Goal: Task Accomplishment & Management: Use online tool/utility

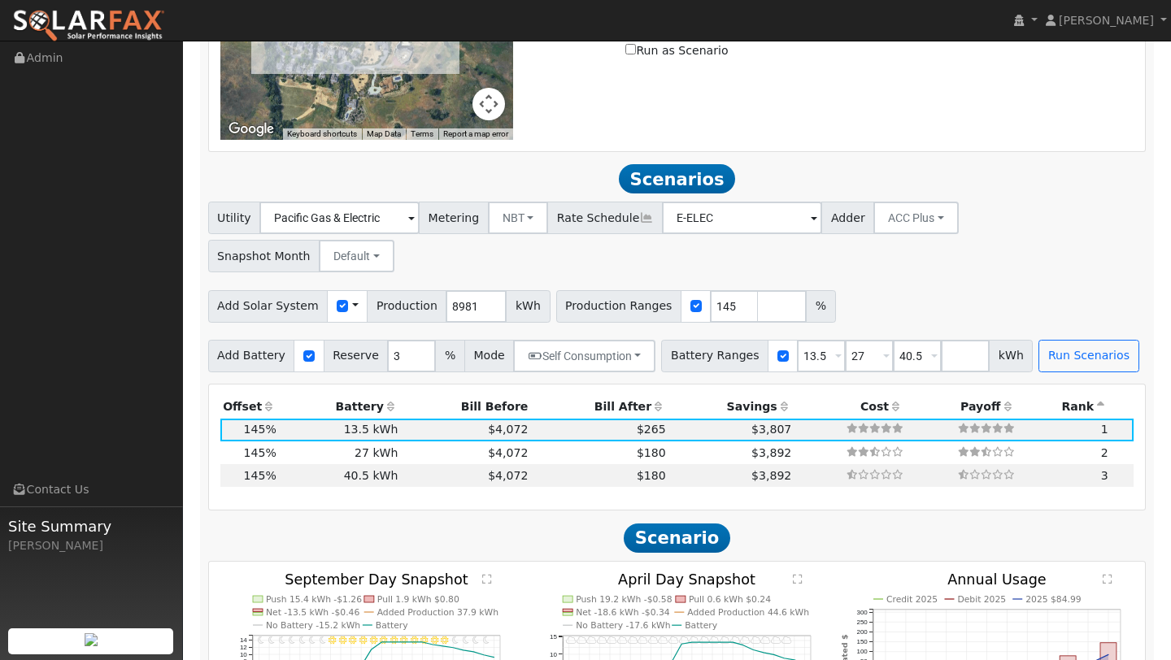
scroll to position [1058, 0]
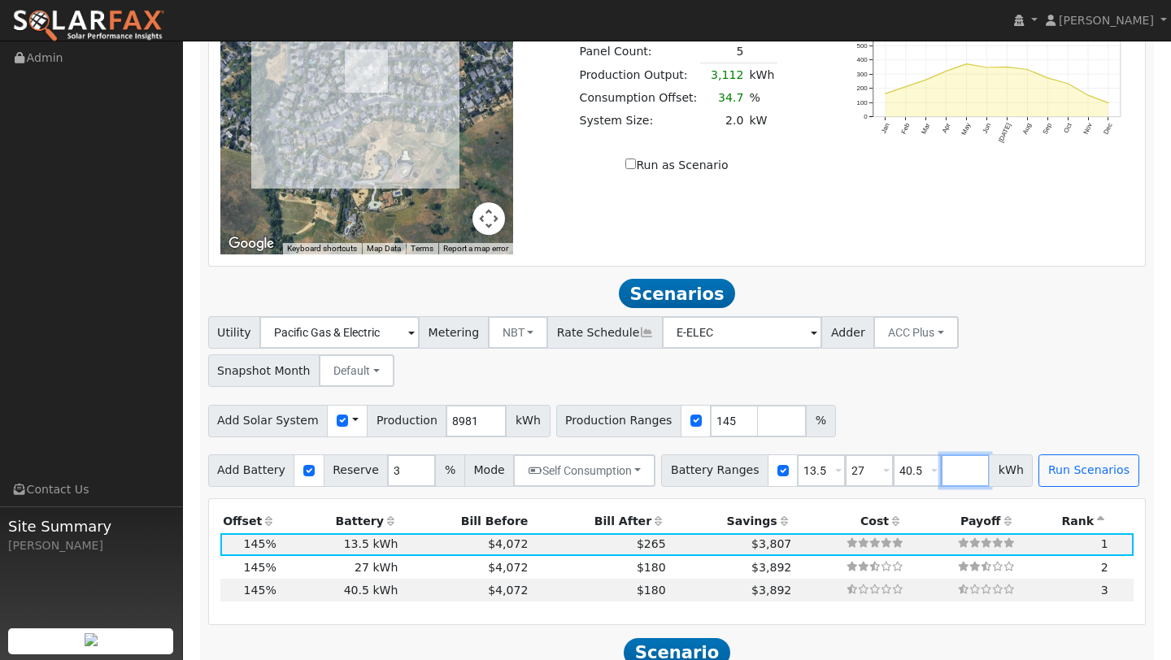
click at [945, 455] on input "number" at bounding box center [965, 471] width 49 height 33
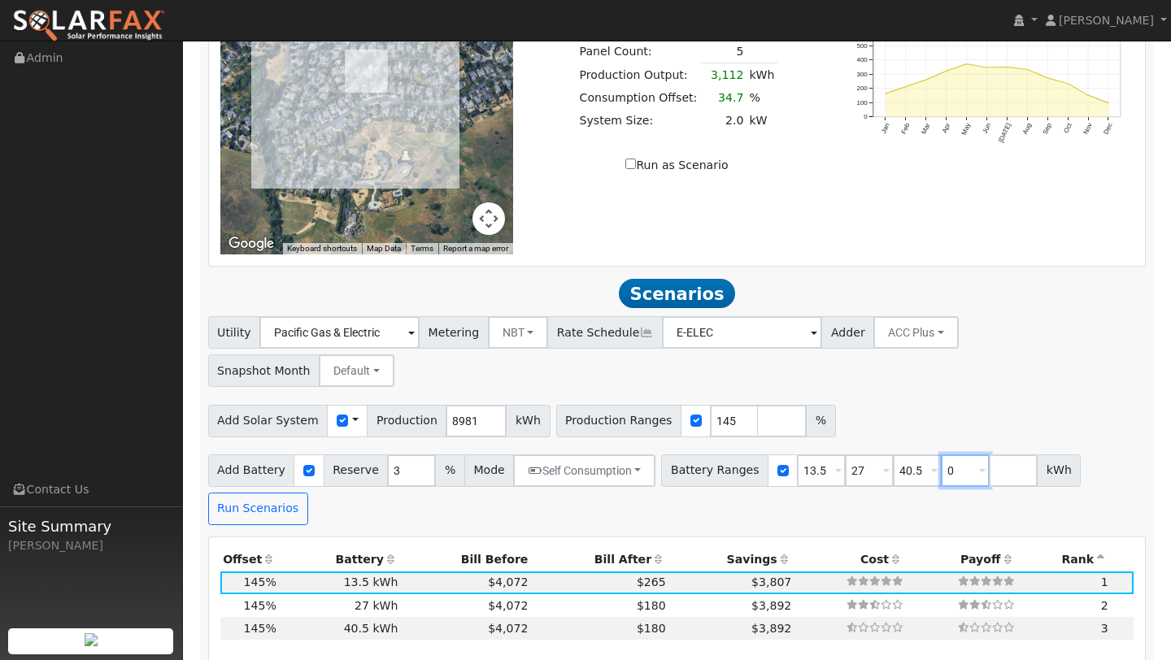
type input "40.5"
type input "0"
type input "13.5"
type input "27"
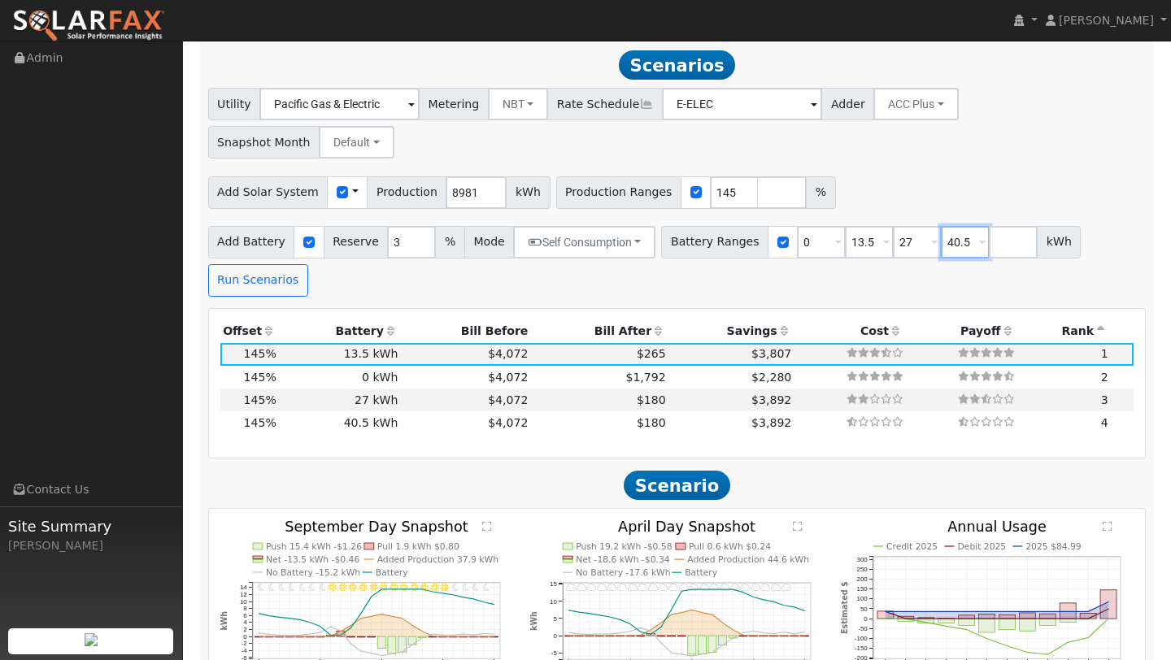
scroll to position [1288, 0]
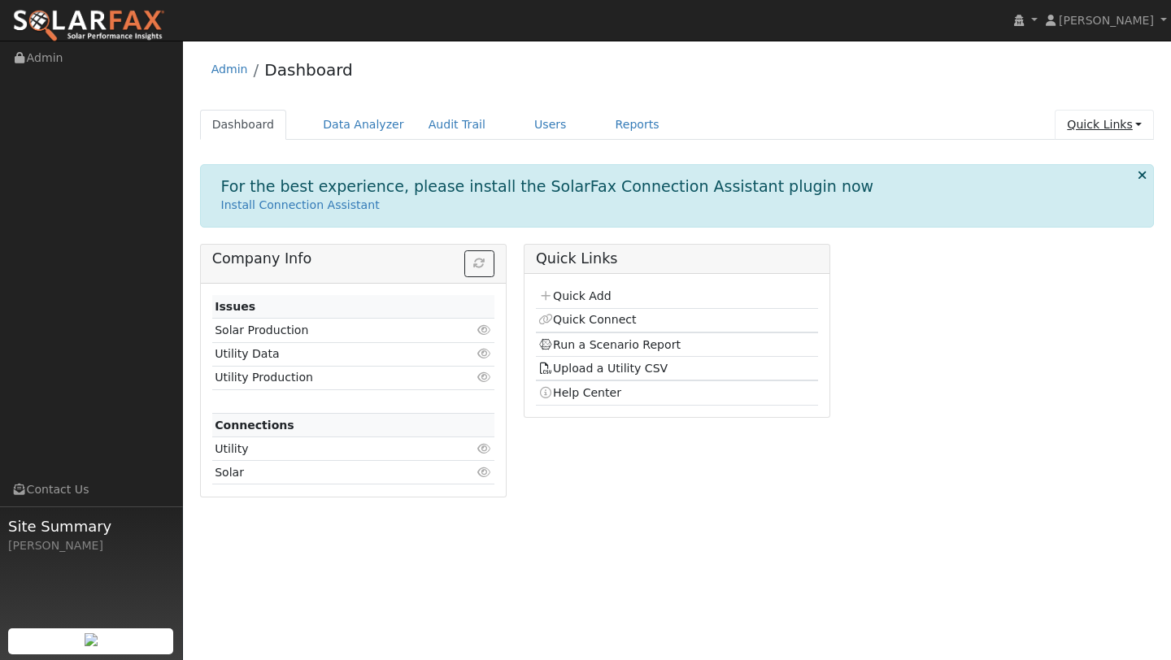
click at [1099, 113] on link "Quick Links" at bounding box center [1104, 125] width 99 height 30
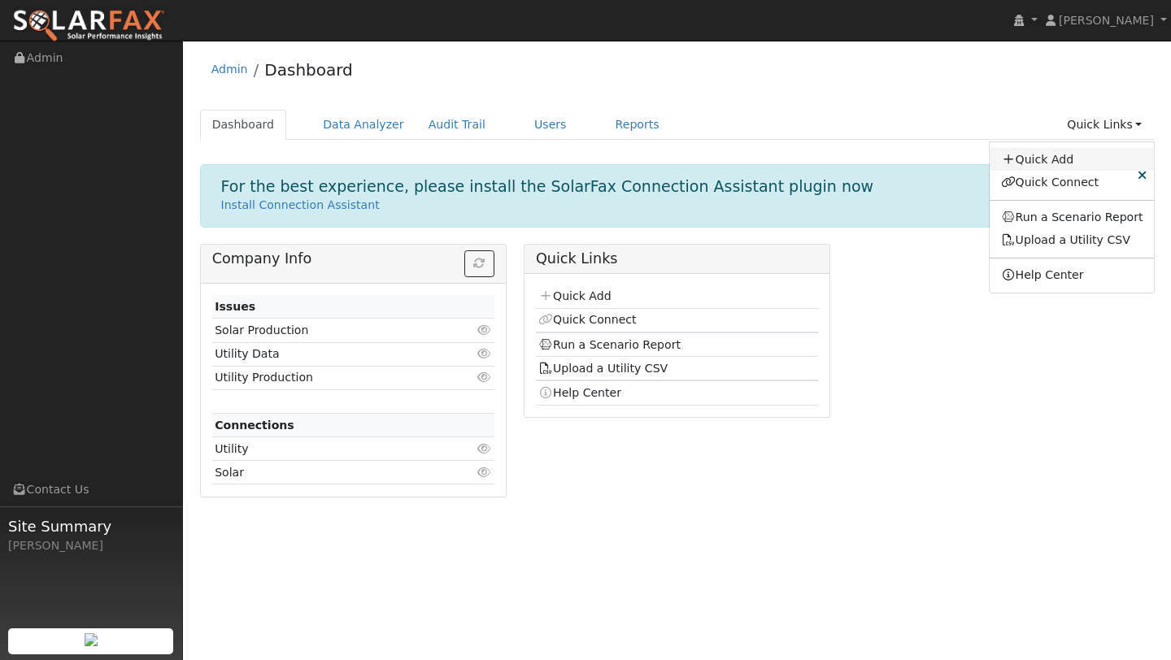
click at [1033, 162] on link "Quick Add" at bounding box center [1072, 159] width 165 height 23
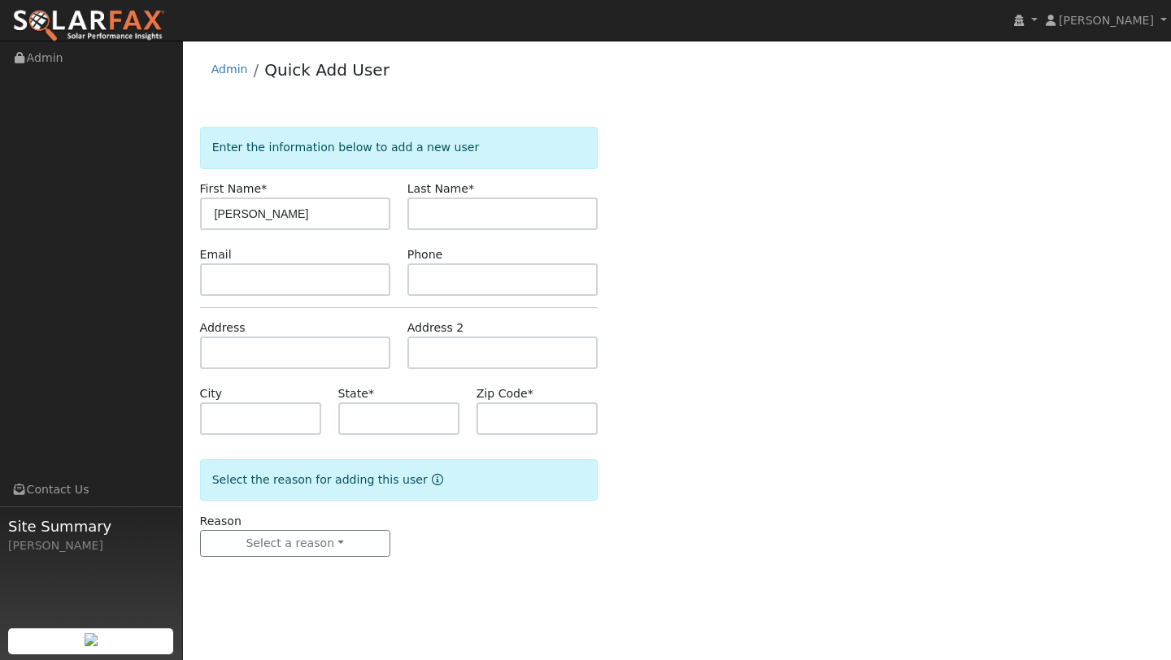
type input "[PERSON_NAME]"
click at [220, 347] on input "text" at bounding box center [295, 353] width 190 height 33
type input "246 Simon Drive"
type input "Petaluma"
type input "CA"
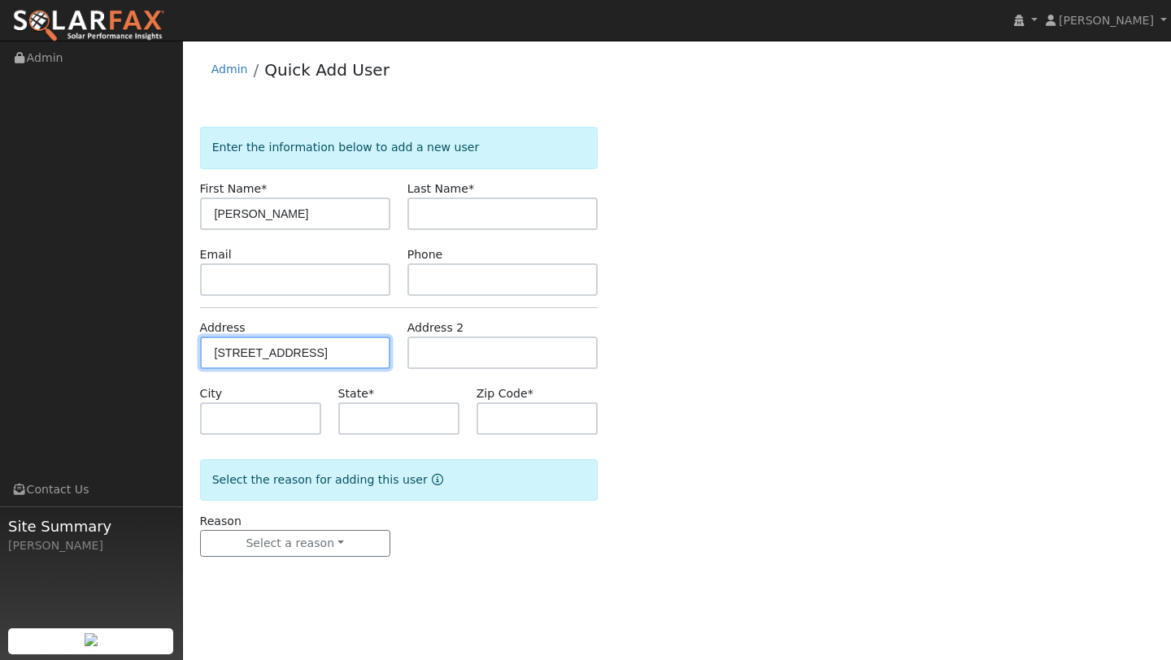
type input "94952"
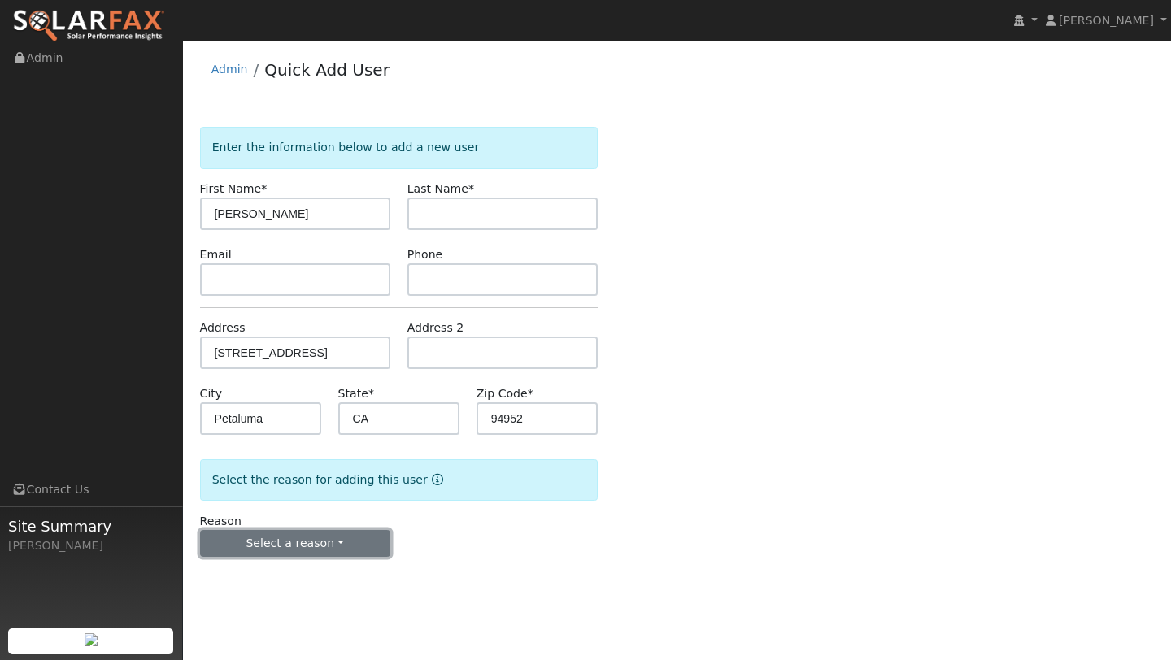
click at [289, 541] on button "Select a reason" at bounding box center [295, 544] width 190 height 28
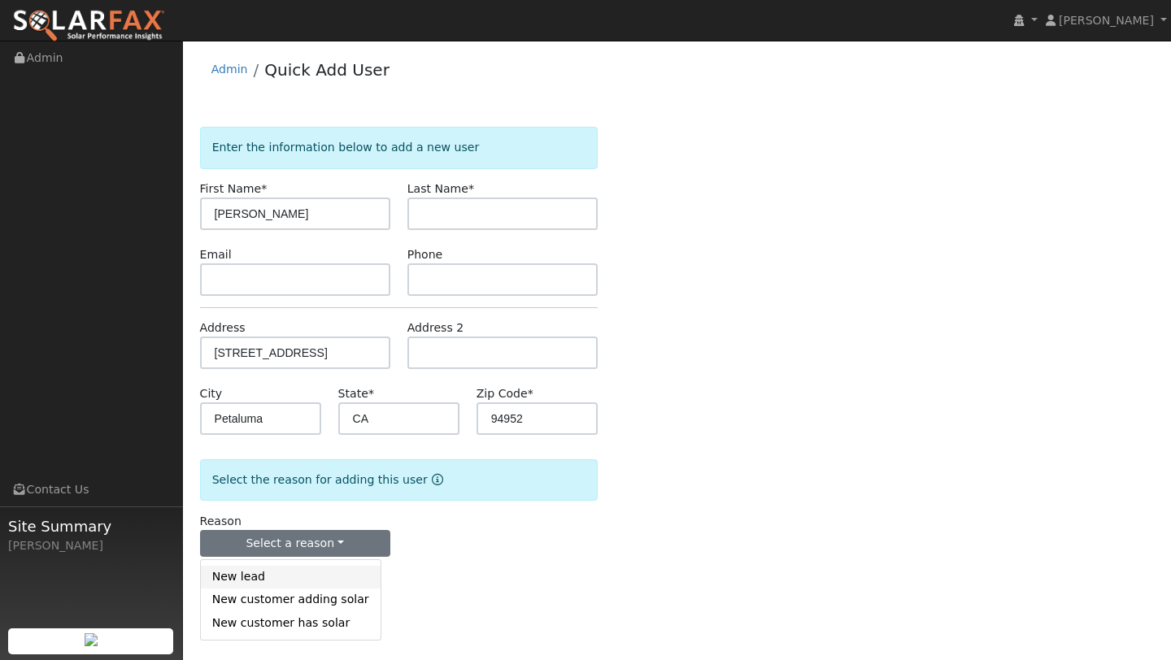
click at [289, 576] on link "New lead" at bounding box center [291, 577] width 180 height 23
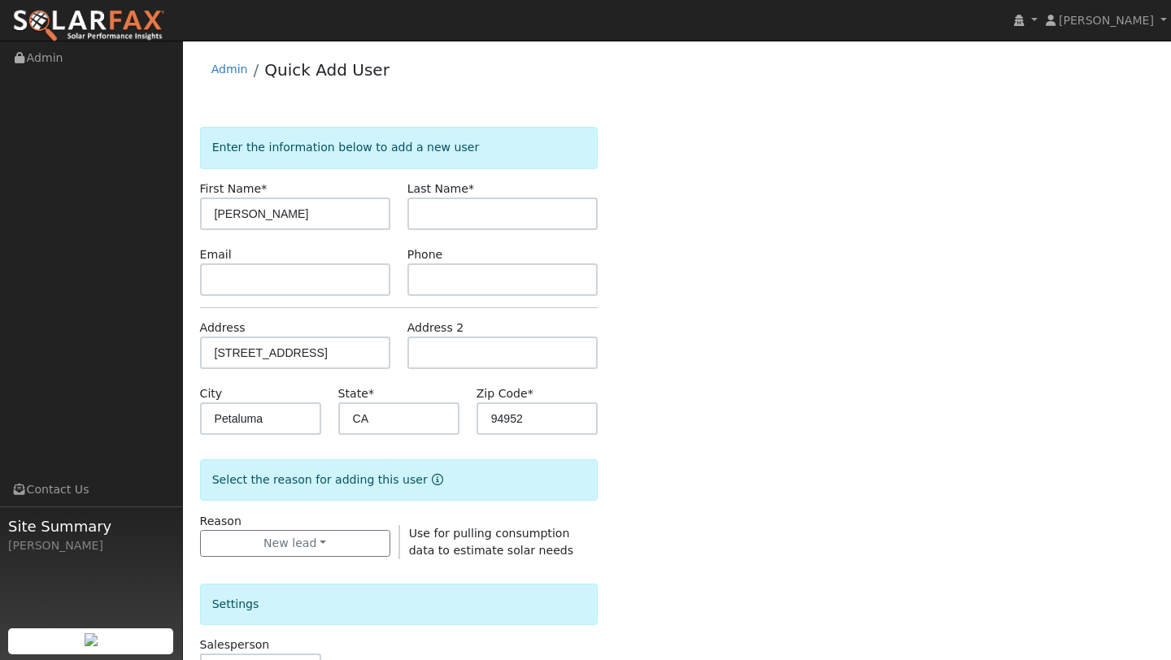
scroll to position [393, 0]
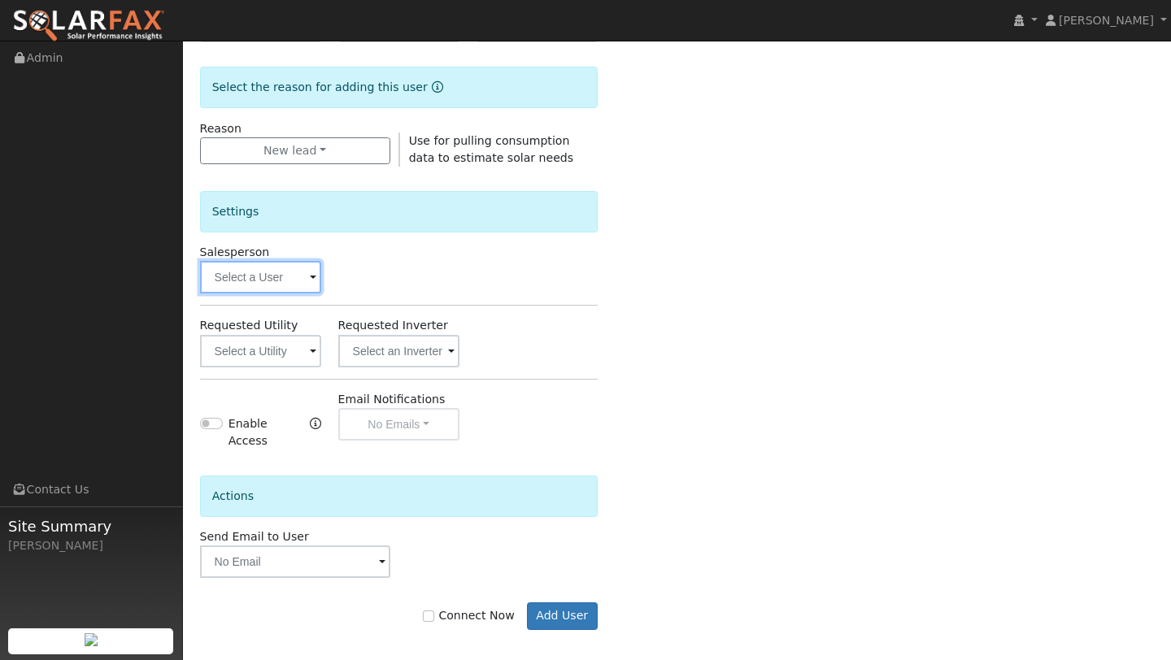
click at [232, 268] on input "text" at bounding box center [260, 277] width 121 height 33
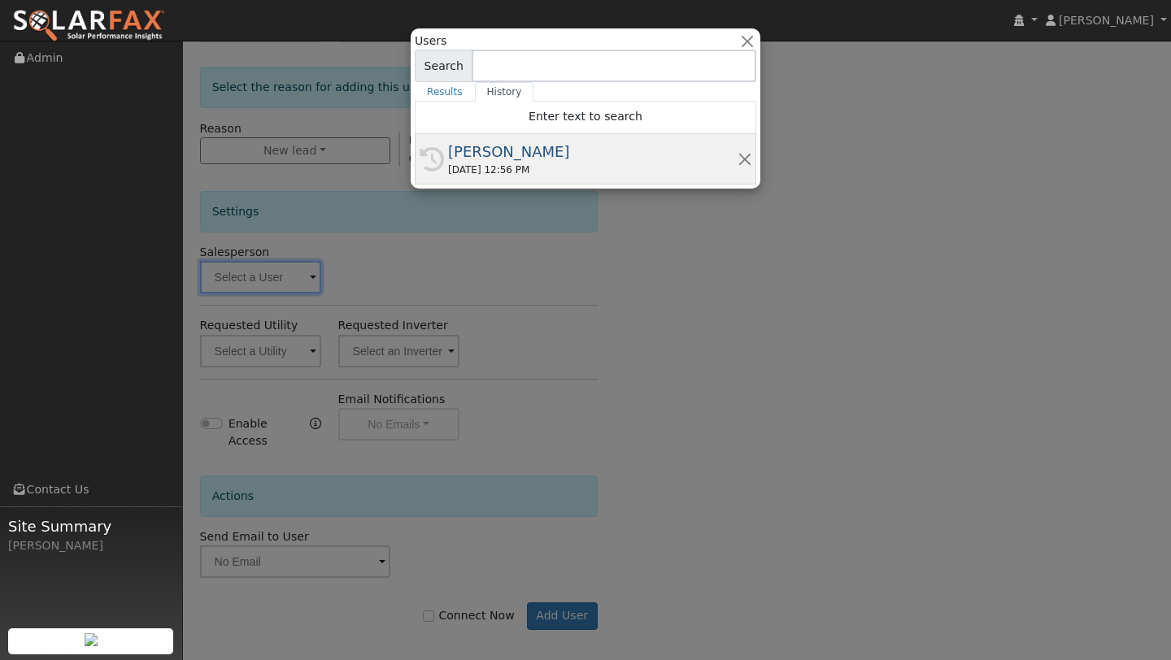
click at [513, 158] on div "[PERSON_NAME]" at bounding box center [592, 152] width 289 height 22
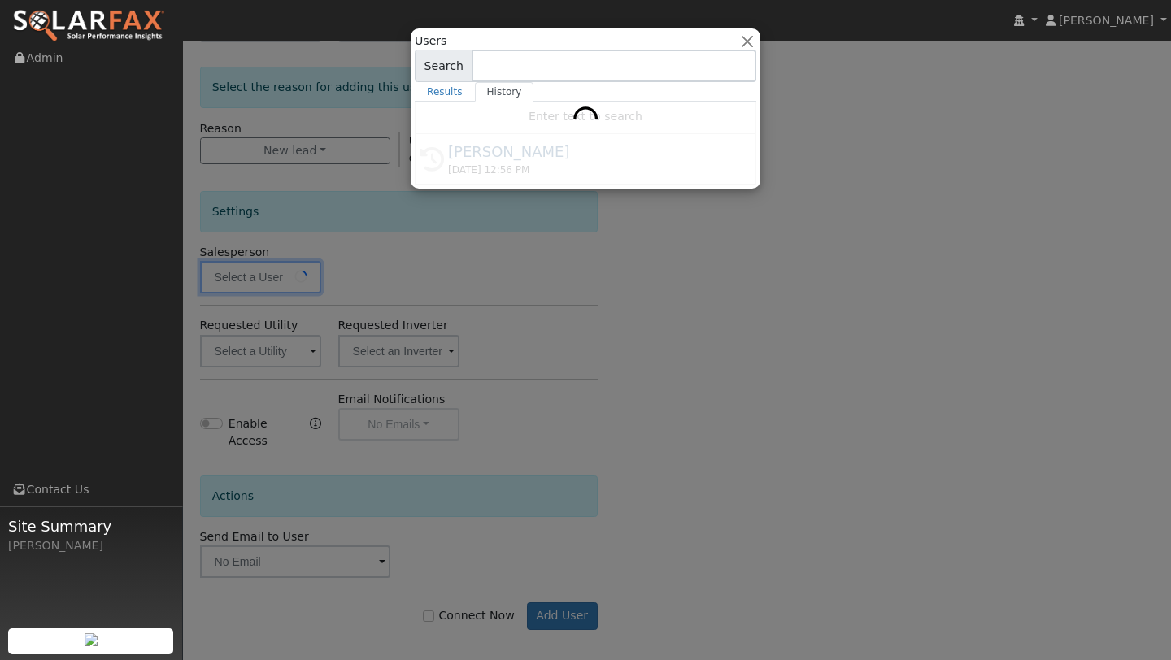
type input "[PERSON_NAME]"
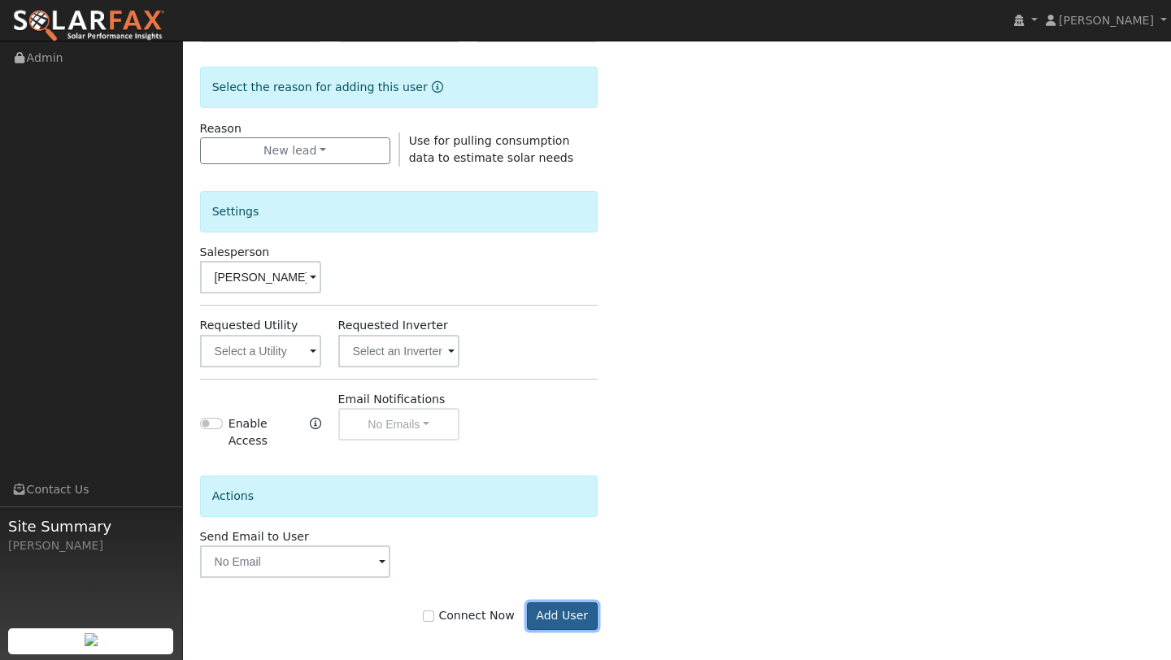
click at [568, 606] on button "Add User" at bounding box center [562, 617] width 71 height 28
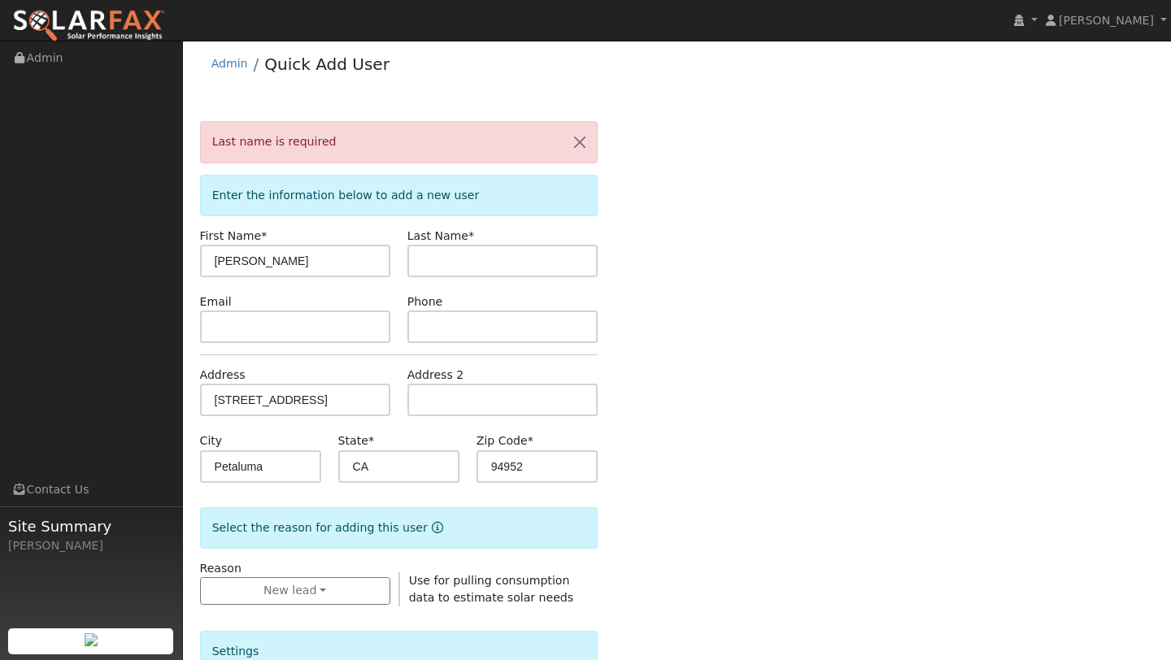
scroll to position [0, 0]
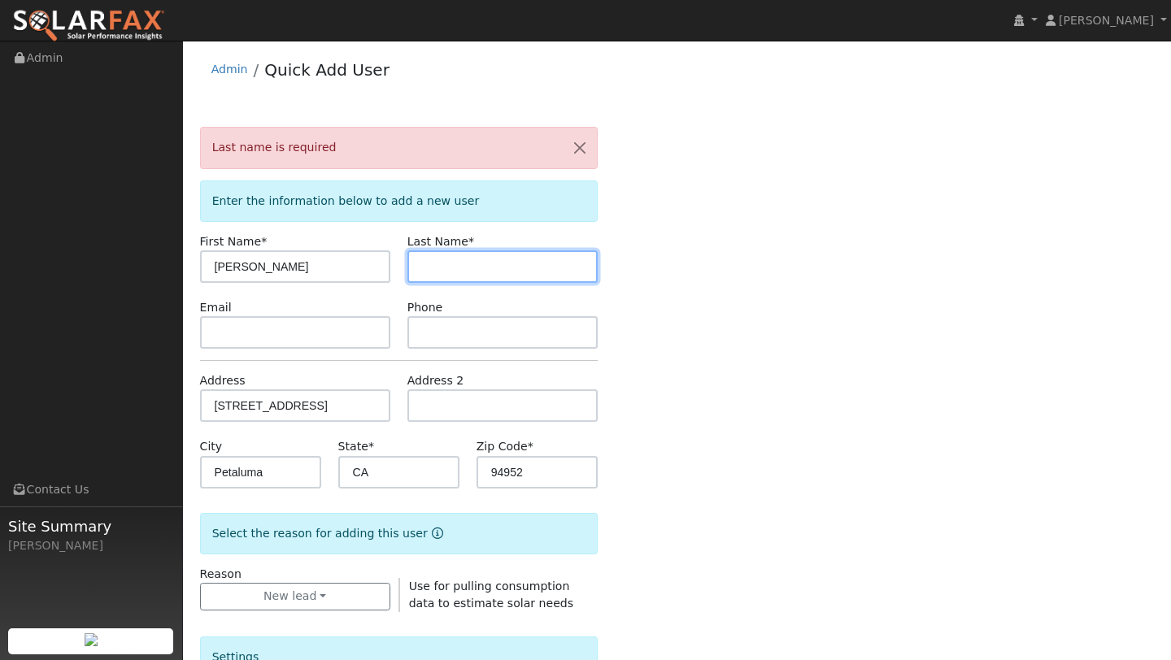
click at [461, 276] on input "text" at bounding box center [502, 266] width 190 height 33
type input "T"
click at [675, 369] on div "Last name is required Enter the information below to add a new user First Name …" at bounding box center [677, 617] width 955 height 981
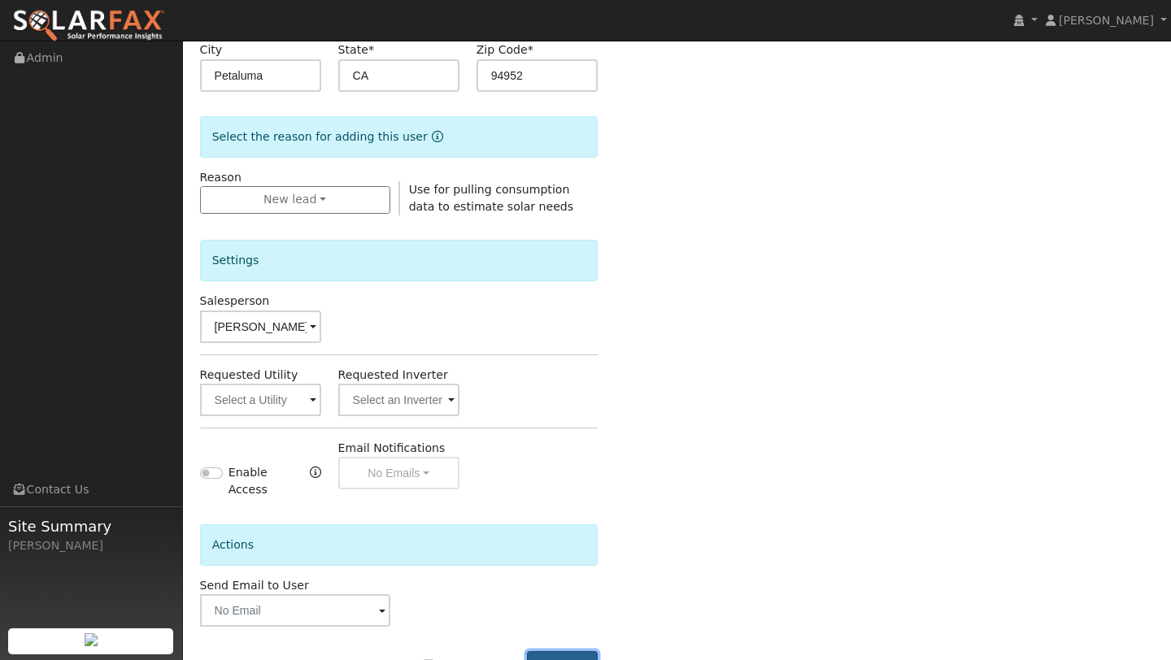
click at [564, 651] on button "Add User" at bounding box center [562, 665] width 71 height 28
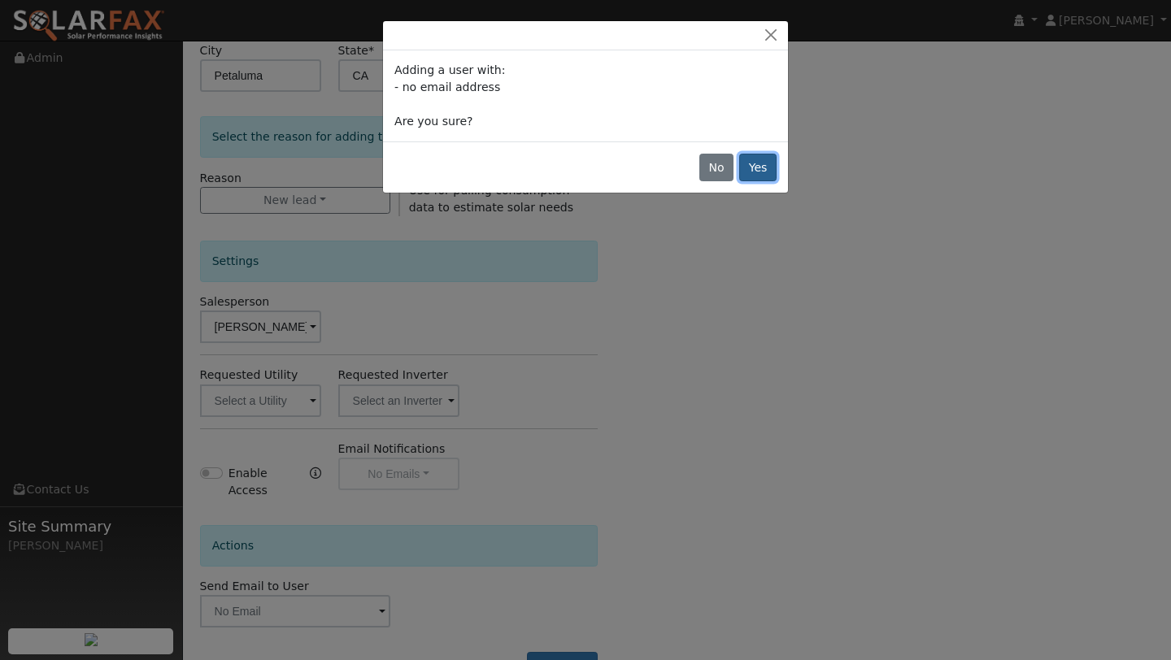
click at [764, 166] on button "Yes" at bounding box center [757, 168] width 37 height 28
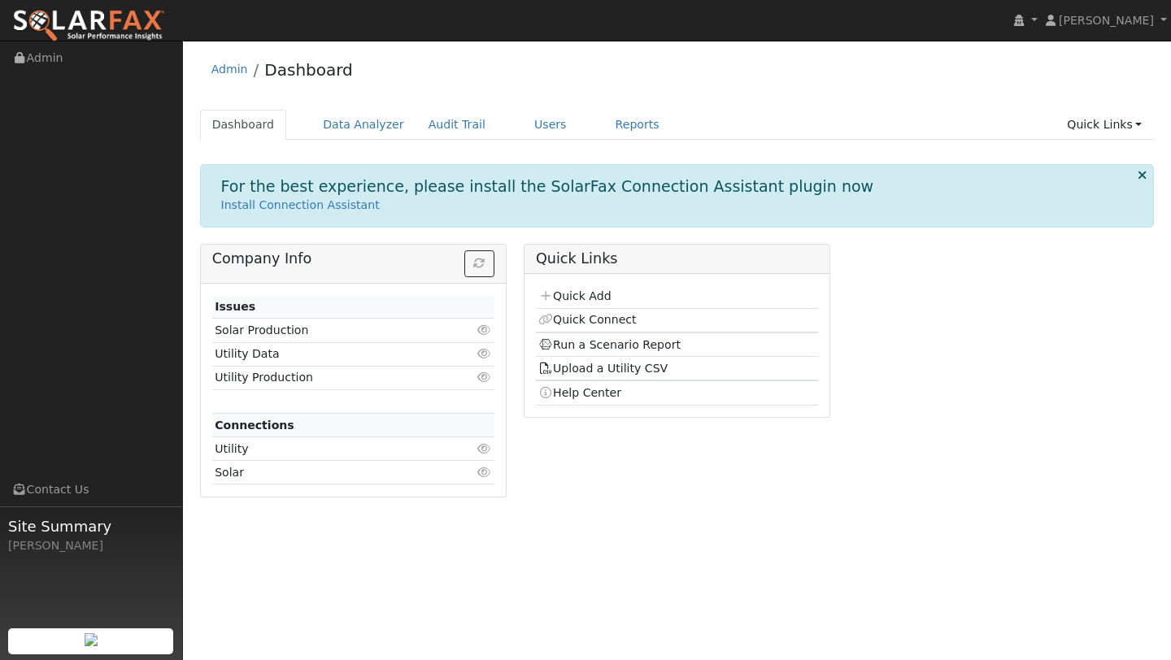
click at [1144, 178] on icon at bounding box center [1142, 175] width 9 height 12
click at [529, 120] on link "Users" at bounding box center [550, 125] width 57 height 30
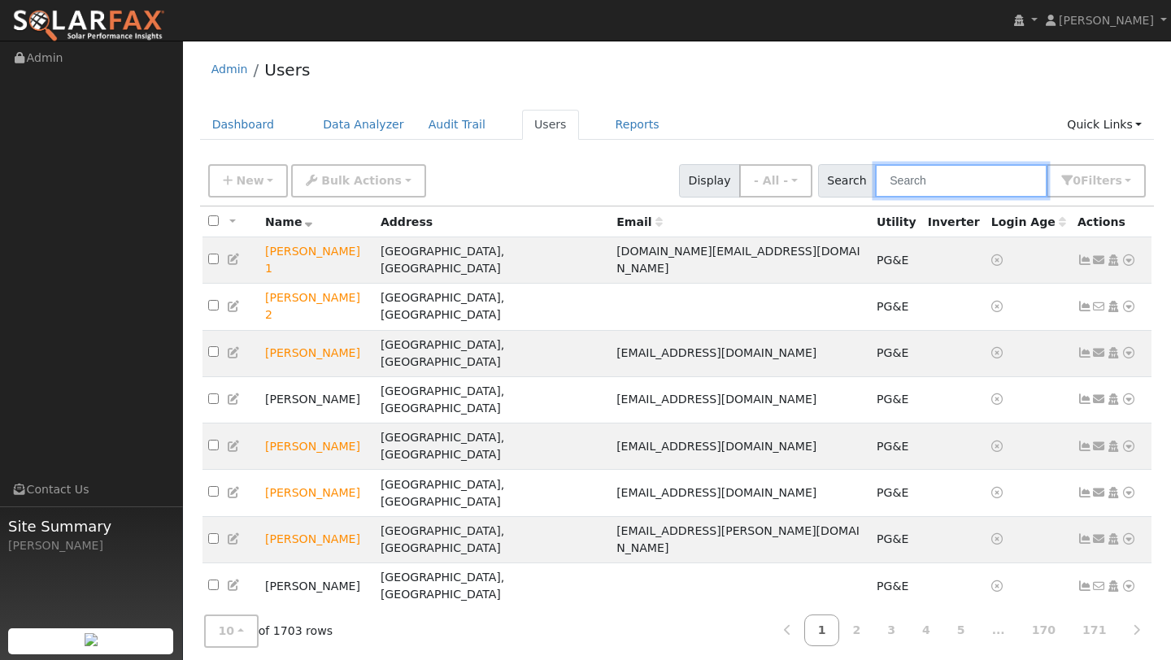
click at [912, 182] on input "text" at bounding box center [961, 180] width 172 height 33
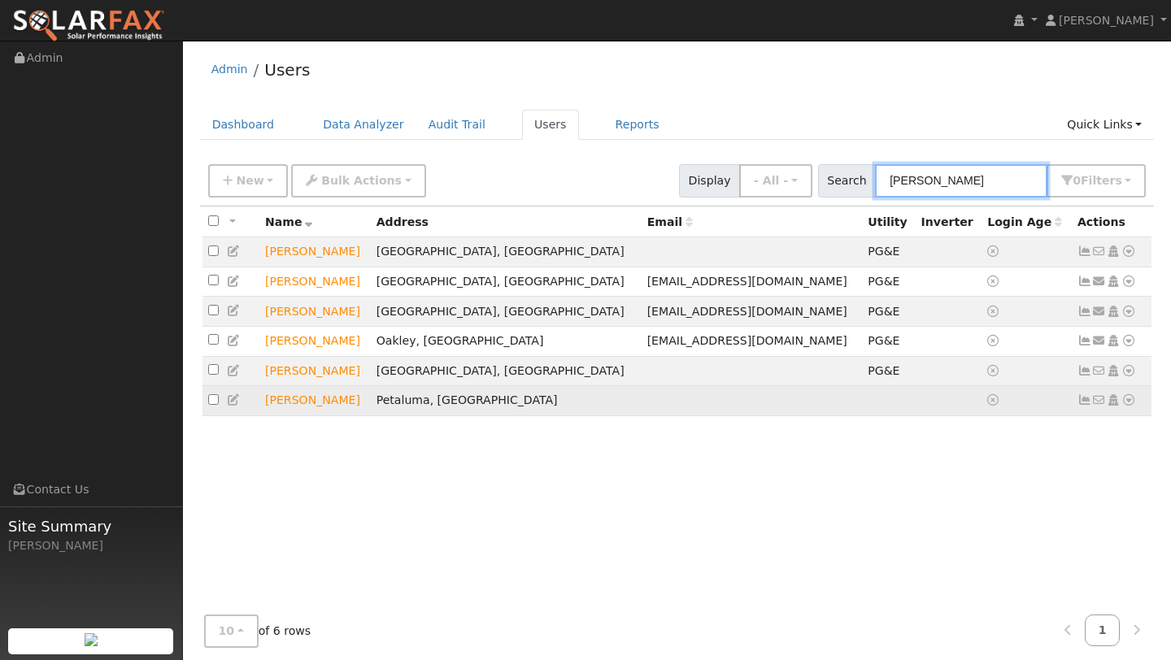
type input "[PERSON_NAME]"
click at [1134, 403] on icon at bounding box center [1128, 399] width 15 height 11
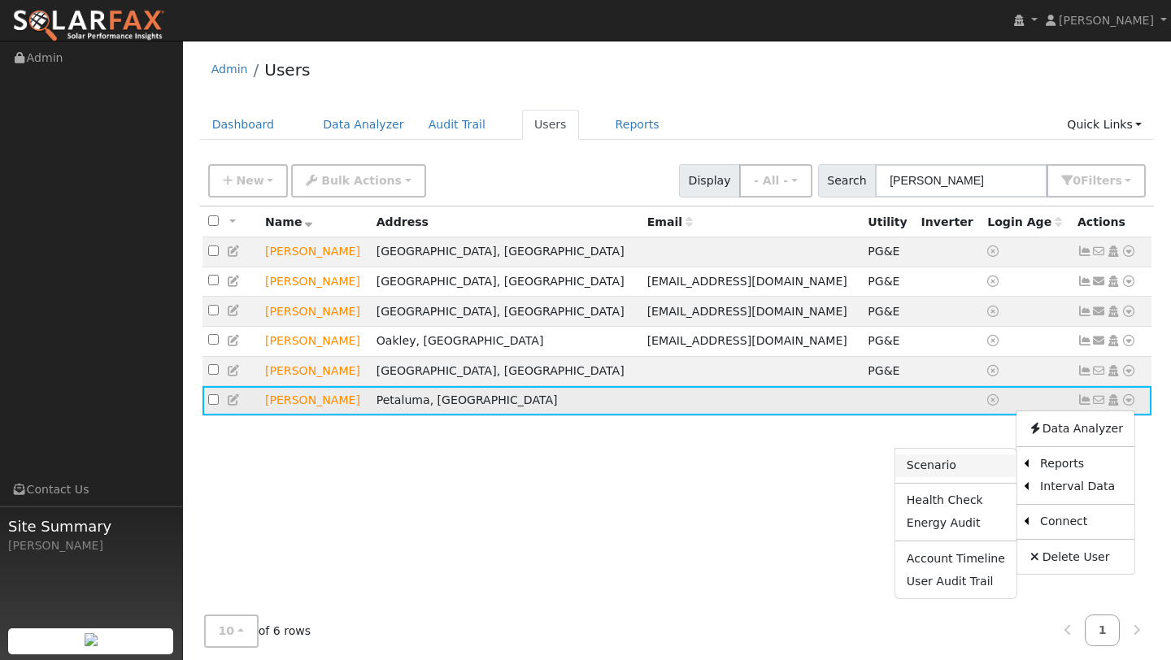
click at [973, 466] on link "Scenario" at bounding box center [955, 466] width 121 height 23
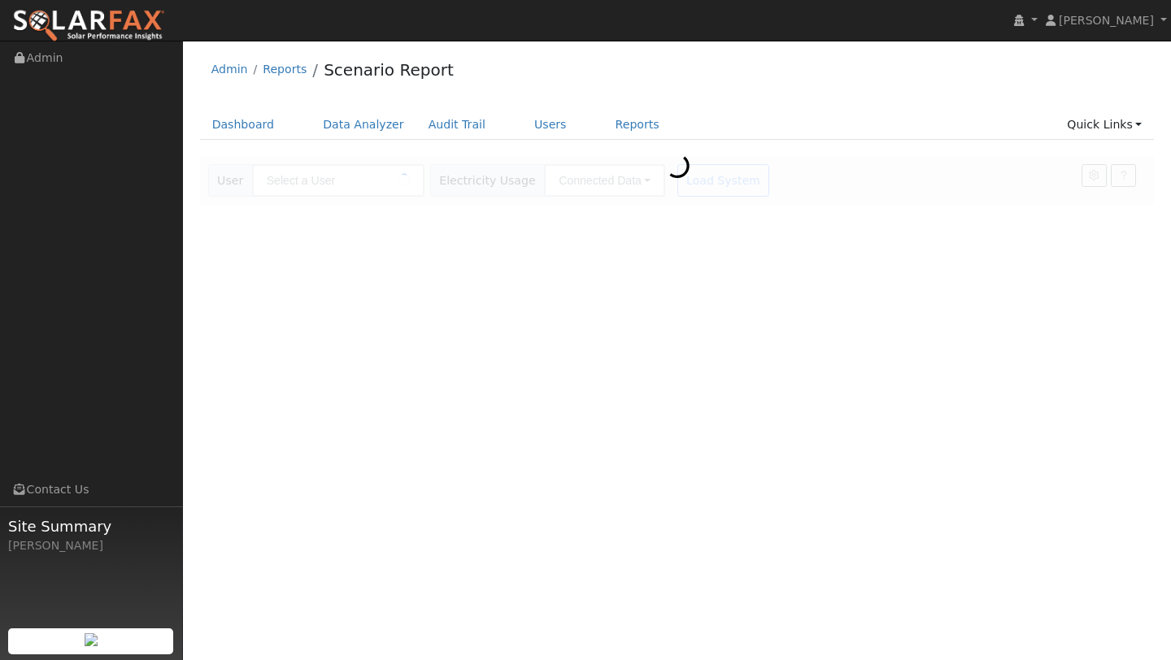
type input "Jay T"
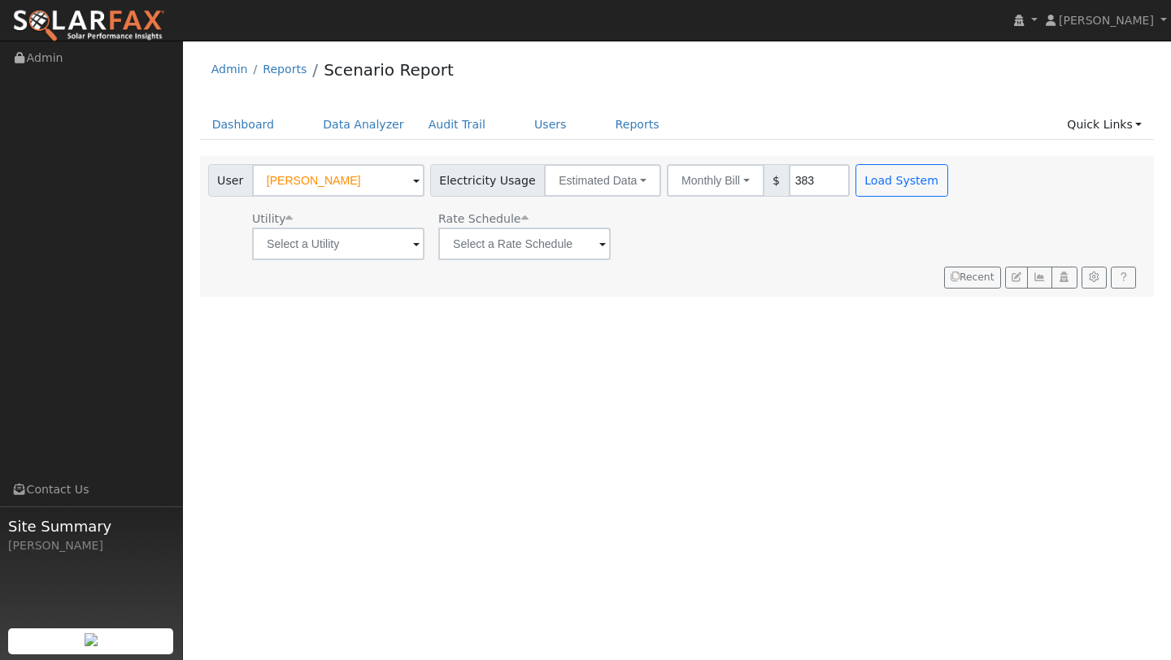
click at [594, 92] on div "Admin Reports Scenario Report" at bounding box center [677, 74] width 955 height 50
click at [1137, 121] on link "Quick Links" at bounding box center [1104, 125] width 99 height 30
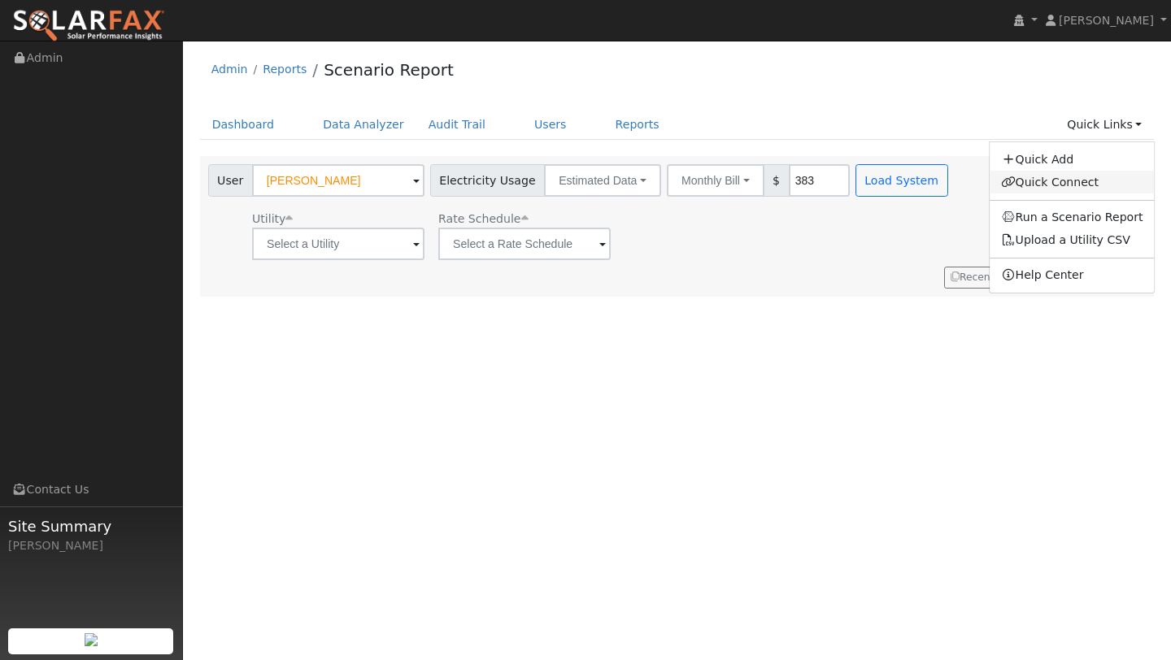
click at [1017, 175] on link "Quick Connect" at bounding box center [1072, 182] width 165 height 23
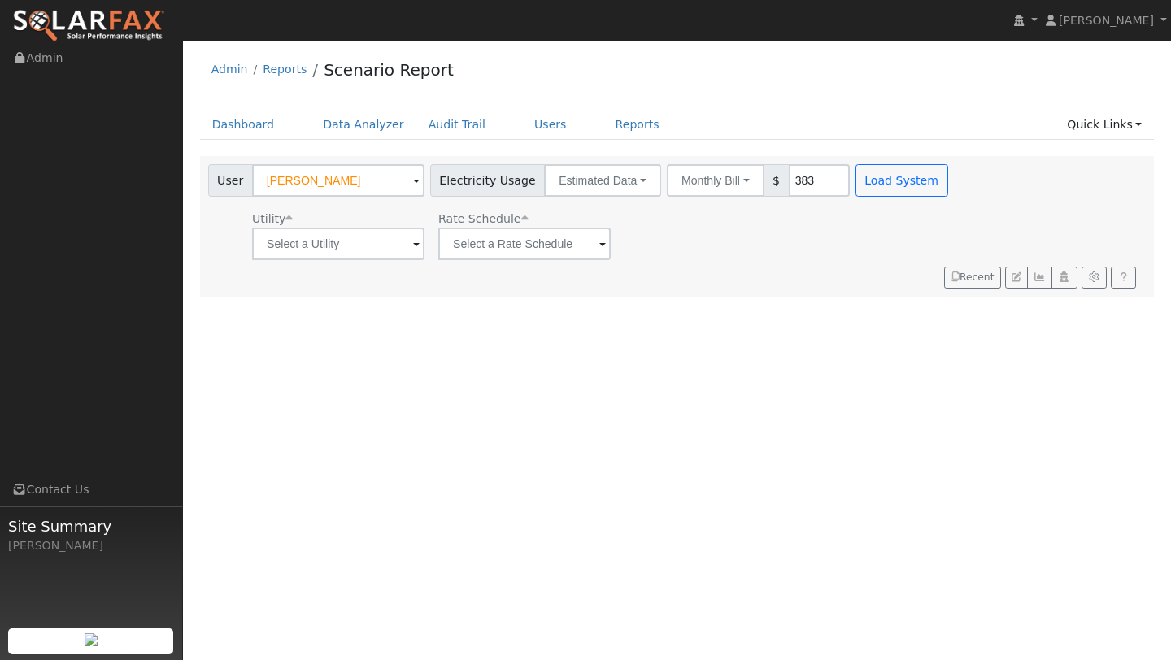
click at [35, 17] on img at bounding box center [88, 26] width 153 height 34
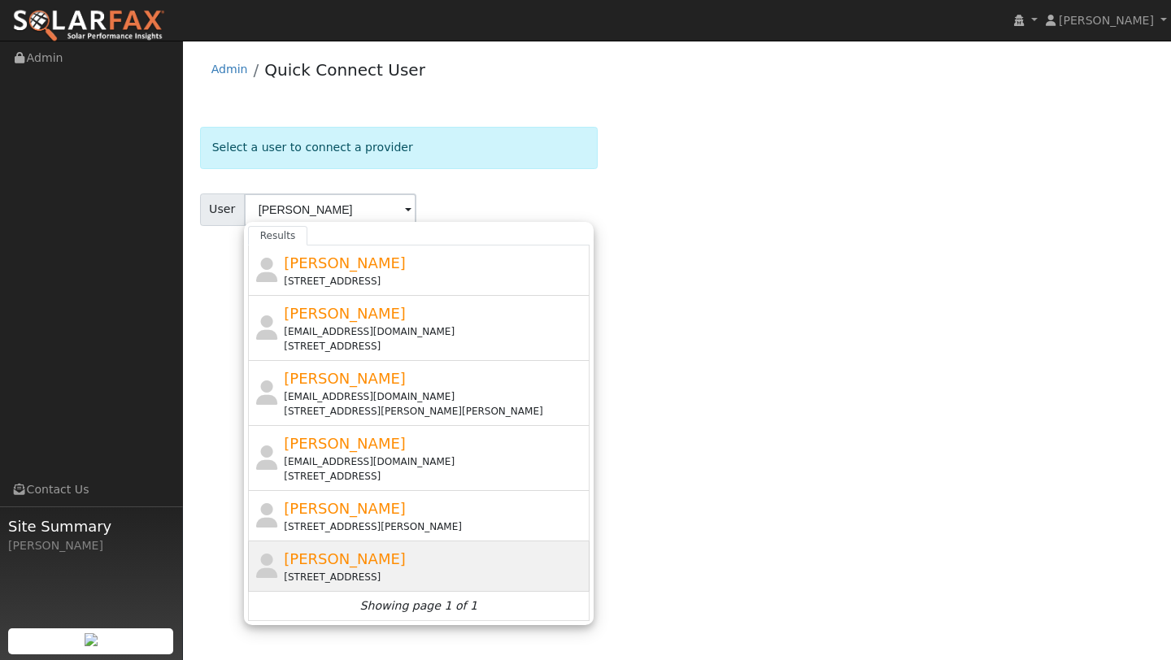
click at [384, 555] on div "Jay T 246 Simon Drive, Petaluma, CA 94952" at bounding box center [435, 566] width 302 height 37
type input "[PERSON_NAME]"
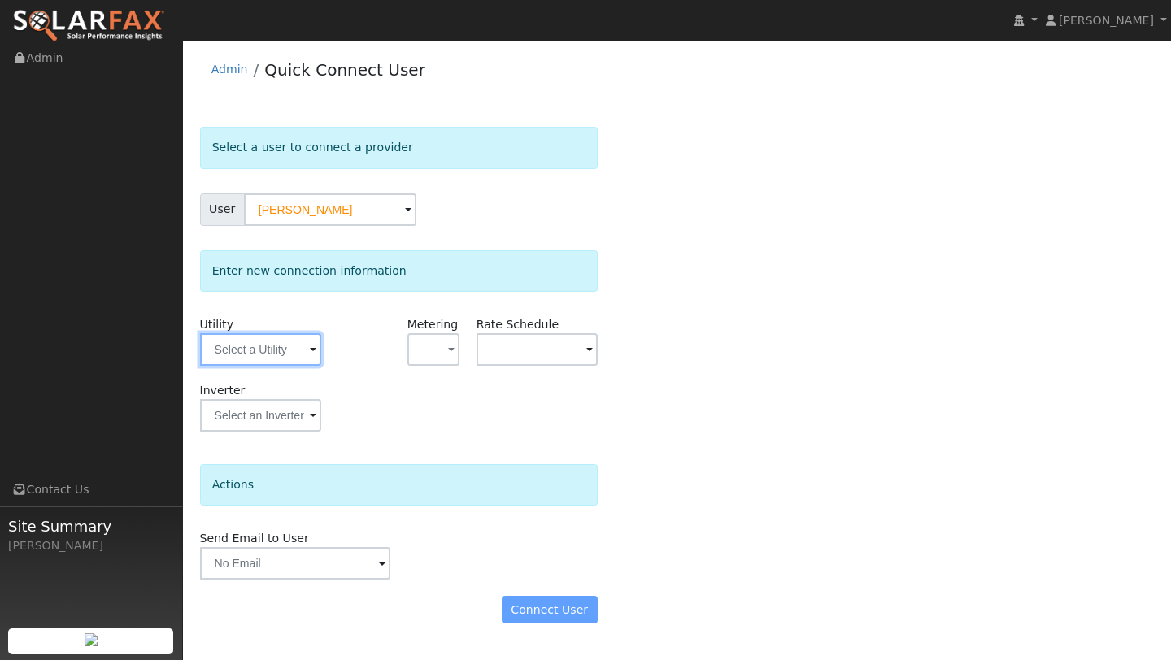
click at [267, 356] on input "text" at bounding box center [260, 349] width 121 height 33
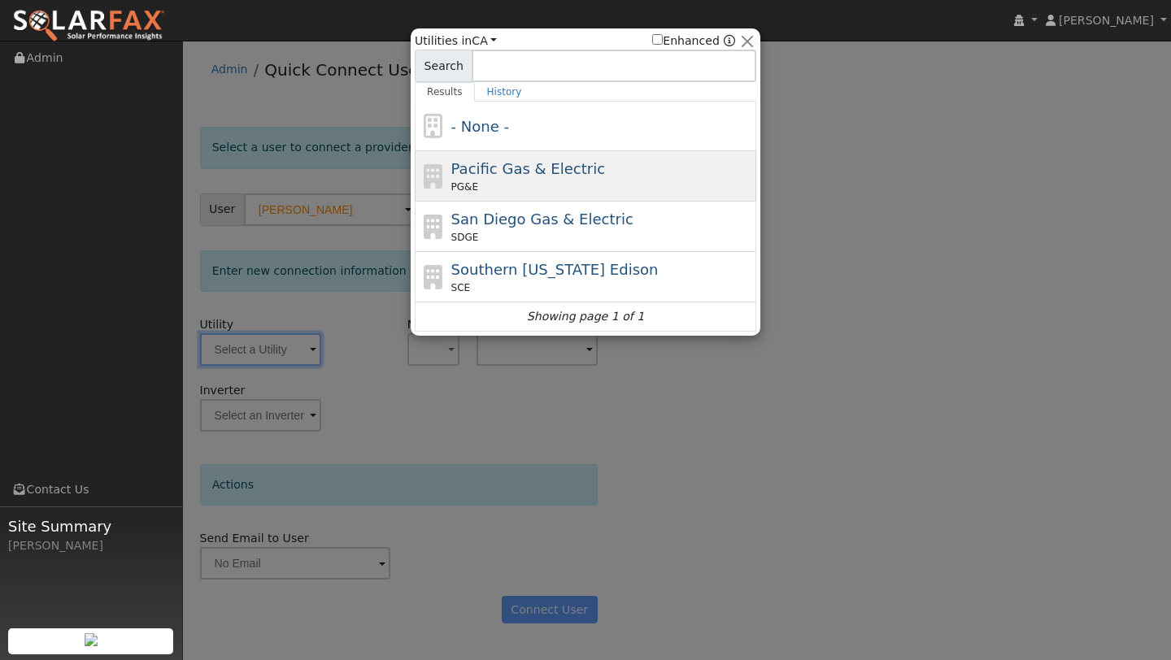
click at [460, 193] on span "PG&E" at bounding box center [464, 187] width 27 height 15
type input "PG&E"
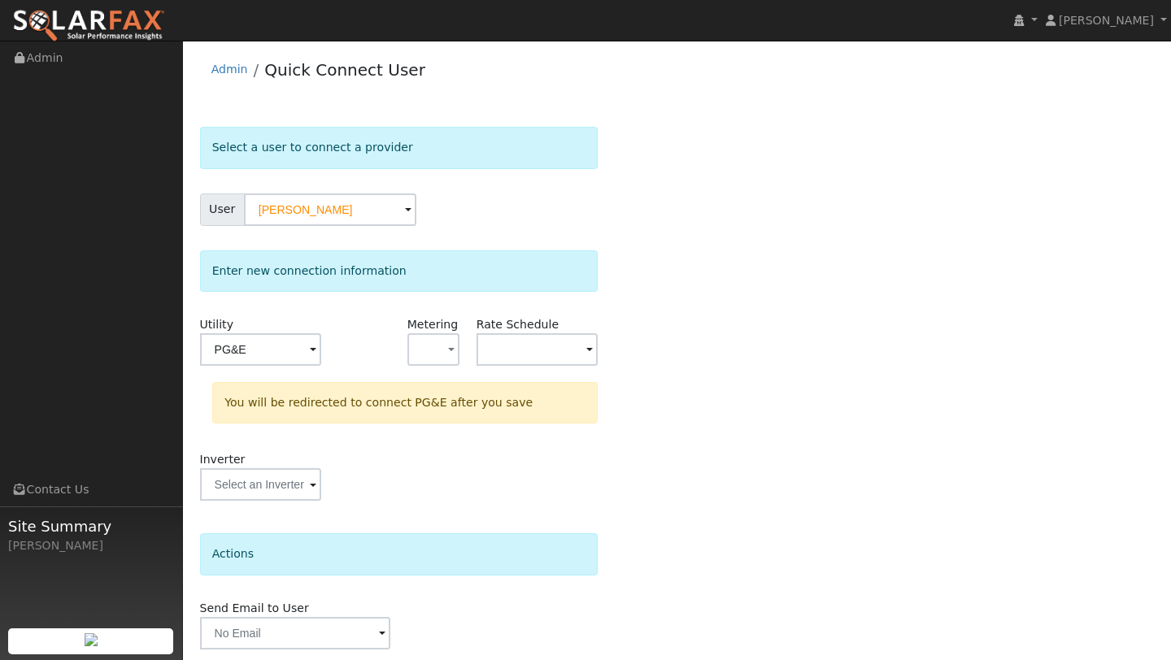
scroll to position [57, 0]
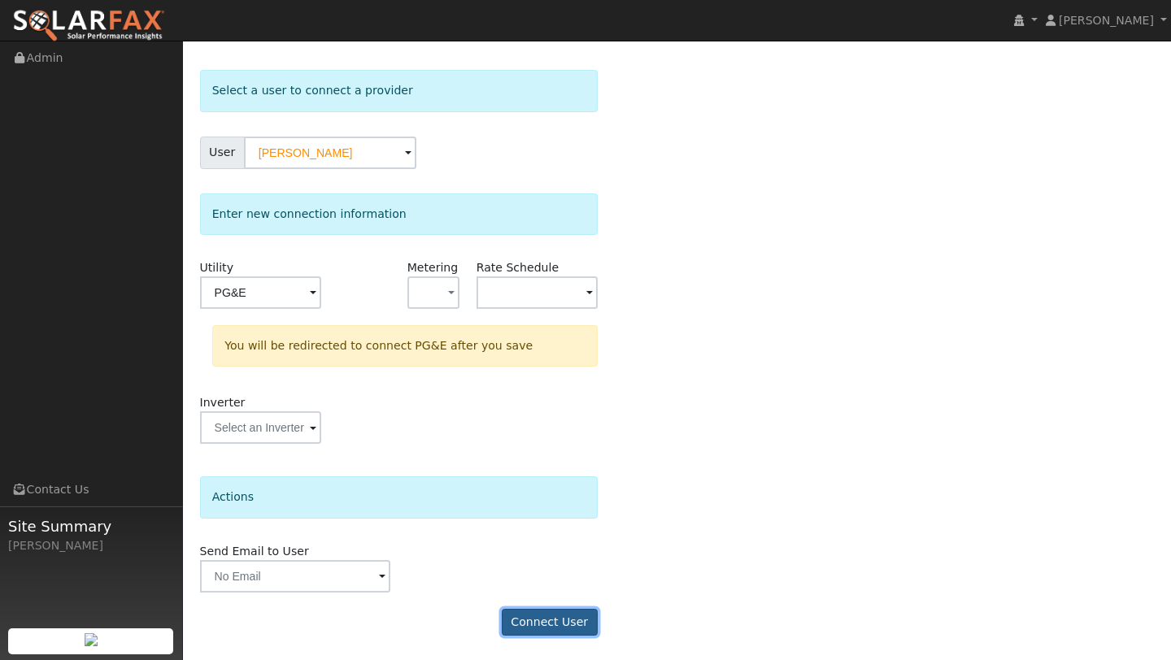
click at [532, 611] on button "Connect User" at bounding box center [550, 623] width 96 height 28
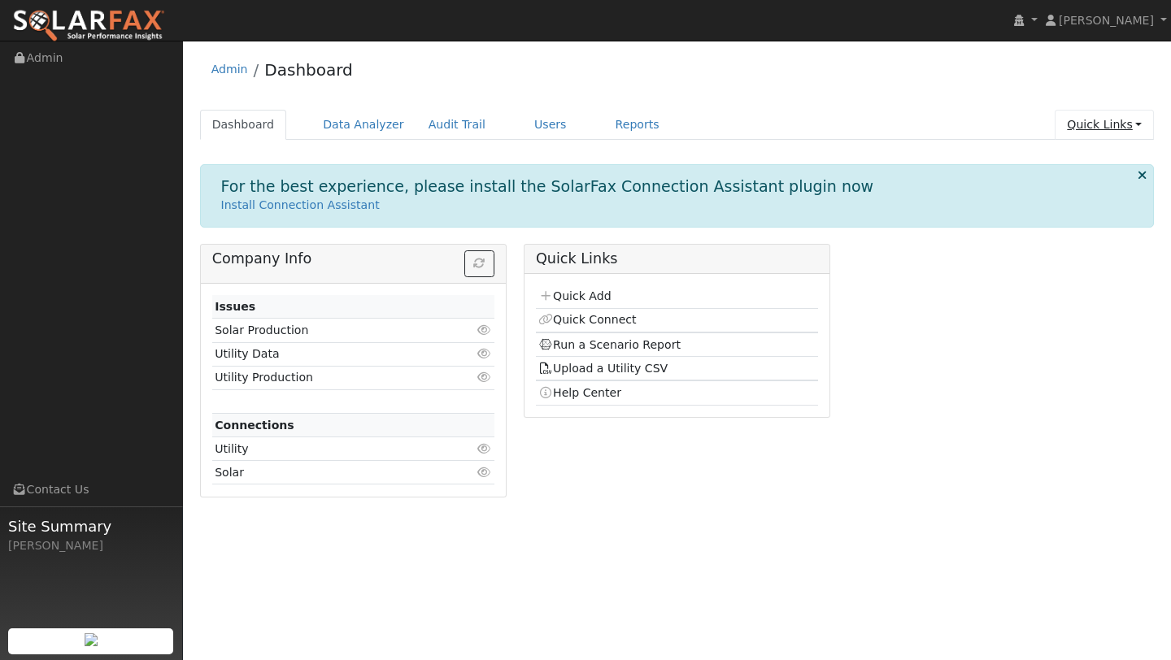
click at [1101, 126] on link "Quick Links" at bounding box center [1104, 125] width 99 height 30
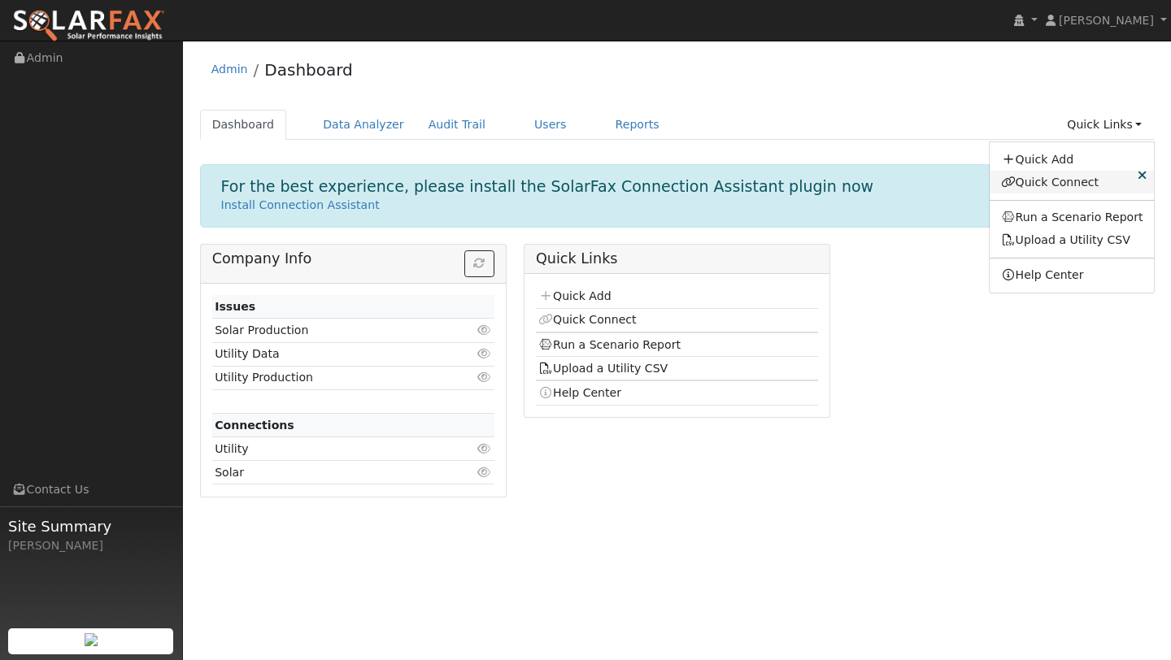
click at [1067, 178] on link "Quick Connect" at bounding box center [1072, 182] width 165 height 23
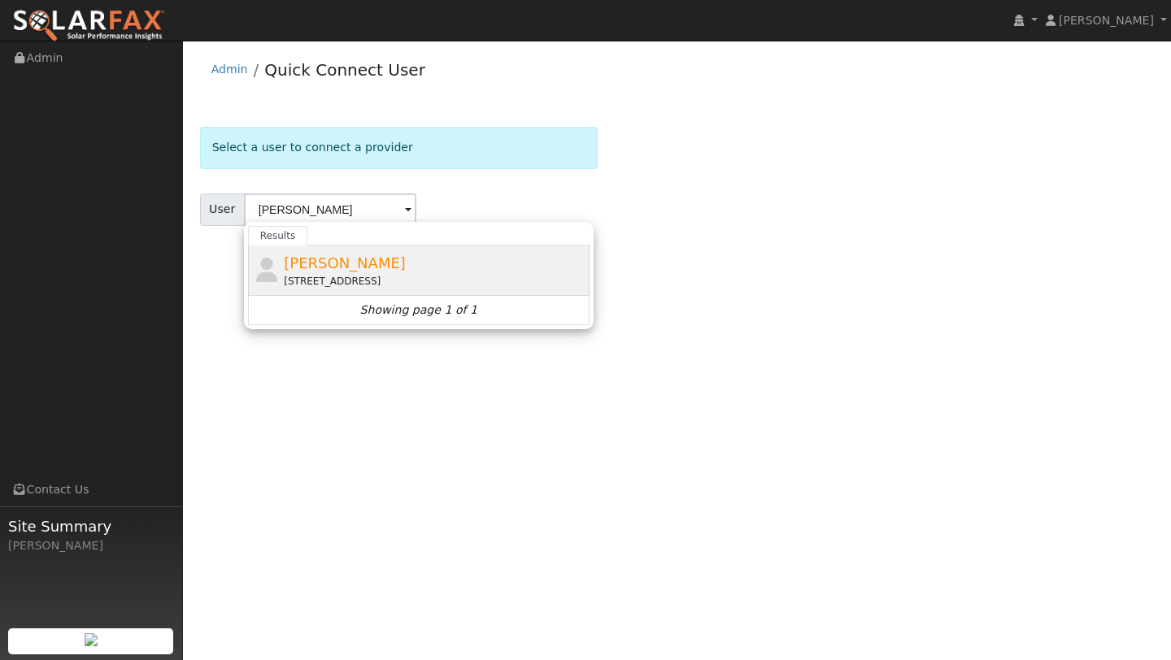
click at [491, 282] on div "[STREET_ADDRESS]" at bounding box center [435, 281] width 302 height 15
type input "[PERSON_NAME]"
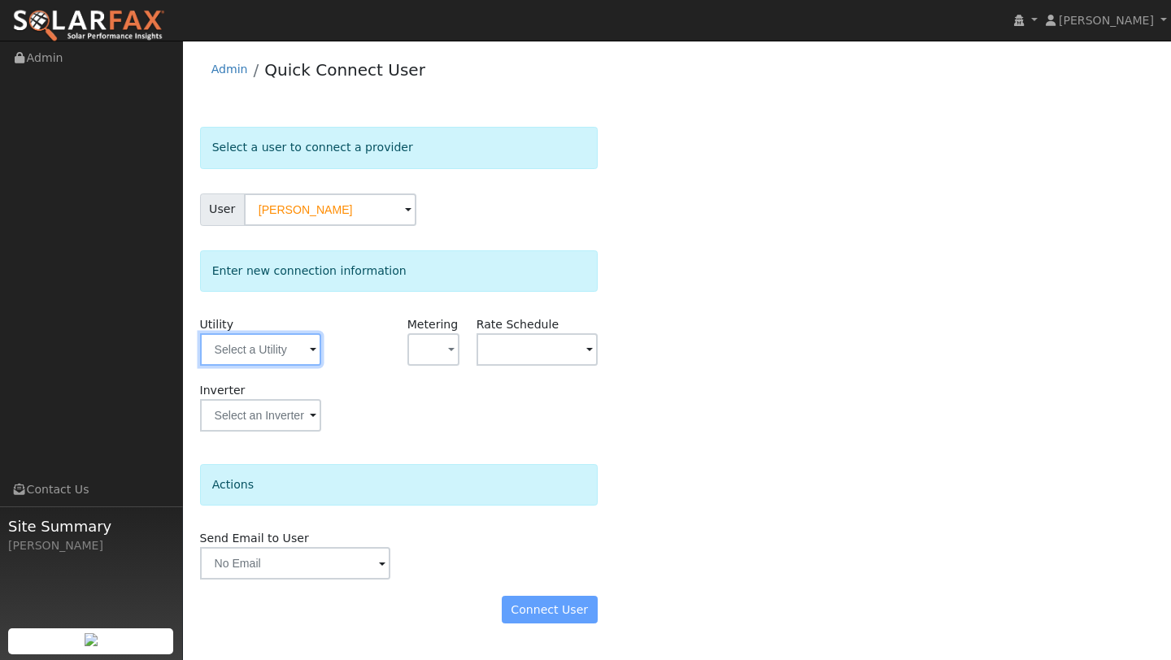
click at [242, 358] on input "text" at bounding box center [260, 349] width 121 height 33
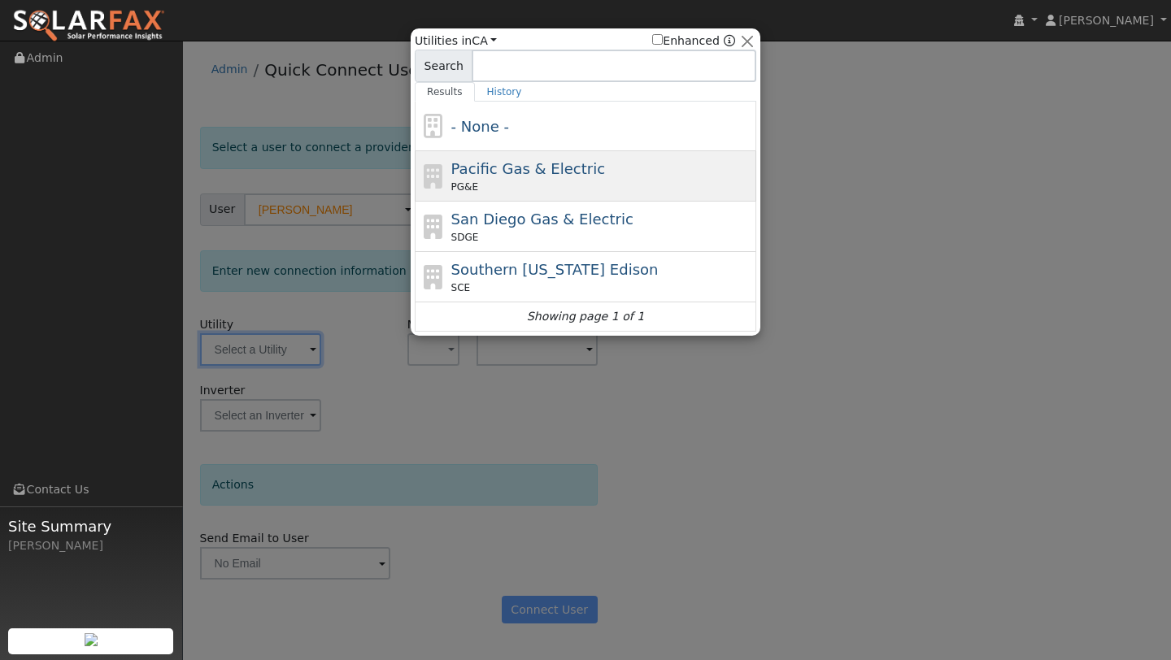
click at [481, 192] on div "PG&E" at bounding box center [602, 187] width 302 height 15
type input "PG&E"
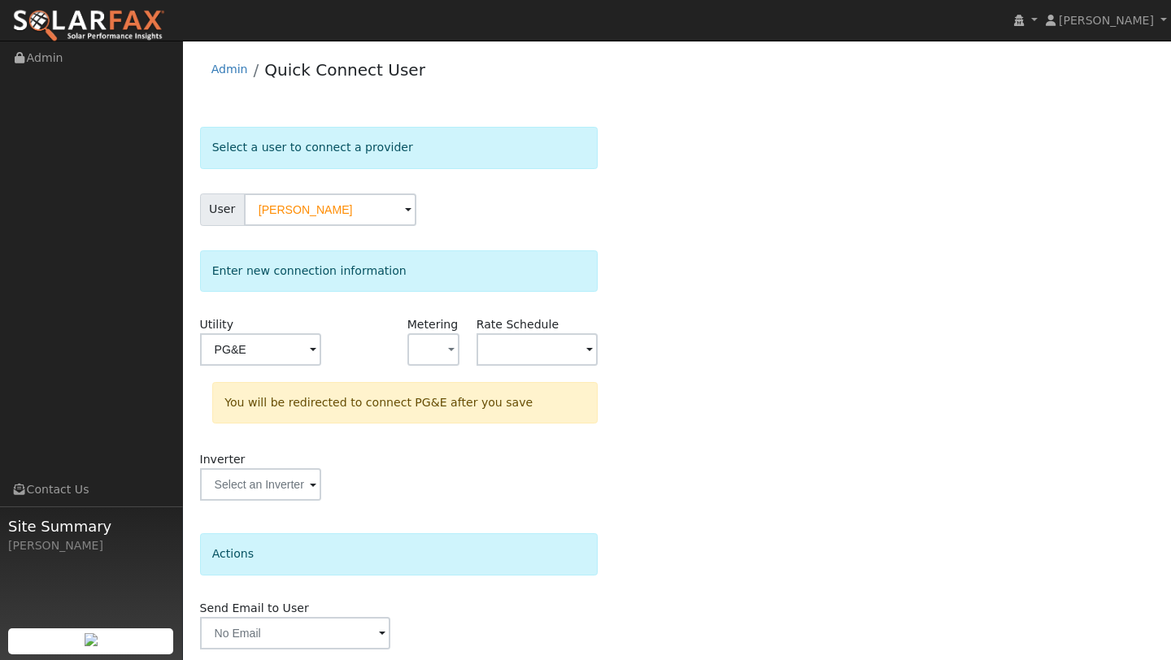
scroll to position [57, 0]
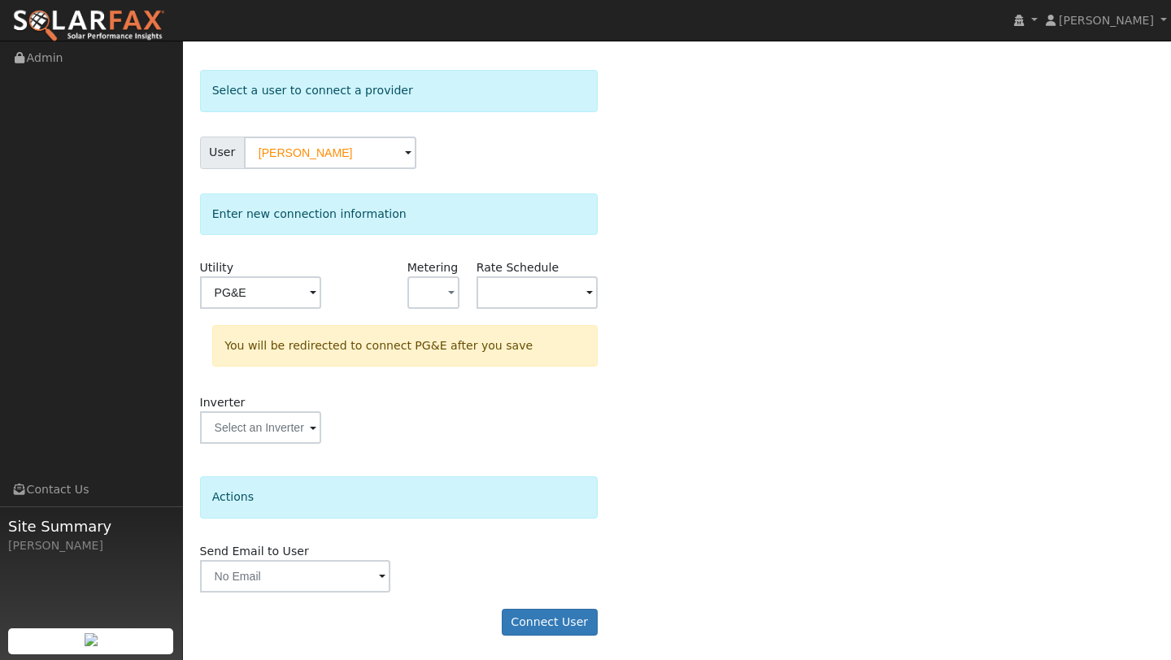
click at [540, 603] on form "Select a user to connect a provider User [PERSON_NAME] Account Default Account …" at bounding box center [399, 361] width 398 height 582
click at [540, 613] on button "Connect User" at bounding box center [550, 623] width 96 height 28
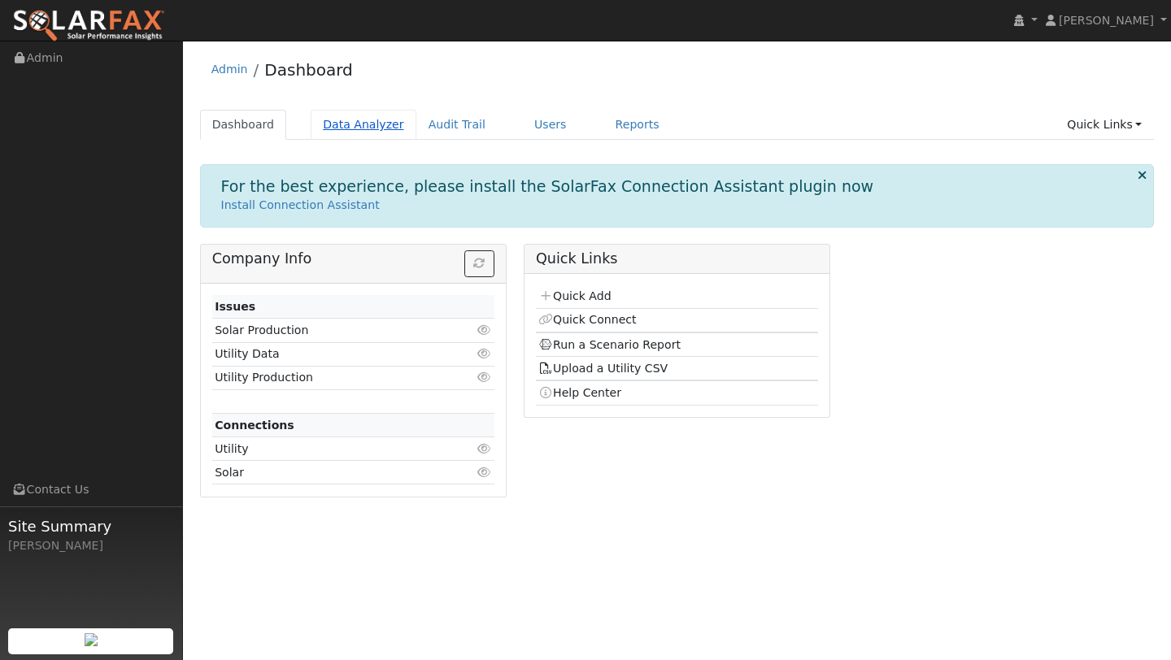
click at [353, 124] on link "Data Analyzer" at bounding box center [364, 125] width 106 height 30
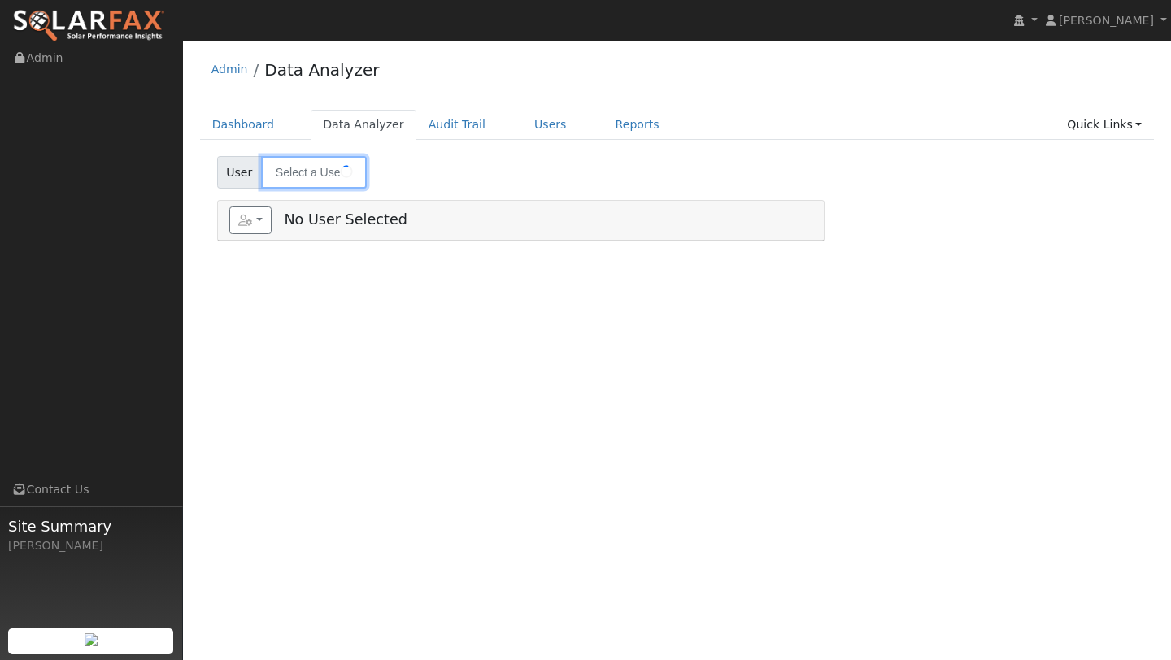
type input "Dennis Salyers"
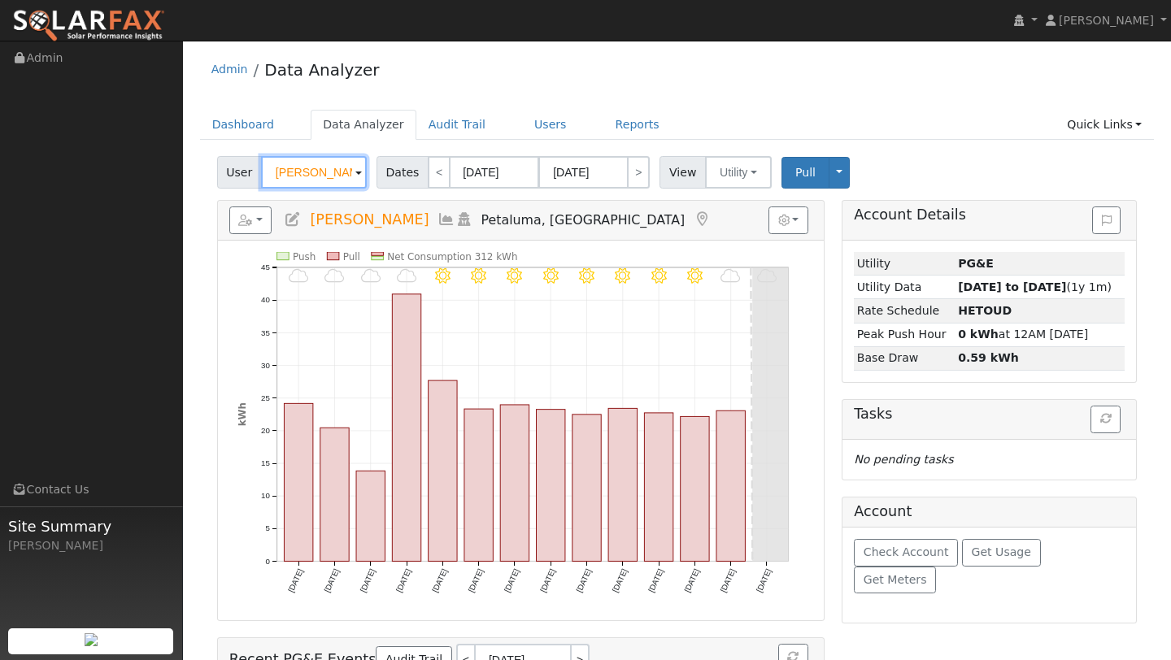
click at [298, 184] on input "Dennis Salyers" at bounding box center [314, 172] width 106 height 33
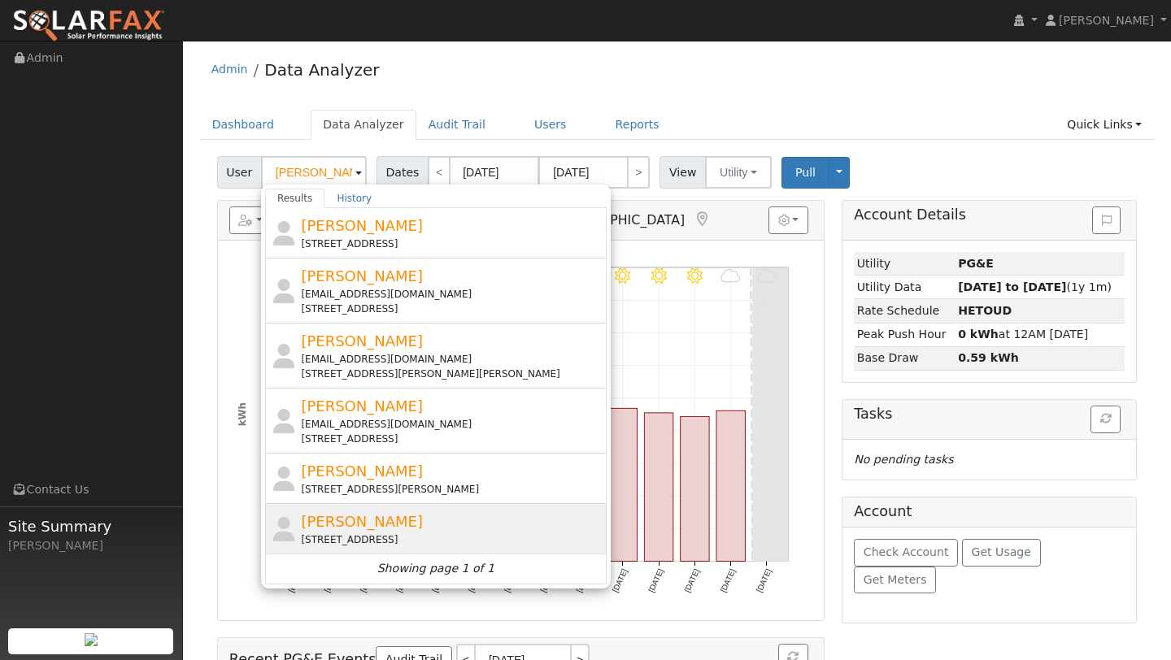
click at [377, 520] on div "Jay T 246 Simon Drive, Petaluma, CA 94952" at bounding box center [452, 529] width 302 height 37
type input "[PERSON_NAME]"
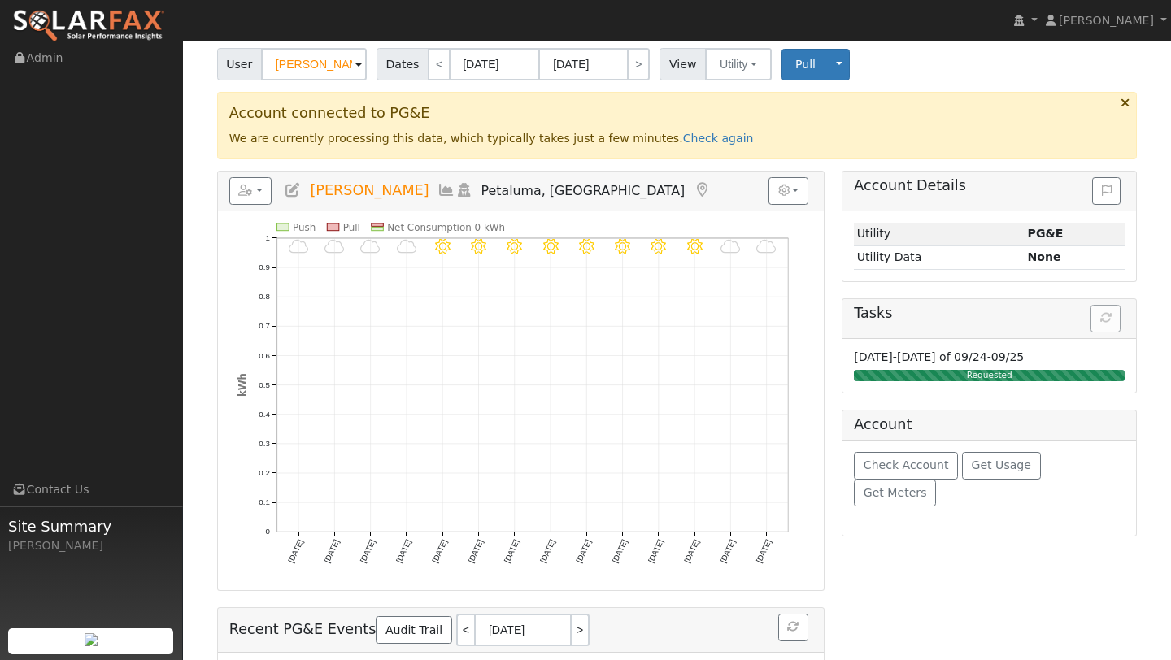
scroll to position [237, 0]
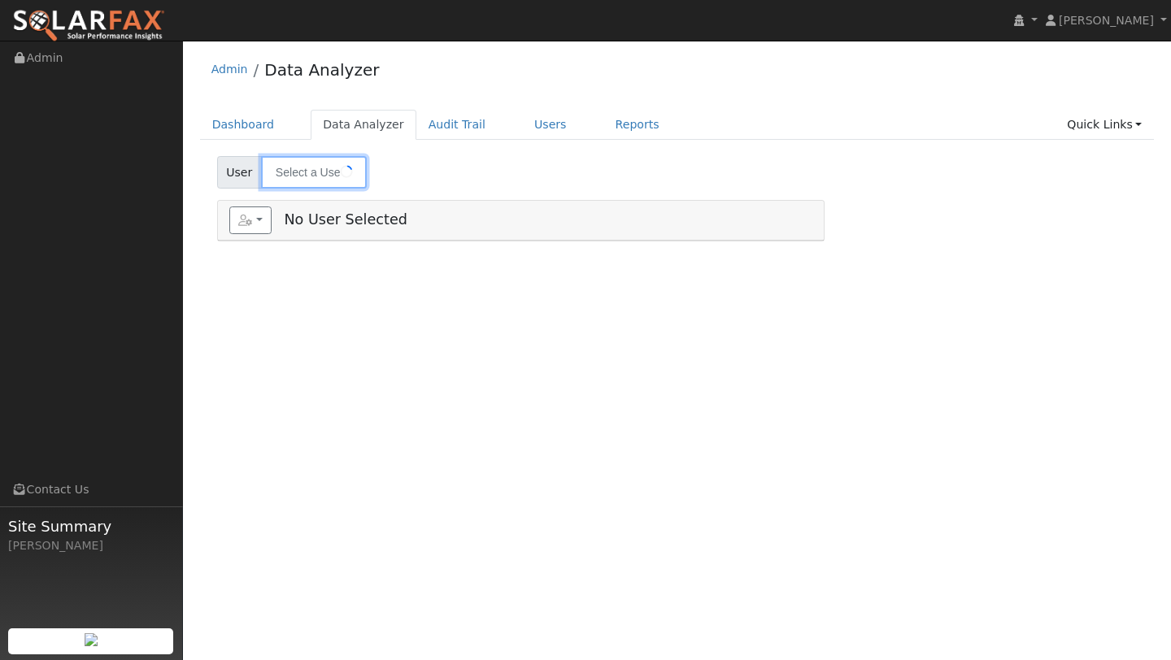
type input "[PERSON_NAME]"
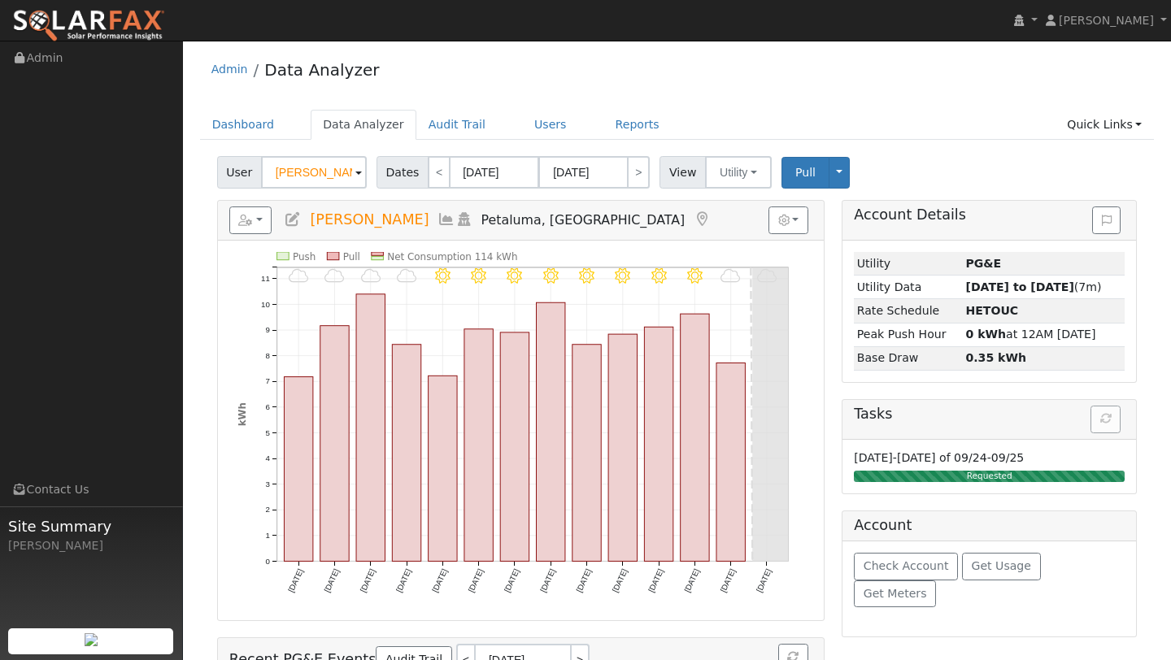
click at [177, 163] on ul "Navigation Admin Links Contact Us Site Summary Kelsey Commerford" at bounding box center [91, 371] width 183 height 660
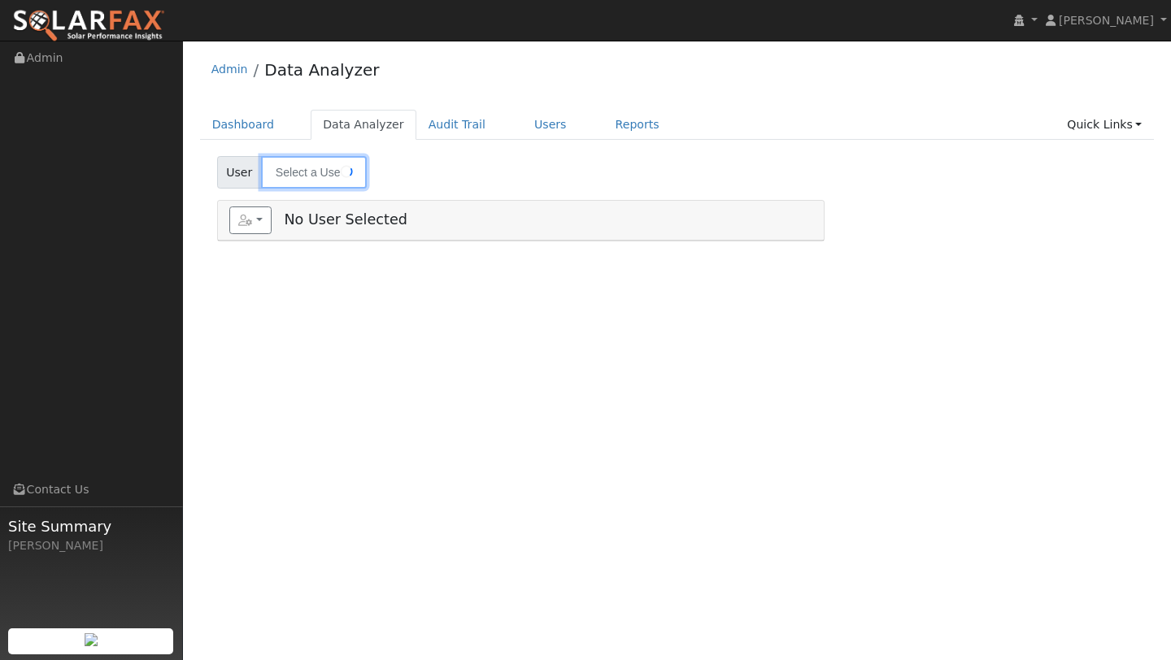
type input "[PERSON_NAME]"
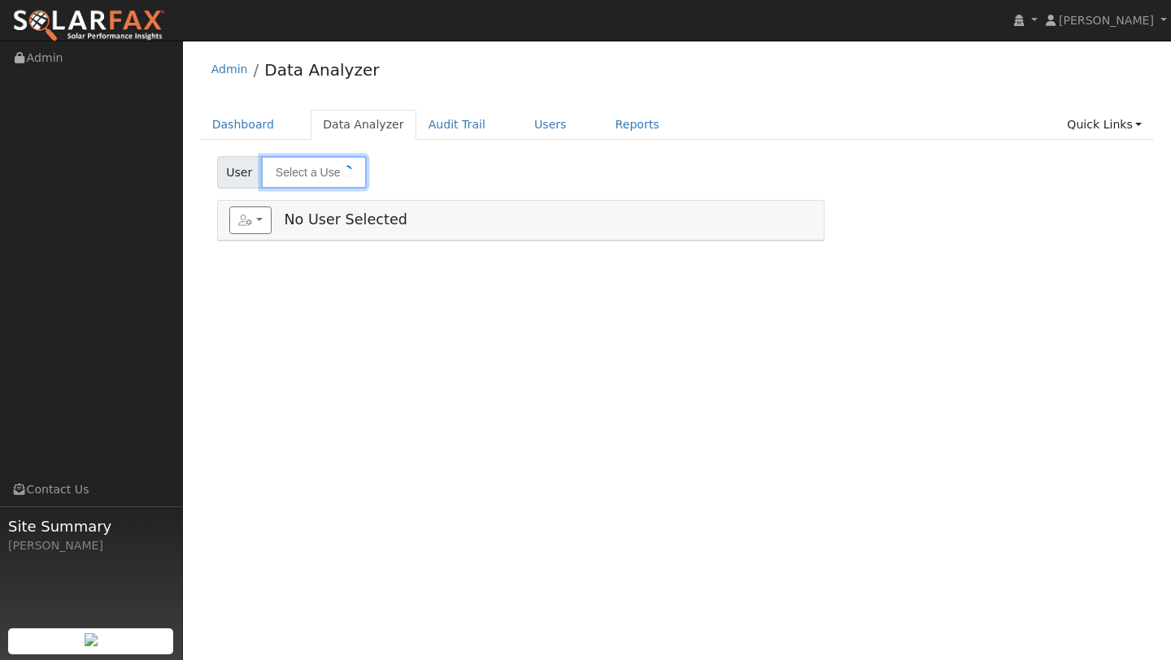
type input "[PERSON_NAME]"
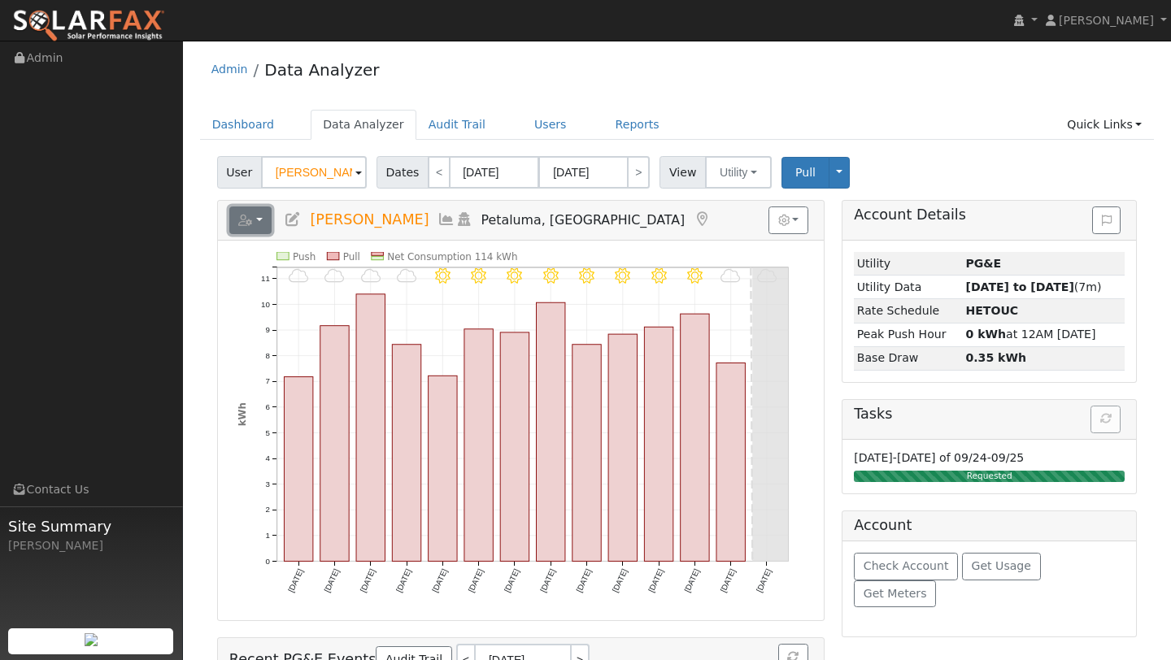
click at [260, 229] on button "button" at bounding box center [250, 221] width 43 height 28
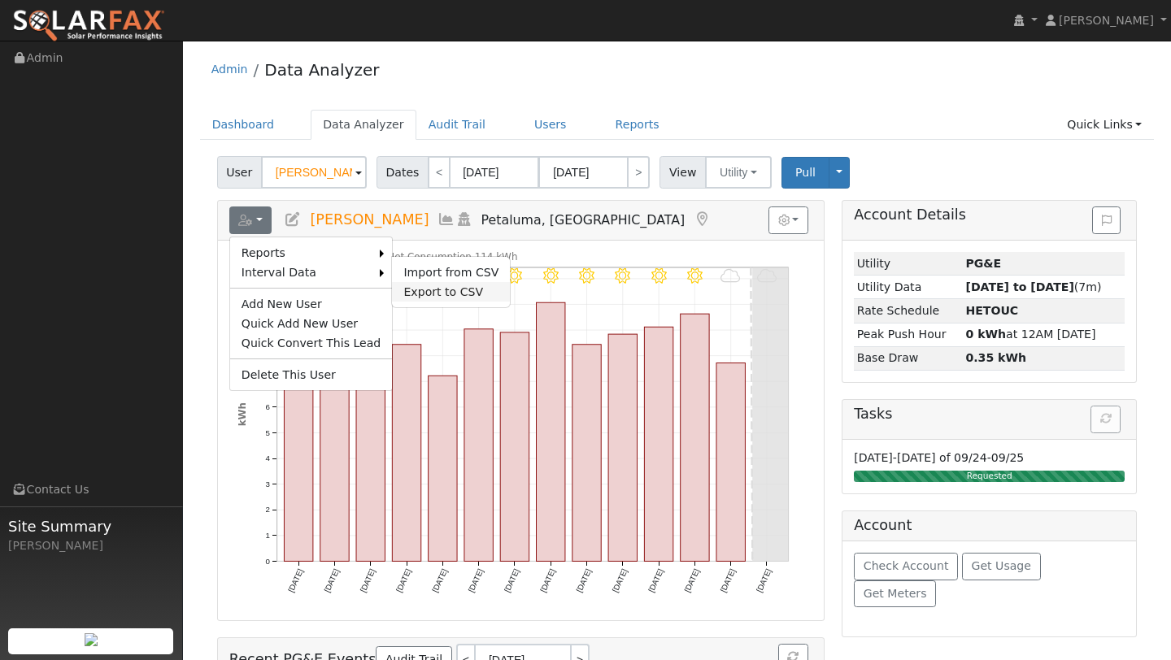
click at [411, 287] on link "Export to CSV" at bounding box center [451, 292] width 118 height 20
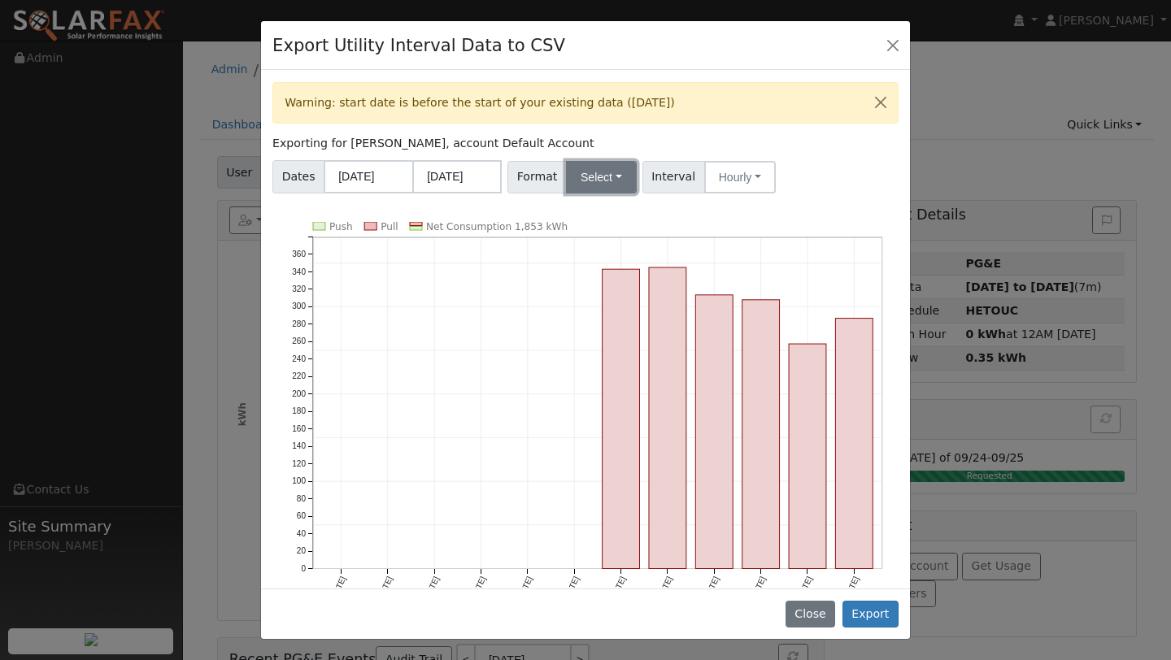
click at [603, 164] on button "Select" at bounding box center [601, 177] width 71 height 33
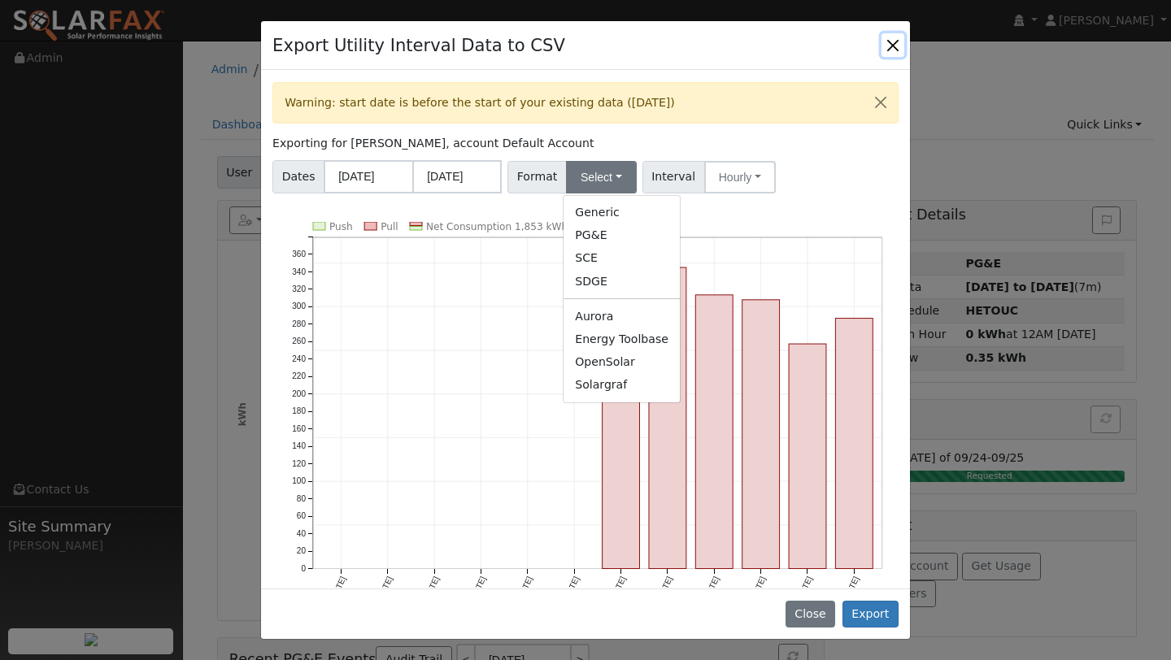
click at [891, 50] on button "Close" at bounding box center [892, 44] width 23 height 23
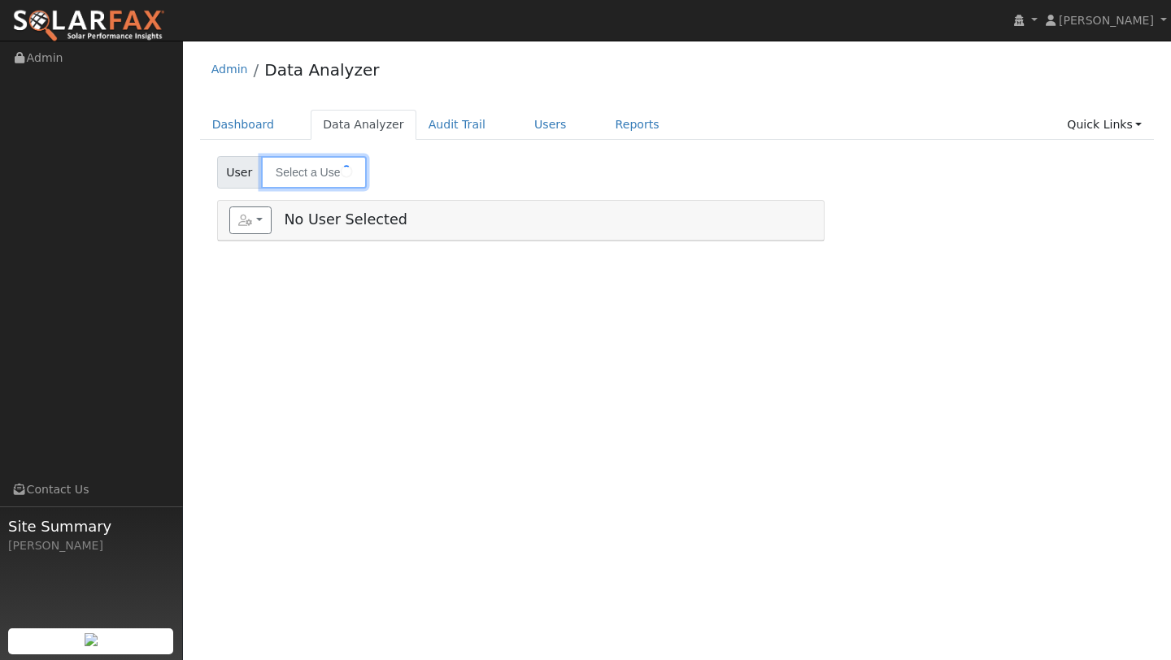
type input "[PERSON_NAME]"
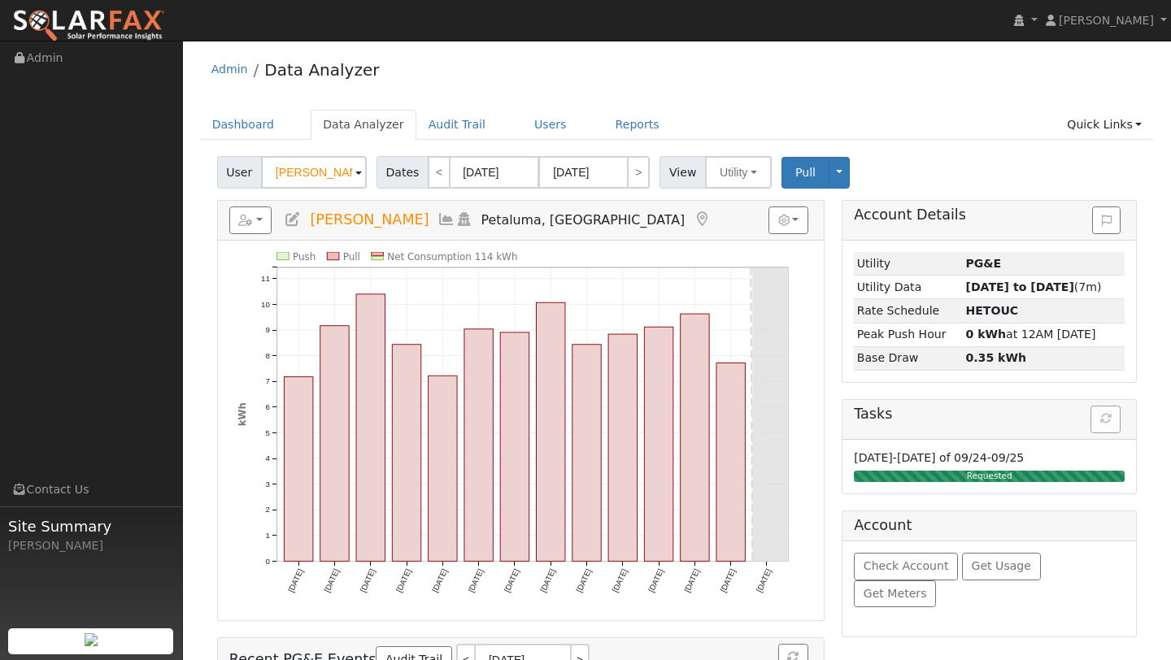
click at [124, 28] on img at bounding box center [88, 26] width 153 height 34
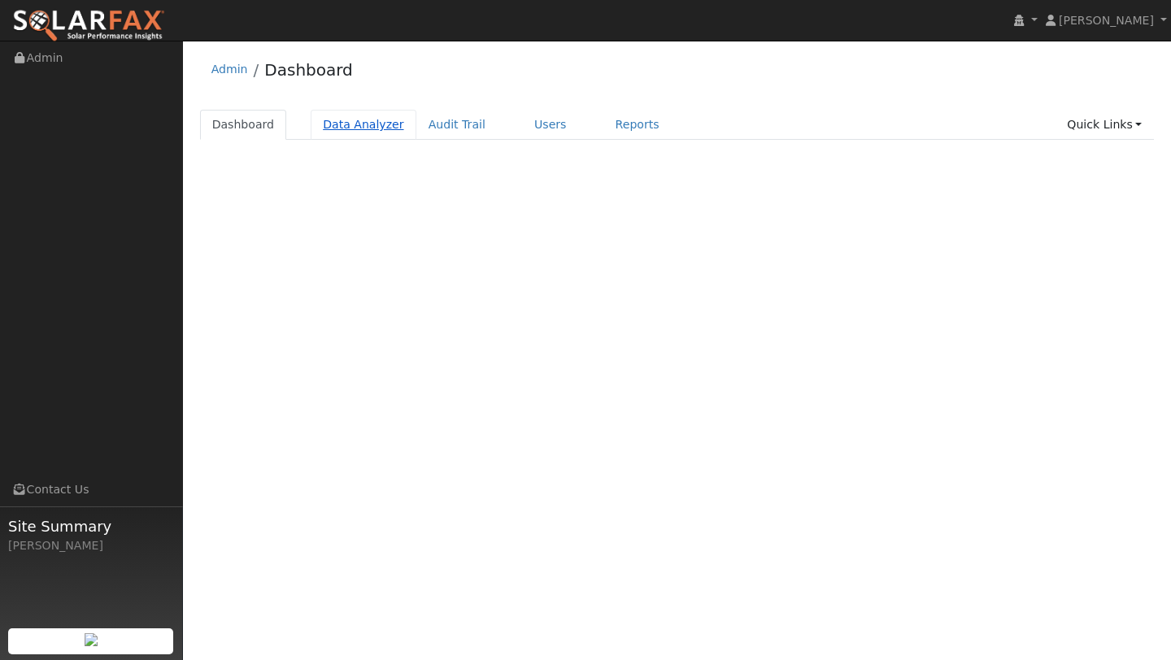
click at [350, 123] on link "Data Analyzer" at bounding box center [364, 125] width 106 height 30
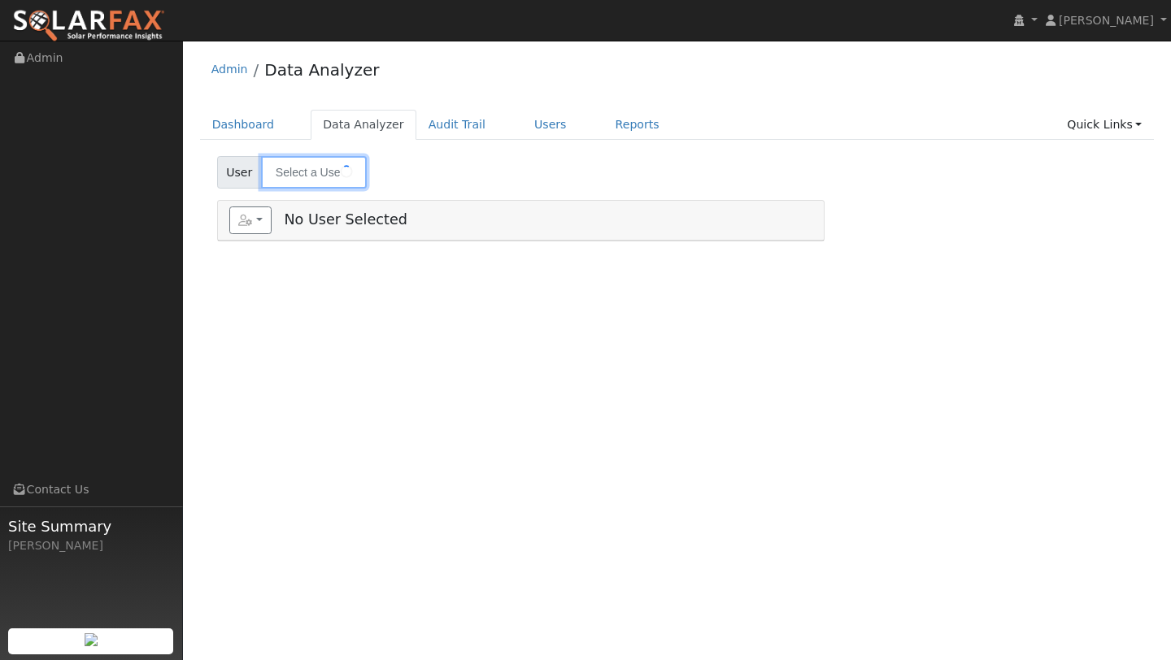
type input "Jay T"
click at [307, 163] on input "Jay T" at bounding box center [314, 172] width 106 height 33
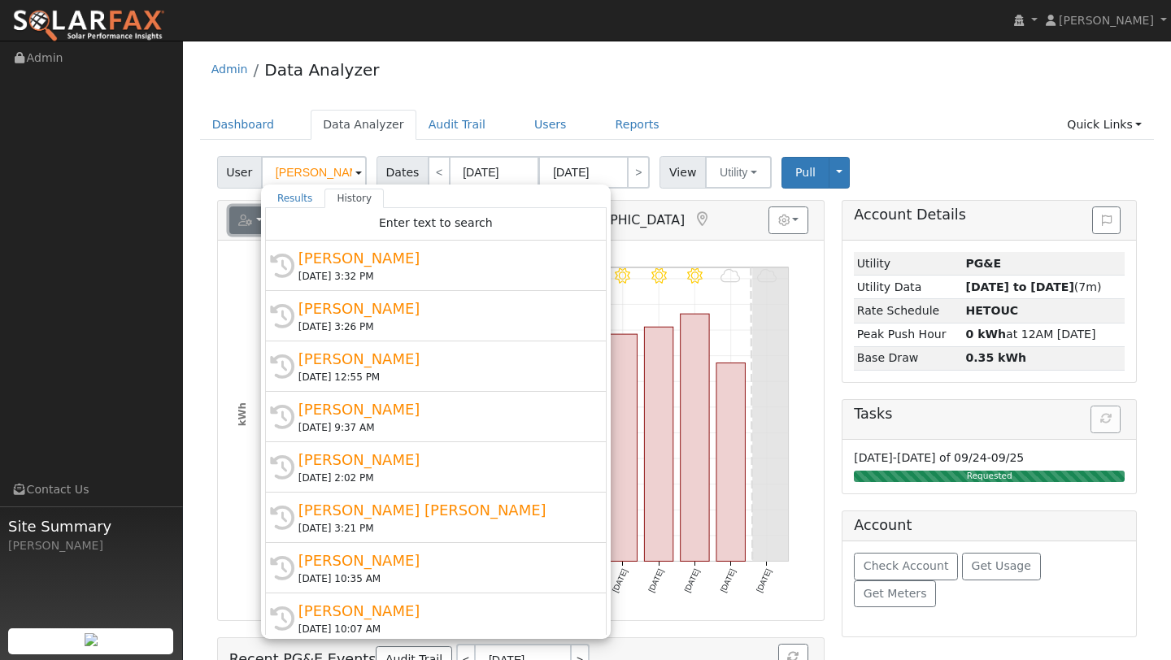
click at [248, 222] on icon "button" at bounding box center [245, 220] width 15 height 11
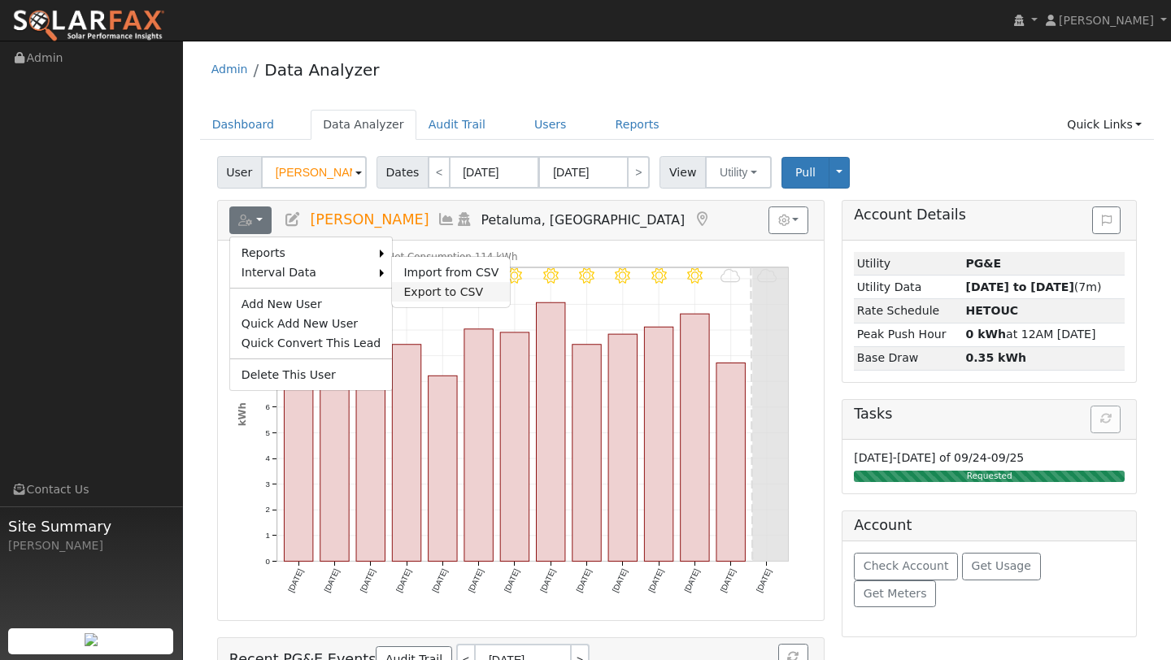
click at [398, 291] on link "Export to CSV" at bounding box center [451, 292] width 118 height 20
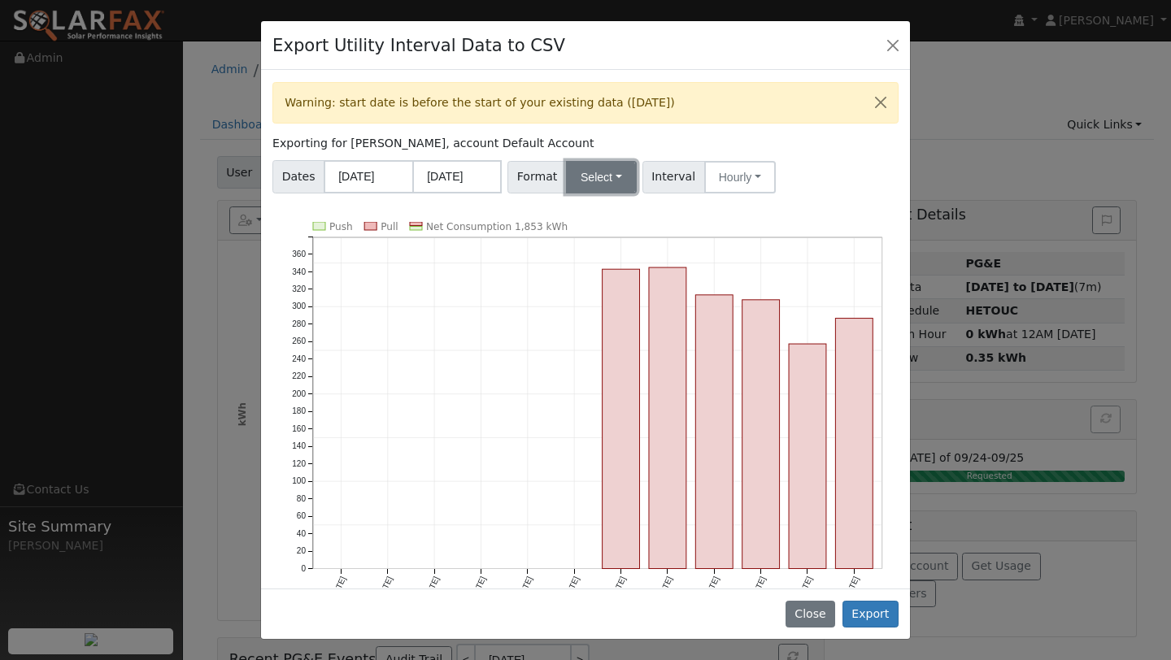
click at [605, 185] on button "Select" at bounding box center [601, 177] width 71 height 33
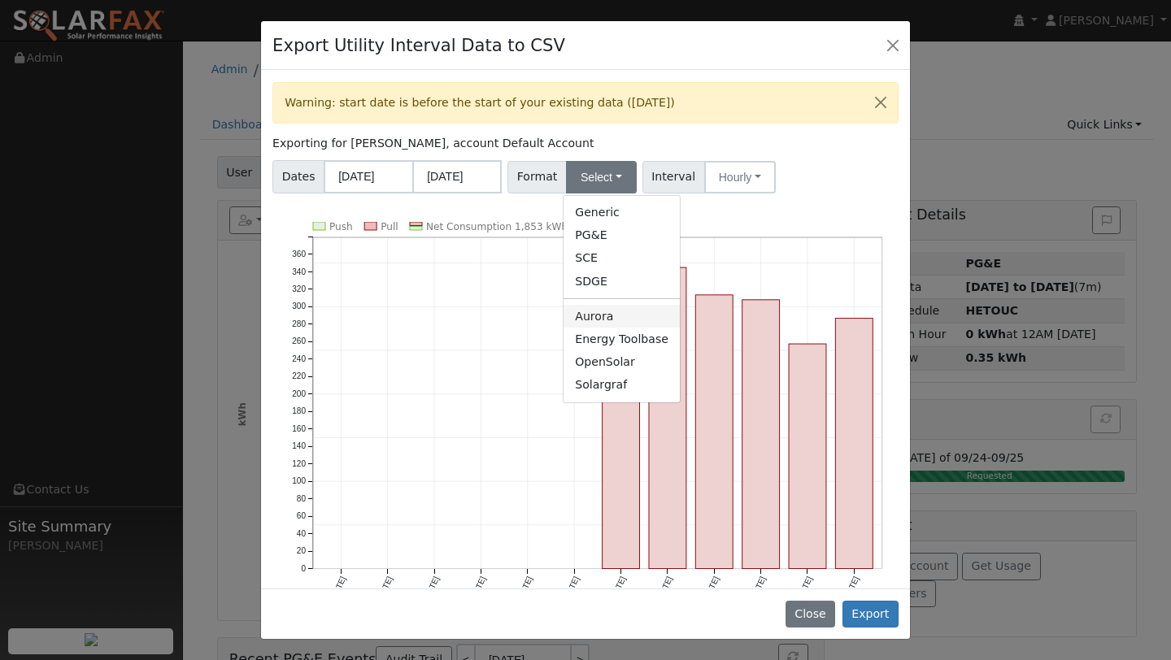
click at [587, 311] on link "Aurora" at bounding box center [622, 316] width 116 height 23
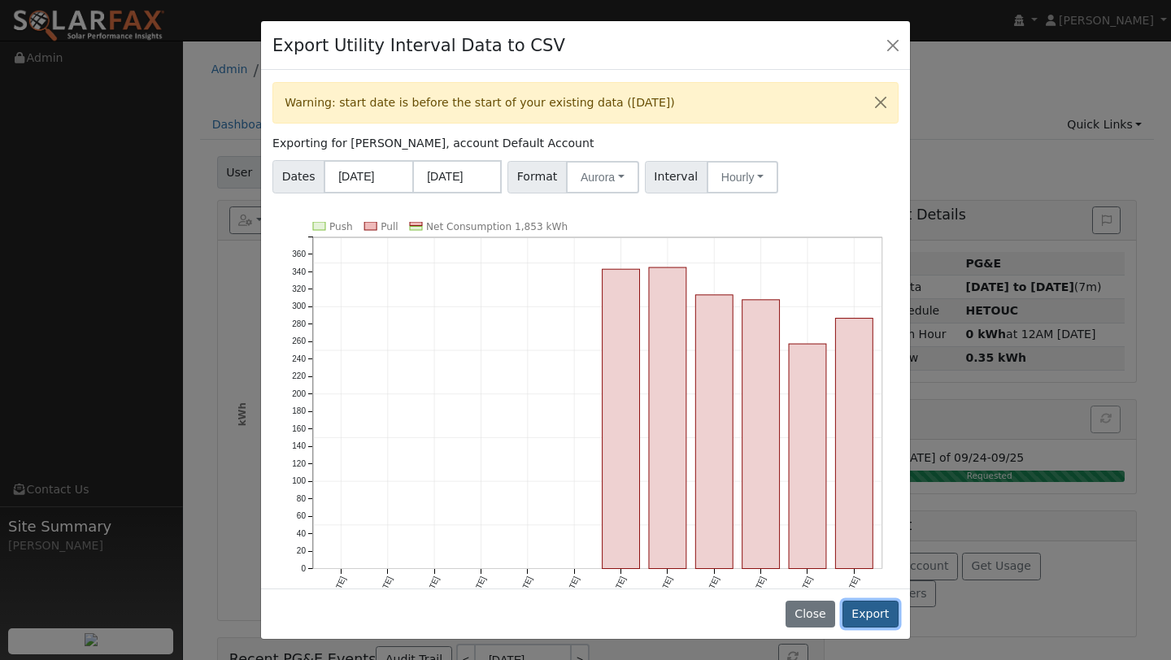
click at [858, 613] on button "Export" at bounding box center [870, 615] width 56 height 28
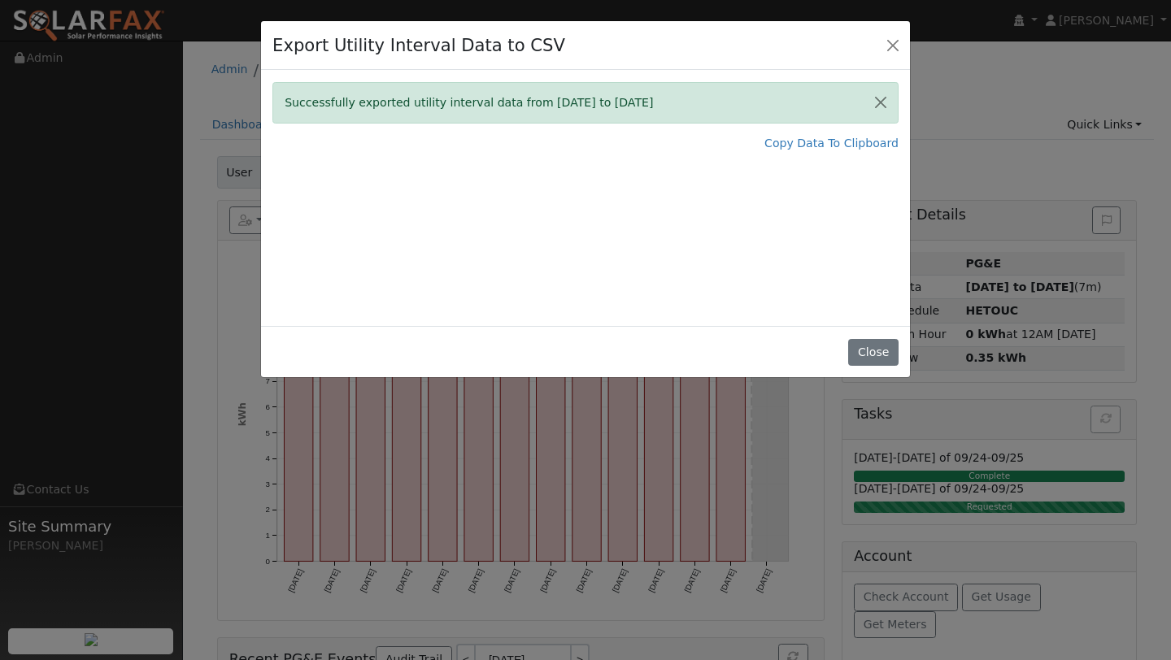
click at [777, 307] on div "Successfully exported utility interval data from 09/01/24 to 08/31/25 Copy Data…" at bounding box center [585, 198] width 649 height 256
click at [770, 150] on div "Copy Data To Clipboard" at bounding box center [585, 143] width 626 height 17
click at [773, 145] on link "Copy Data To Clipboard" at bounding box center [831, 143] width 134 height 17
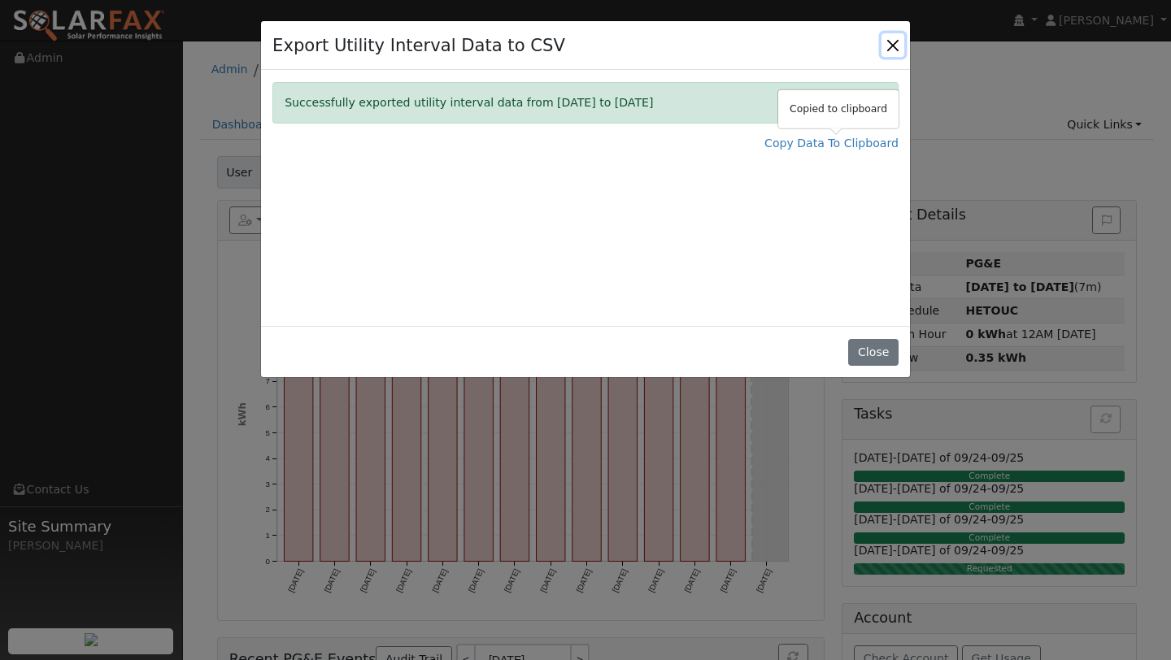
click at [898, 47] on button "Close" at bounding box center [892, 44] width 23 height 23
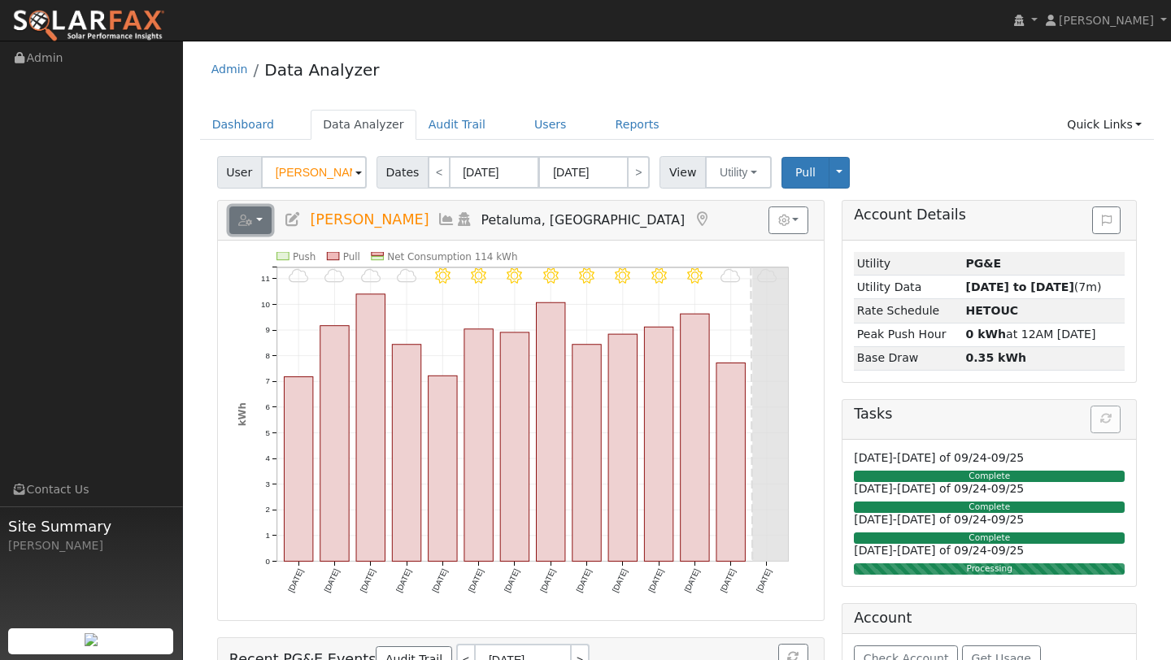
click at [257, 211] on button "button" at bounding box center [250, 221] width 43 height 28
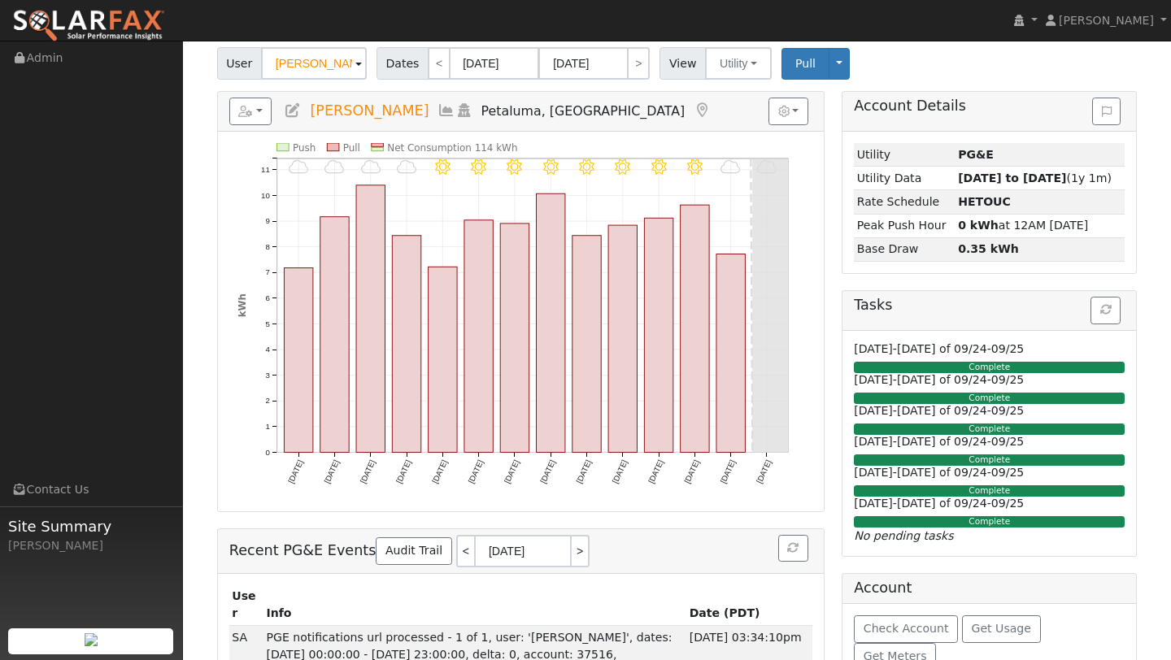
scroll to position [102, 0]
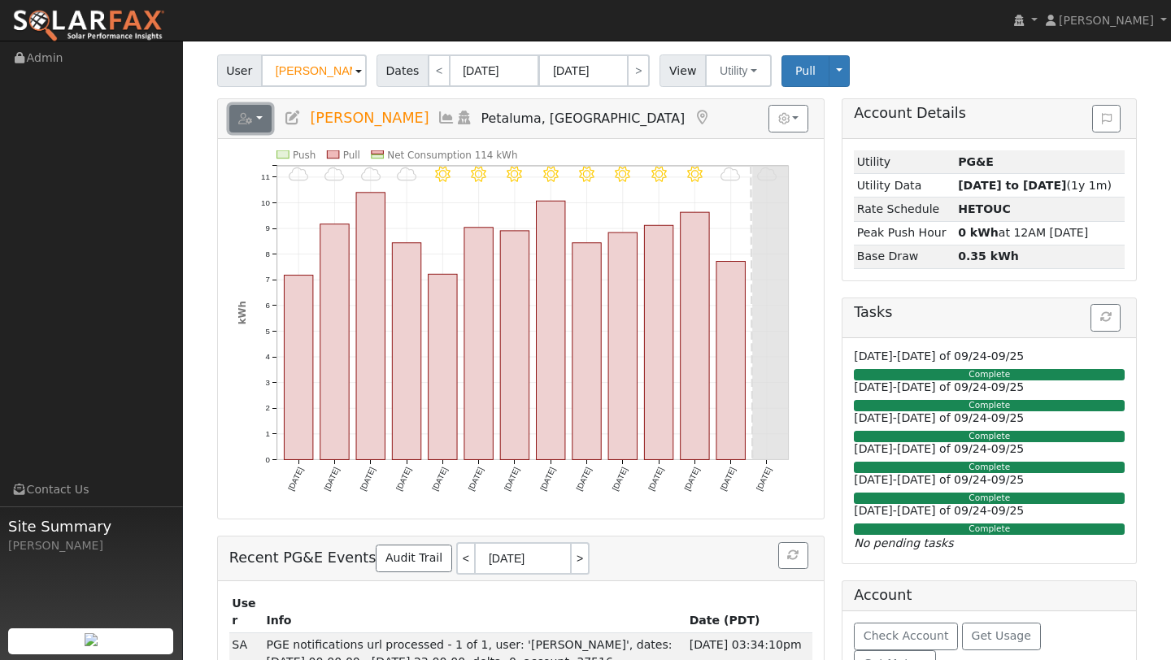
click at [243, 116] on icon "button" at bounding box center [245, 118] width 15 height 11
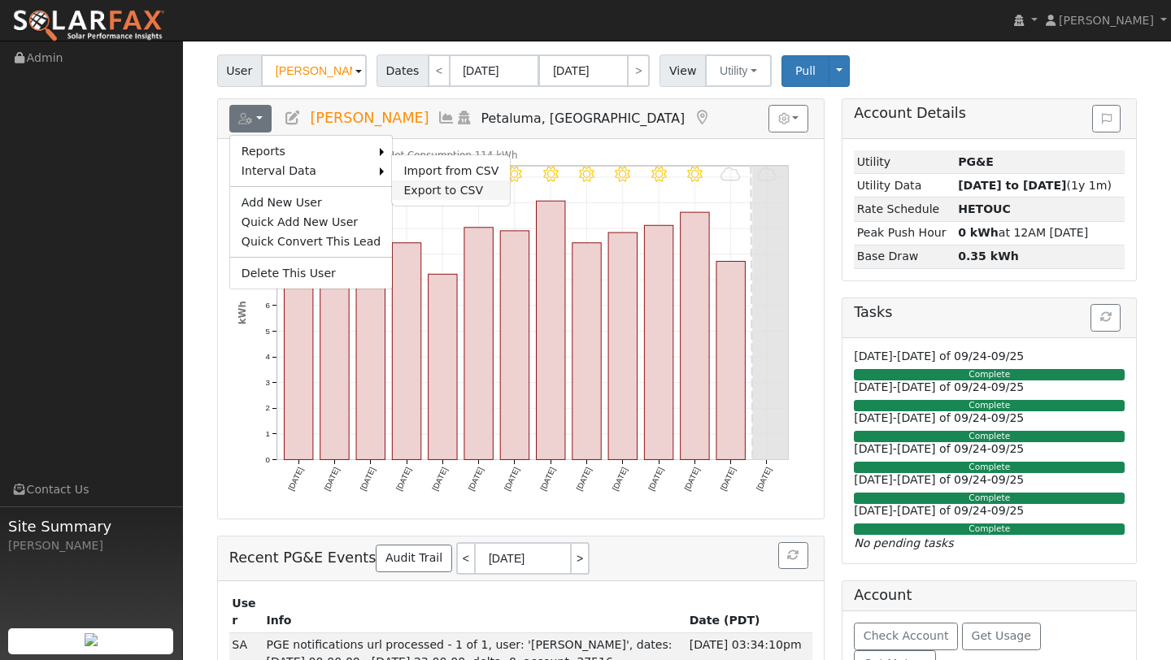
click at [411, 192] on link "Export to CSV" at bounding box center [451, 191] width 118 height 20
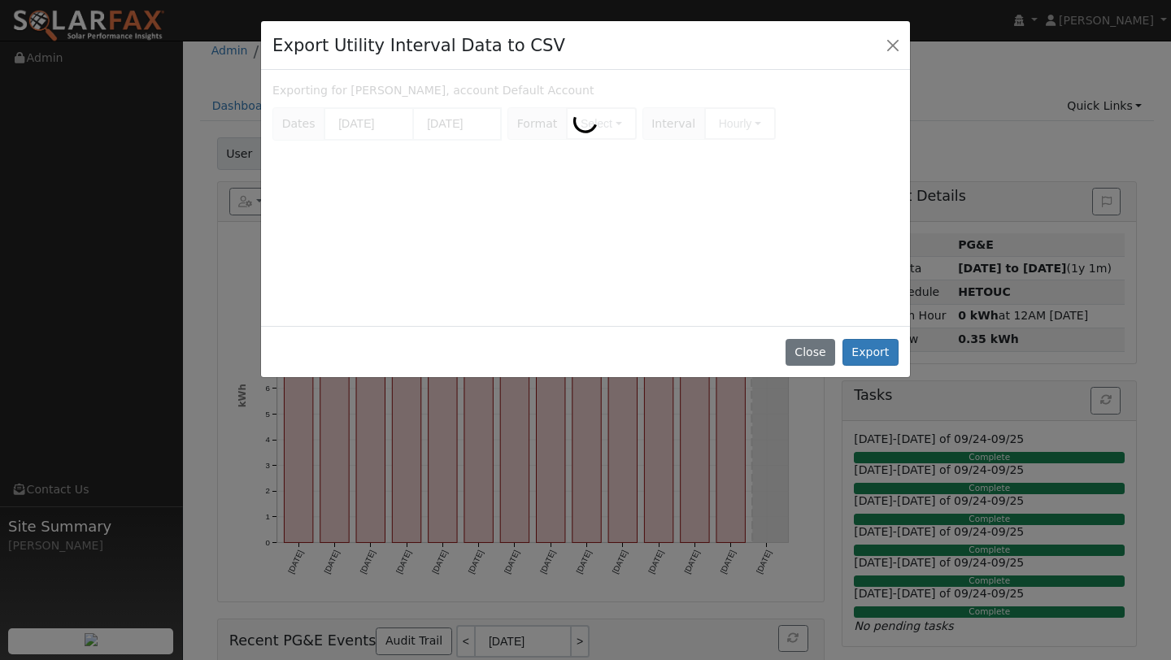
scroll to position [0, 0]
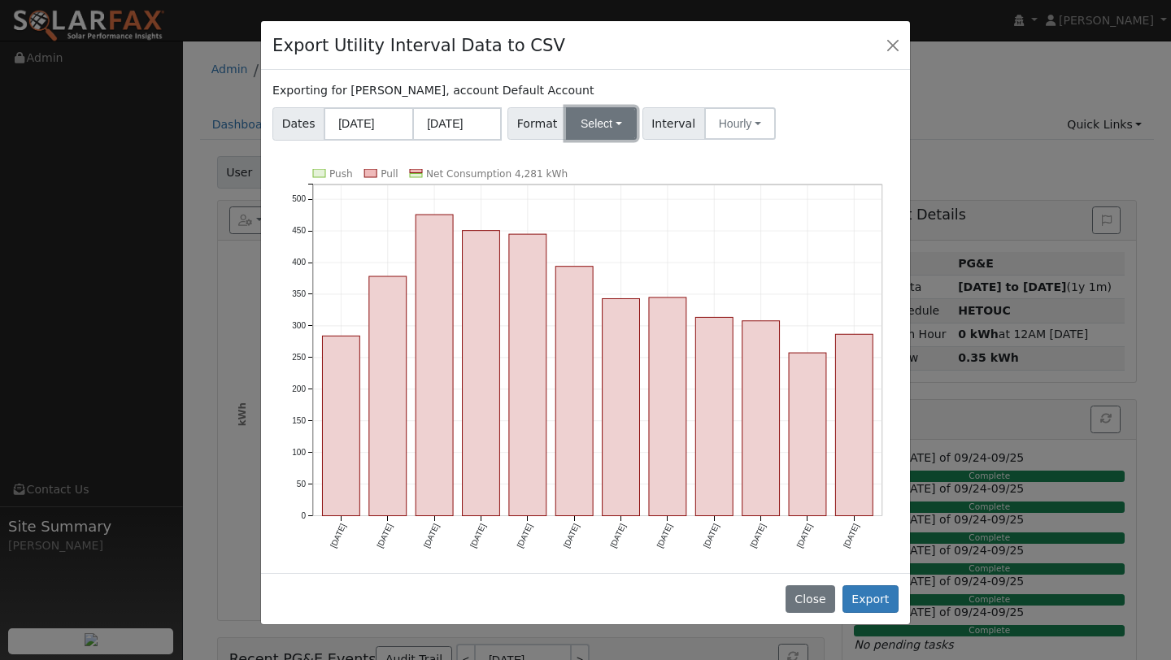
click at [572, 129] on button "Select" at bounding box center [601, 123] width 71 height 33
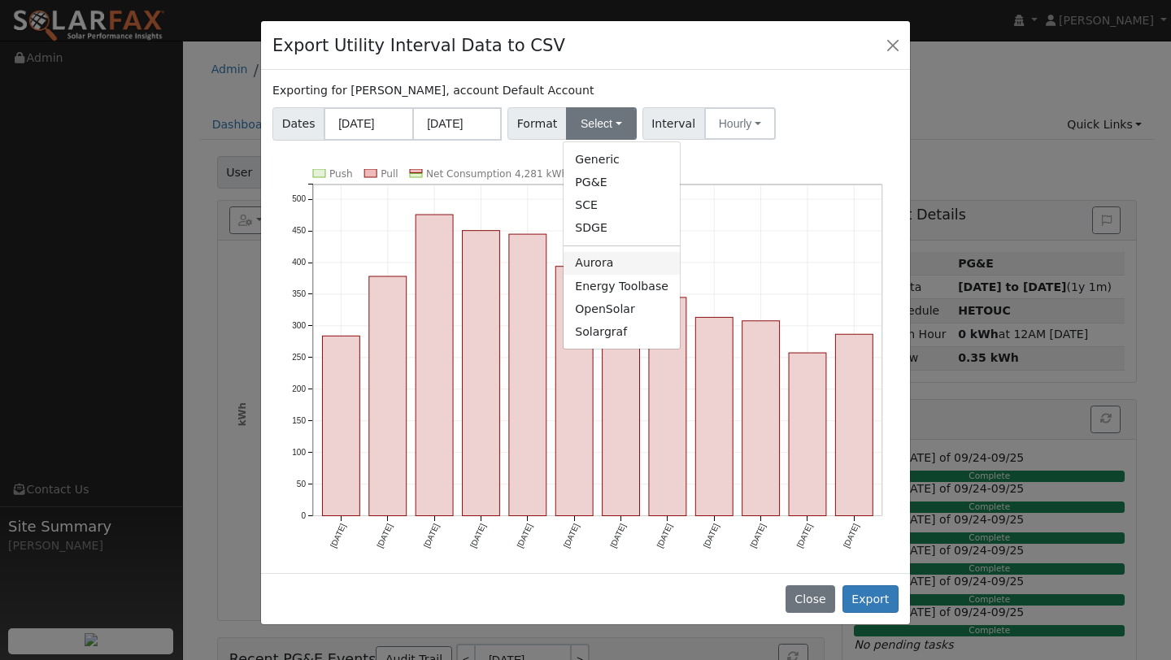
click at [610, 254] on link "Aurora" at bounding box center [622, 263] width 116 height 23
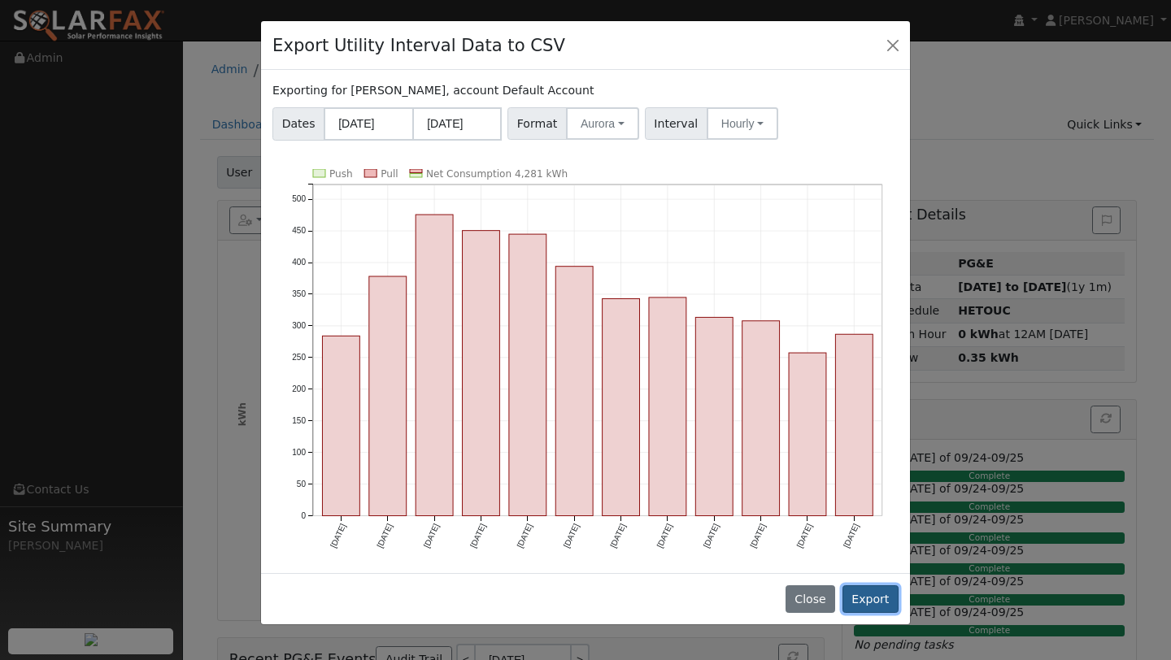
click at [855, 595] on button "Export" at bounding box center [870, 599] width 56 height 28
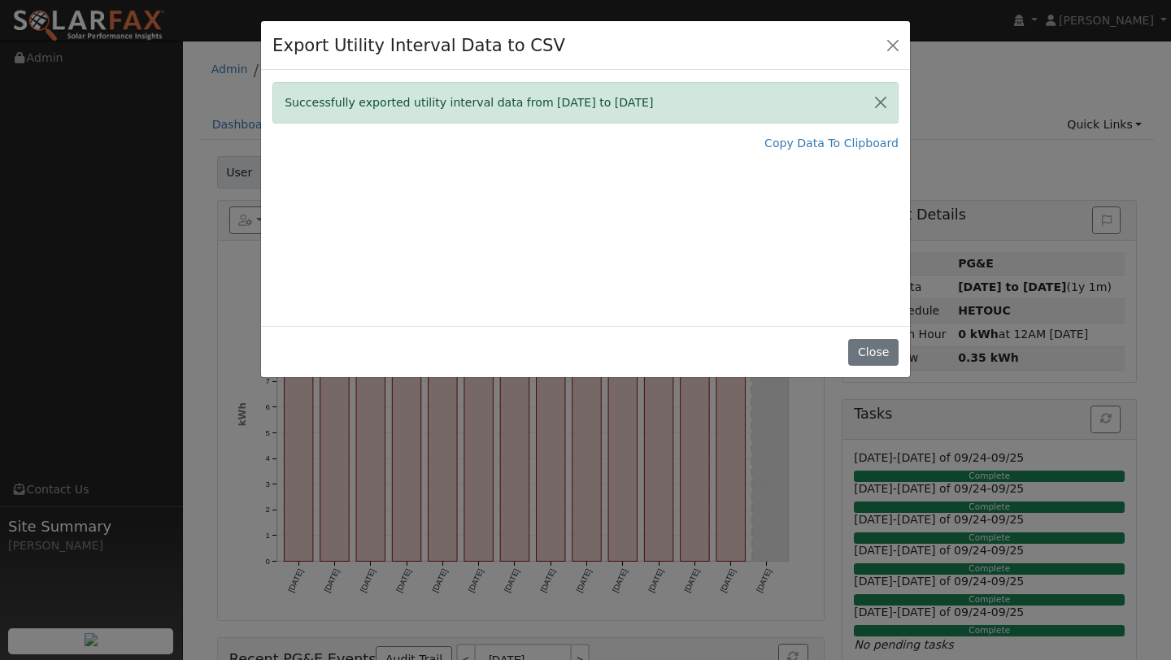
click at [683, 224] on div "Successfully exported utility interval data from 09/01/24 to 08/31/25 Copy Data…" at bounding box center [585, 198] width 649 height 256
click at [832, 137] on link "Copy Data To Clipboard" at bounding box center [831, 143] width 134 height 17
click at [881, 50] on div "Export Utility Interval Data to CSV" at bounding box center [585, 46] width 649 height 50
click at [890, 50] on button "Close" at bounding box center [892, 44] width 23 height 23
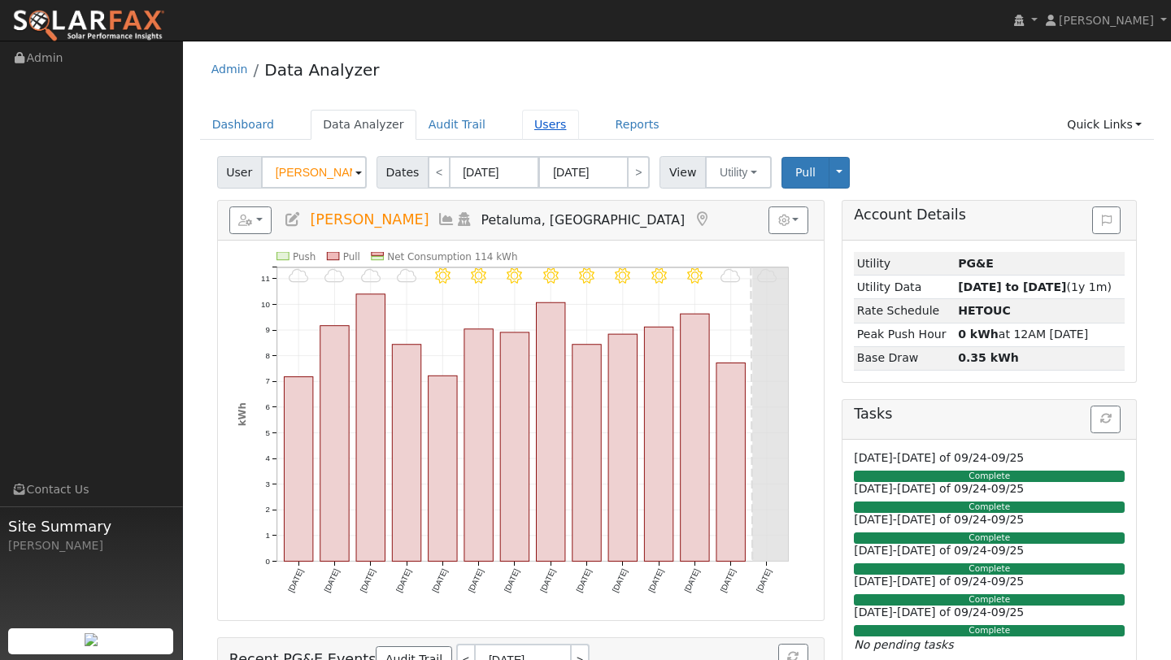
click at [546, 123] on link "Users" at bounding box center [550, 125] width 57 height 30
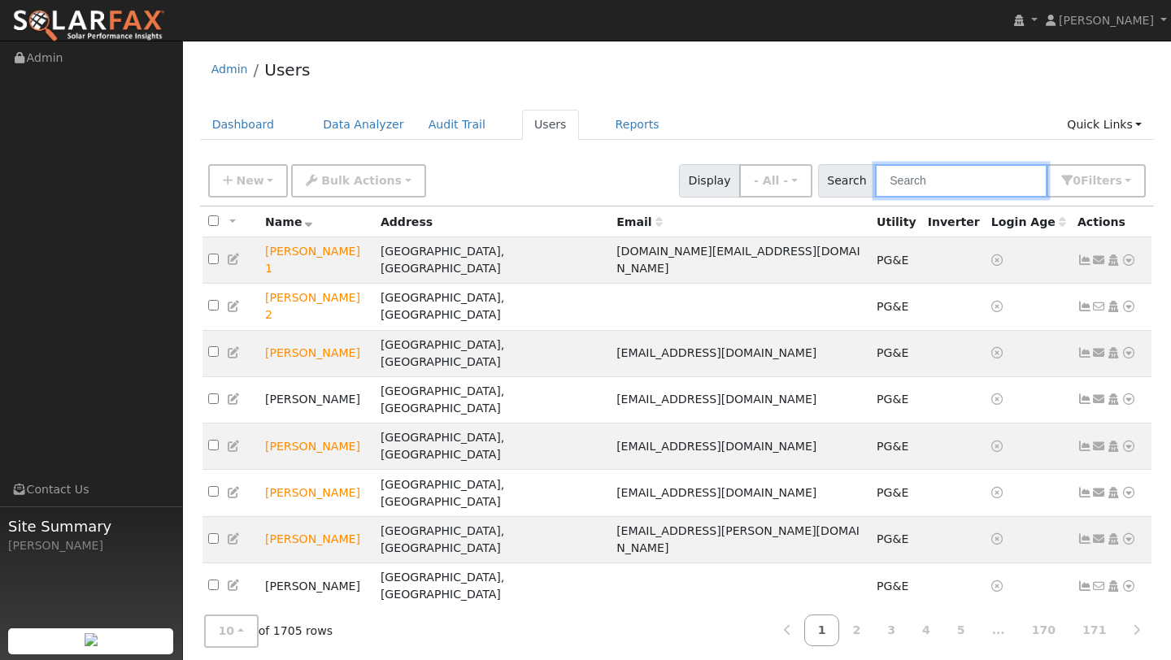
click at [962, 187] on input "text" at bounding box center [961, 180] width 172 height 33
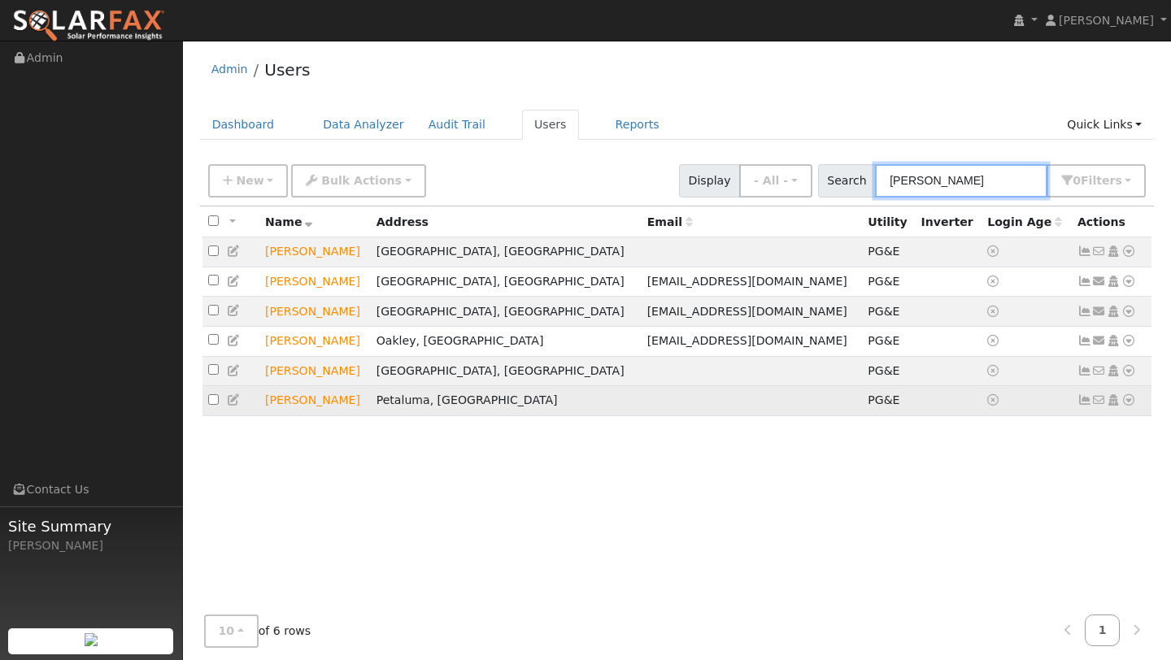
type input "[PERSON_NAME]"
click at [1125, 406] on icon at bounding box center [1128, 399] width 15 height 11
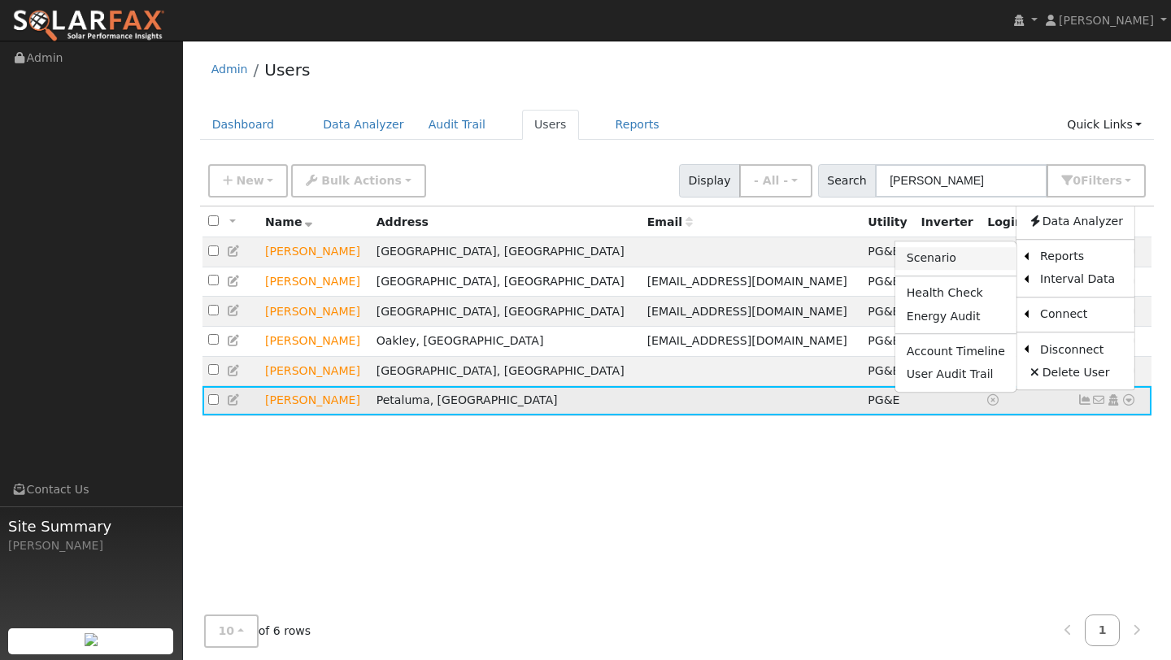
click at [976, 267] on link "Scenario" at bounding box center [955, 258] width 121 height 23
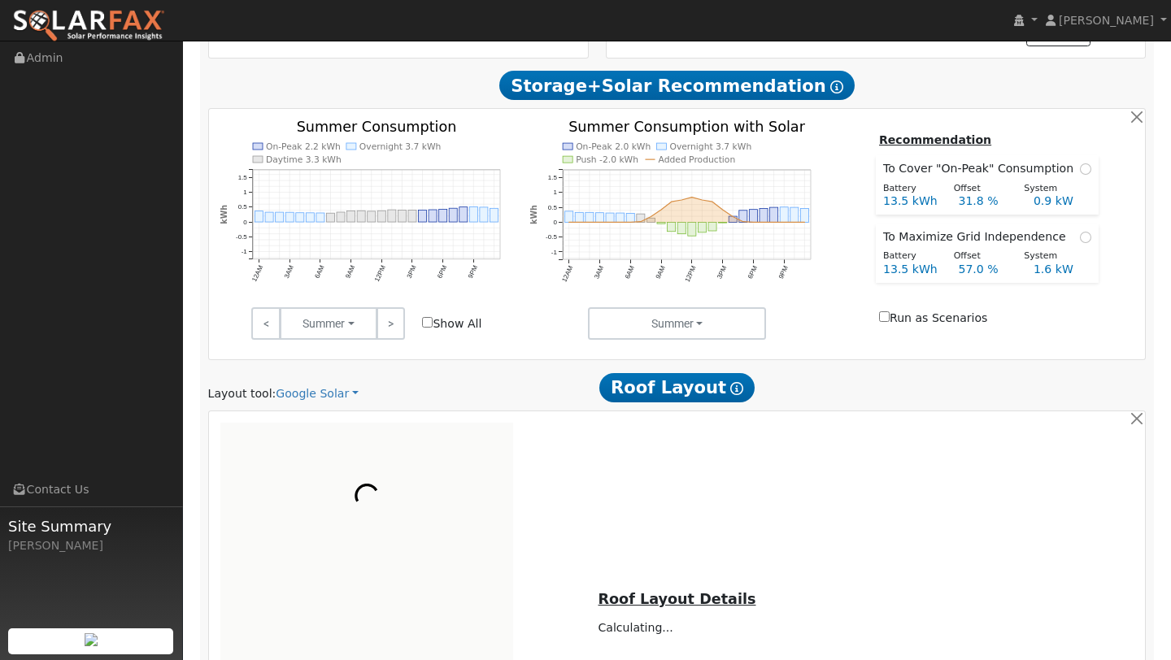
scroll to position [863, 0]
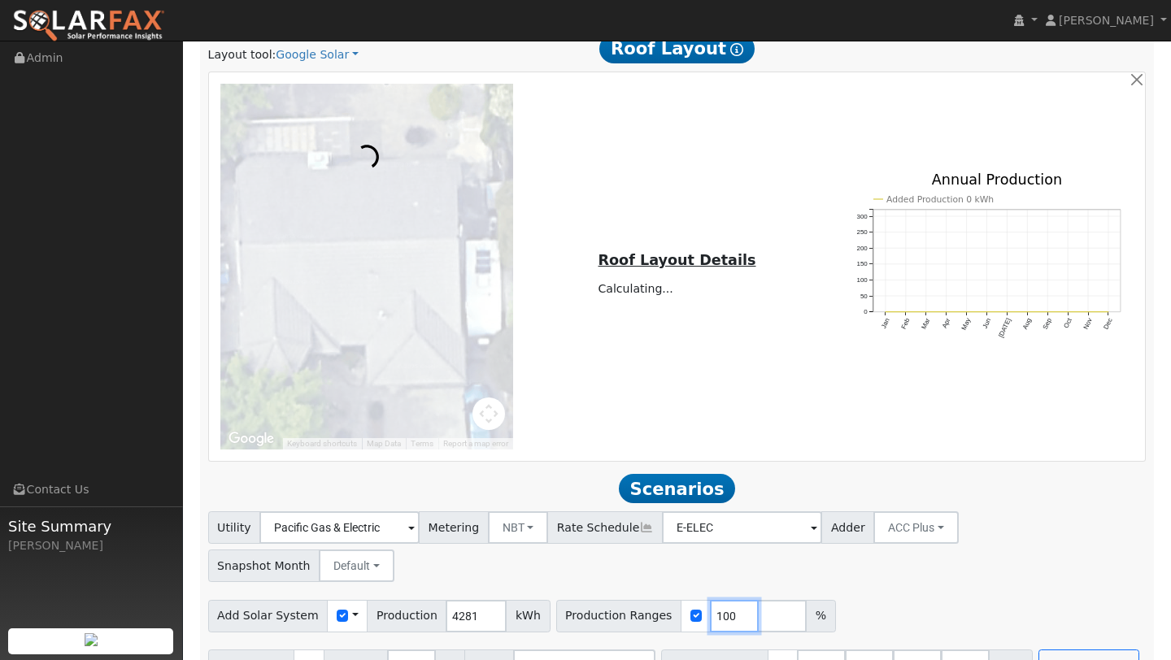
click at [713, 600] on input "100" at bounding box center [734, 616] width 49 height 33
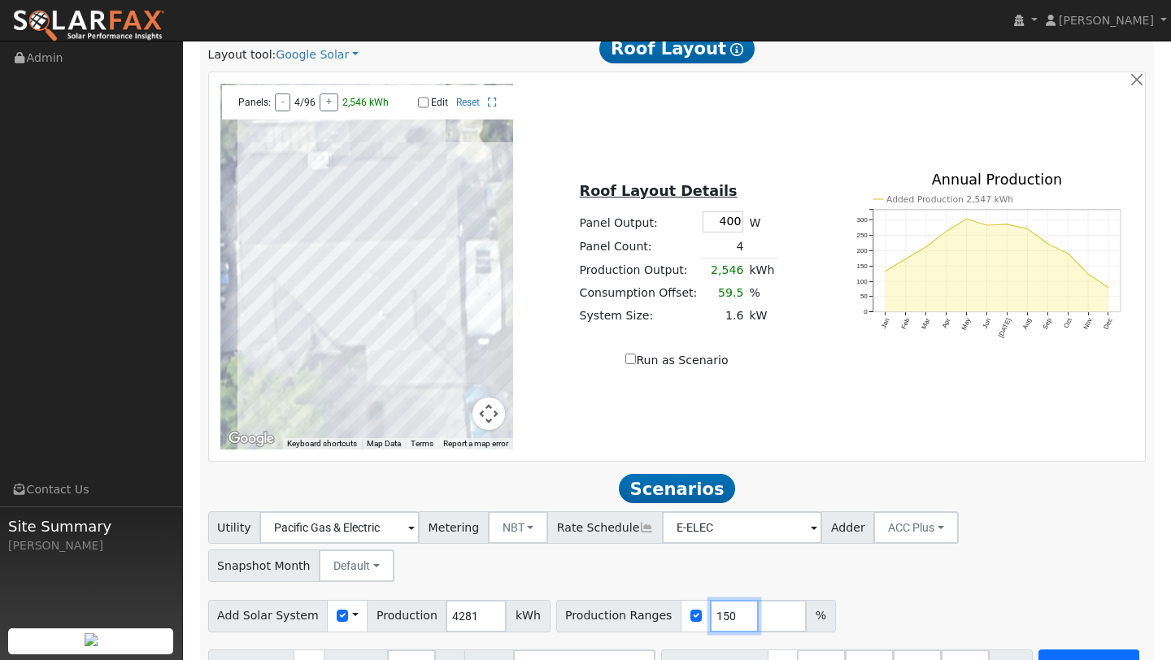
type input "150"
click at [1038, 650] on button "Run Scenarios" at bounding box center [1088, 666] width 100 height 33
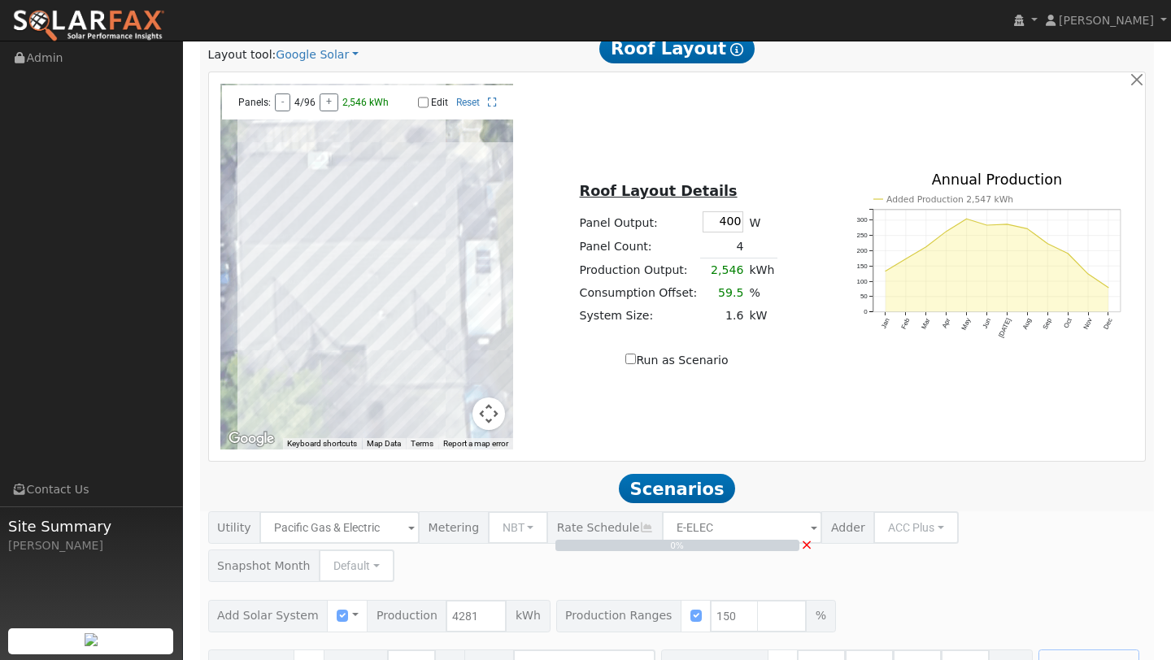
click at [494, 415] on button "Map camera controls" at bounding box center [488, 414] width 33 height 33
click at [444, 410] on button "Zoom out" at bounding box center [448, 414] width 33 height 33
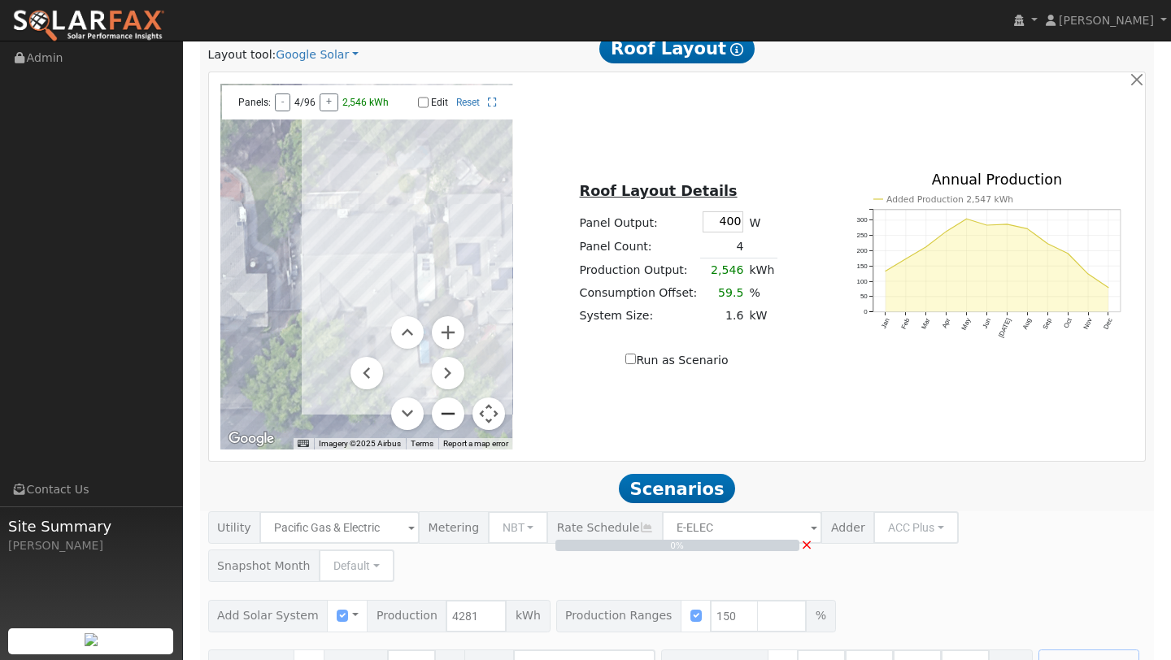
click at [444, 410] on button "Zoom out" at bounding box center [448, 414] width 33 height 33
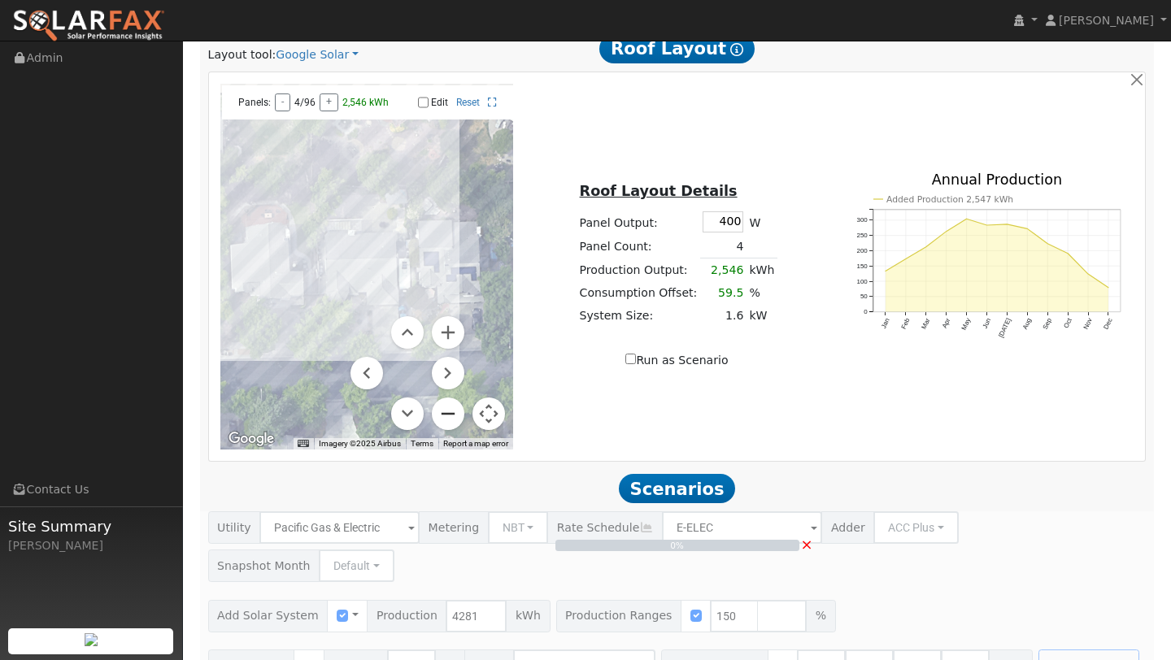
click at [444, 410] on button "Zoom out" at bounding box center [448, 414] width 33 height 33
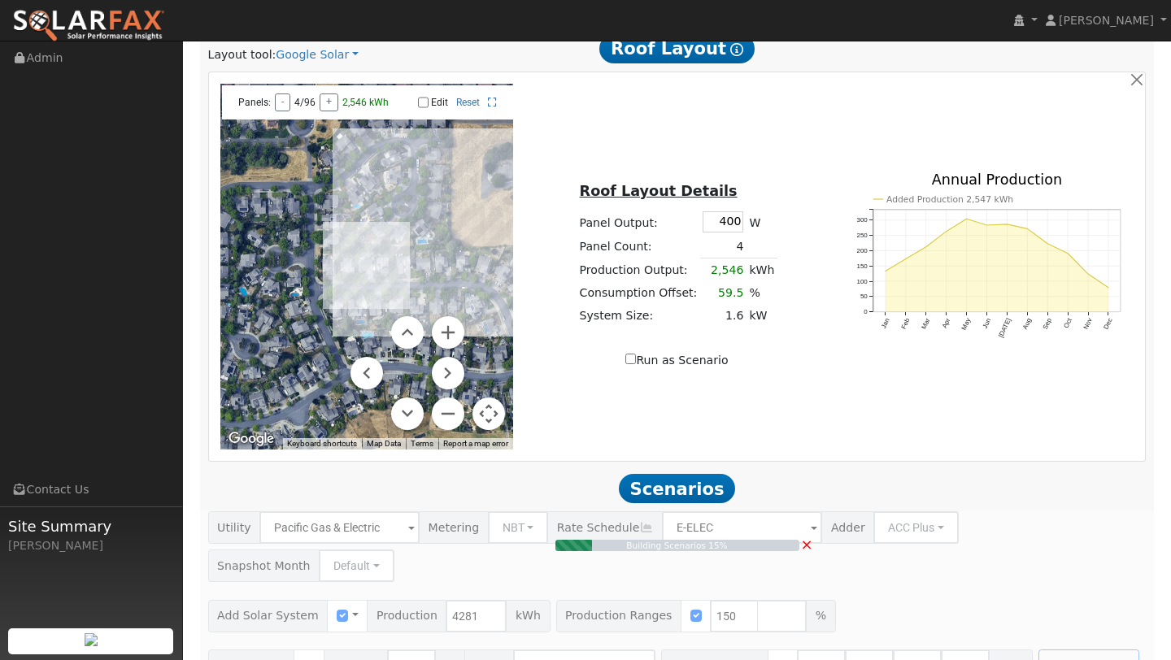
click at [489, 411] on button "Map camera controls" at bounding box center [488, 414] width 33 height 33
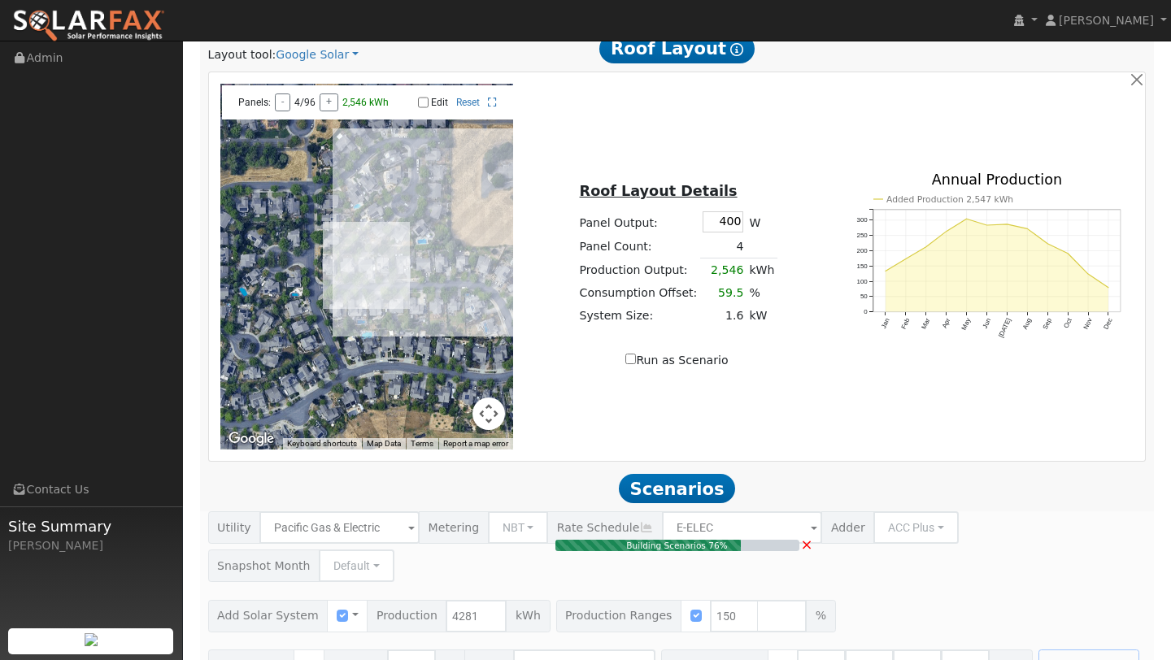
type input "4.3"
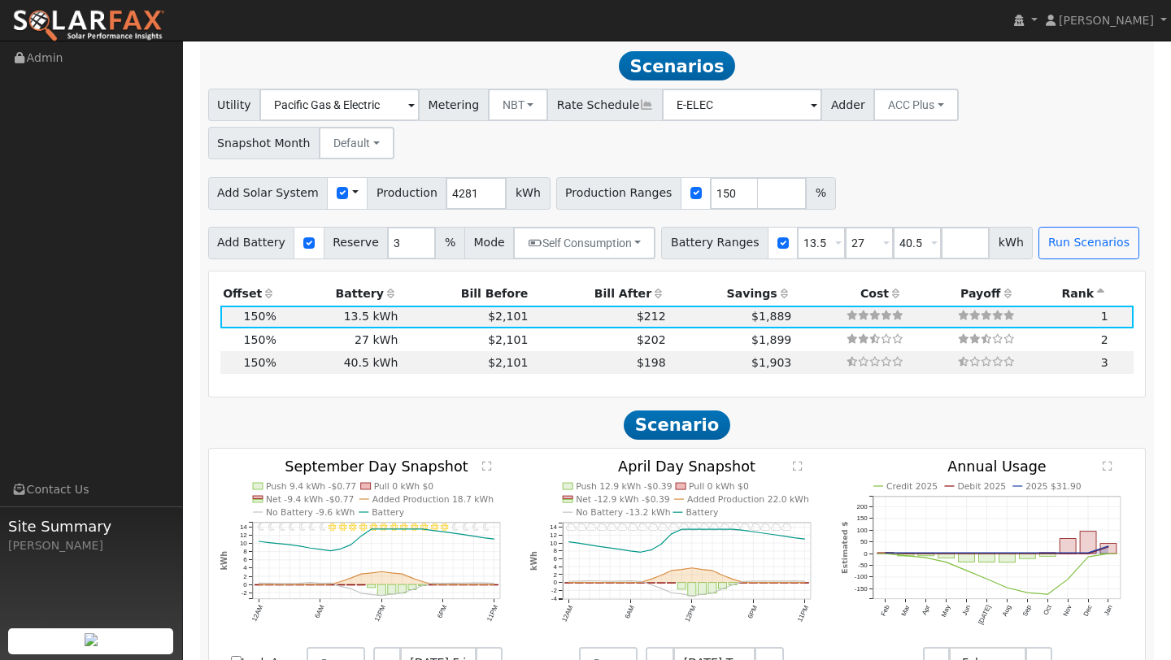
scroll to position [1288, 0]
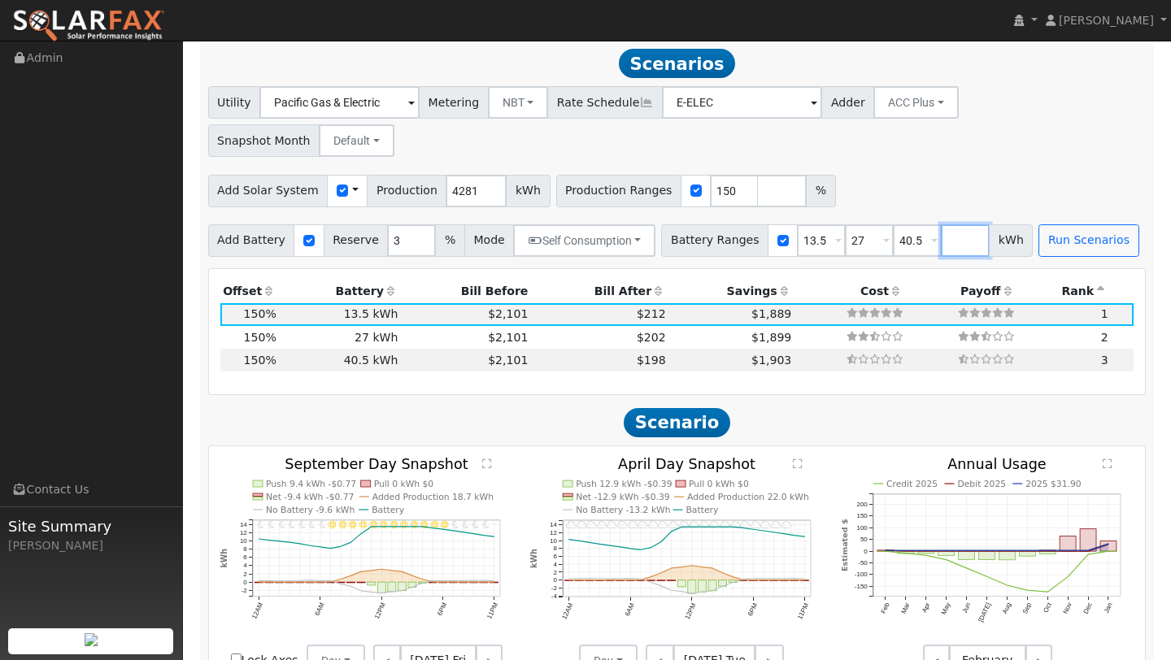
click at [941, 224] on input "number" at bounding box center [965, 240] width 49 height 33
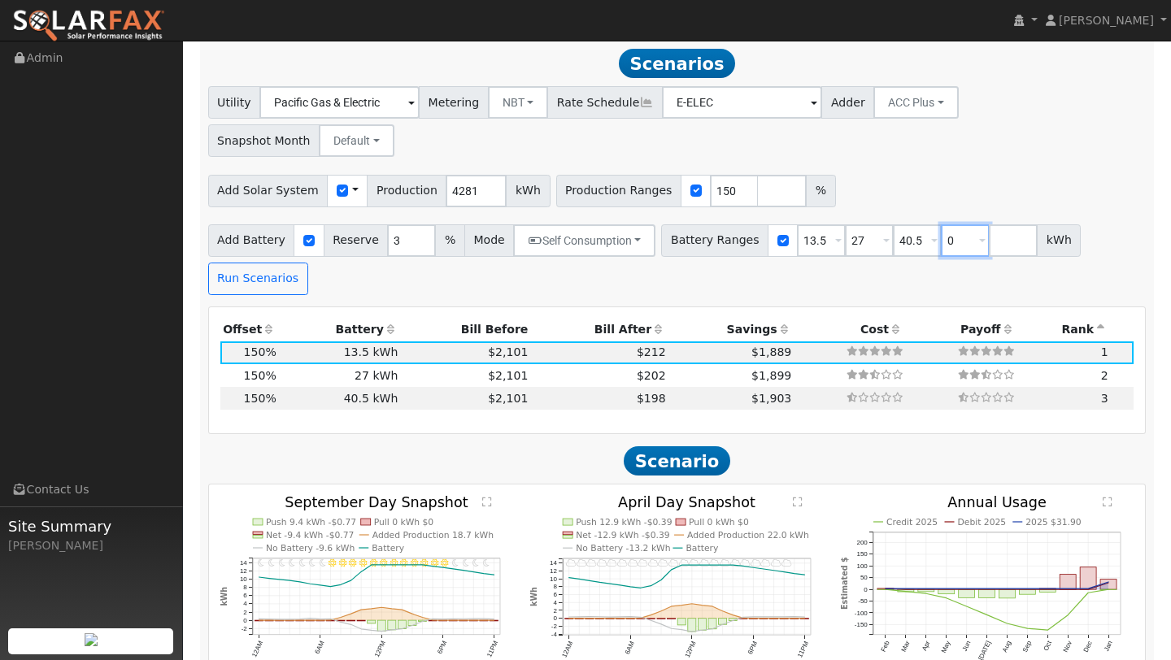
type input "0"
type input "13.5"
type input "27"
type input "40.5"
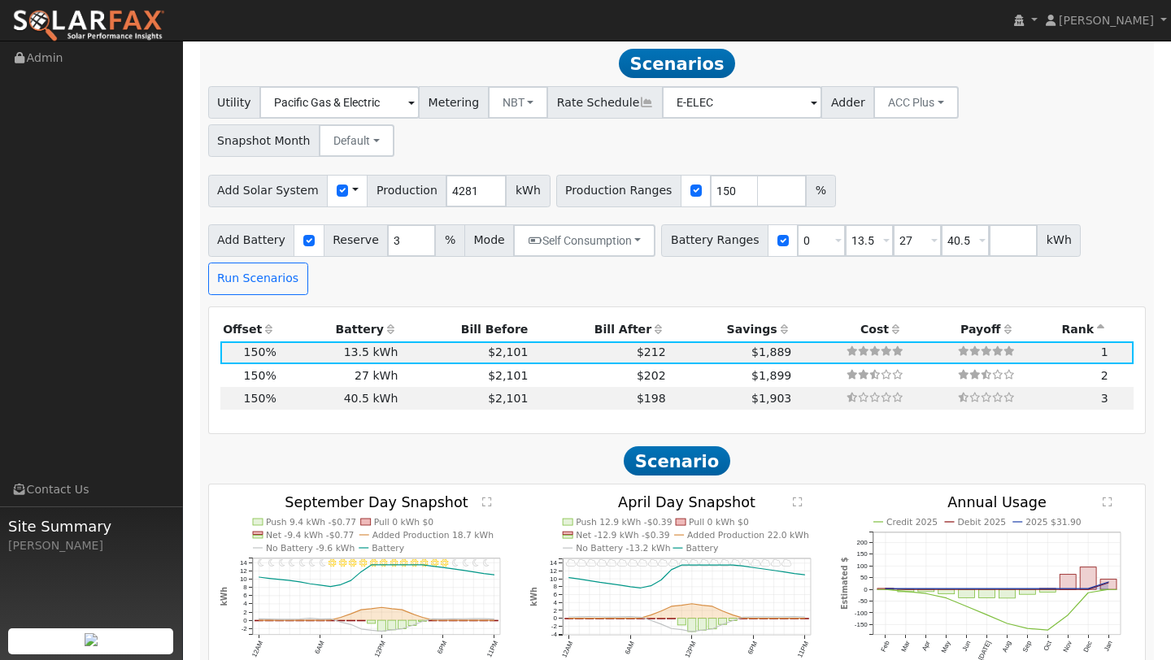
click at [1077, 178] on div "Utility Pacific Gas & Electric Metering NBT NEM NBT Rate Schedule E-ELEC Adder …" at bounding box center [676, 190] width 955 height 208
click at [295, 263] on button "Run Scenarios" at bounding box center [258, 279] width 100 height 33
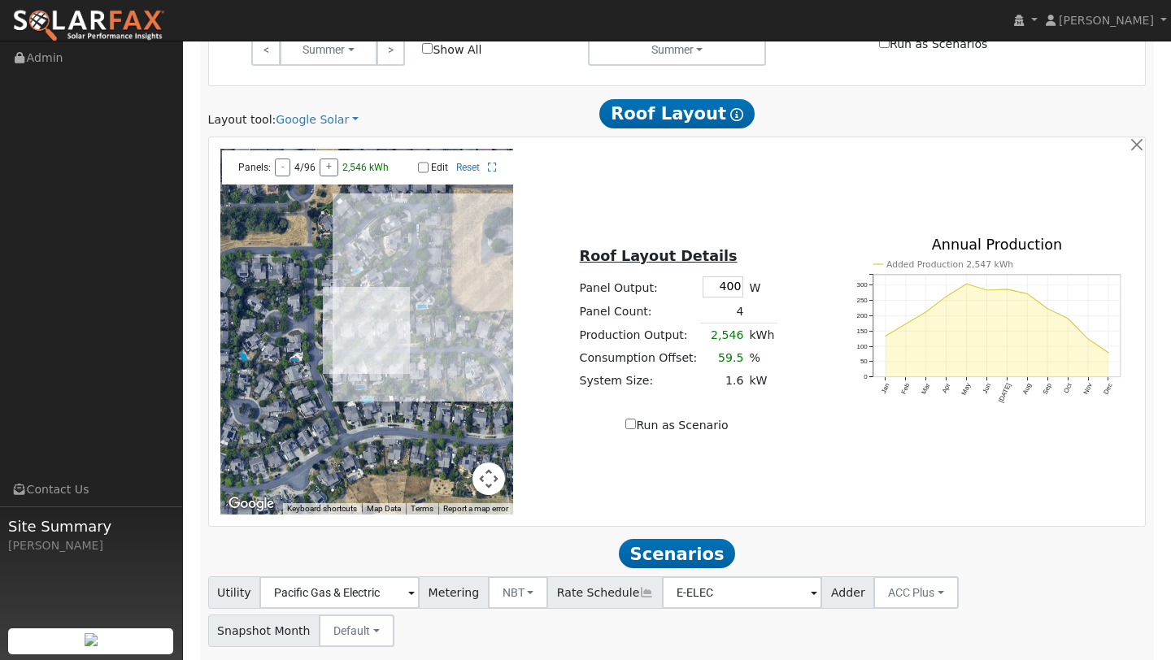
scroll to position [0, 0]
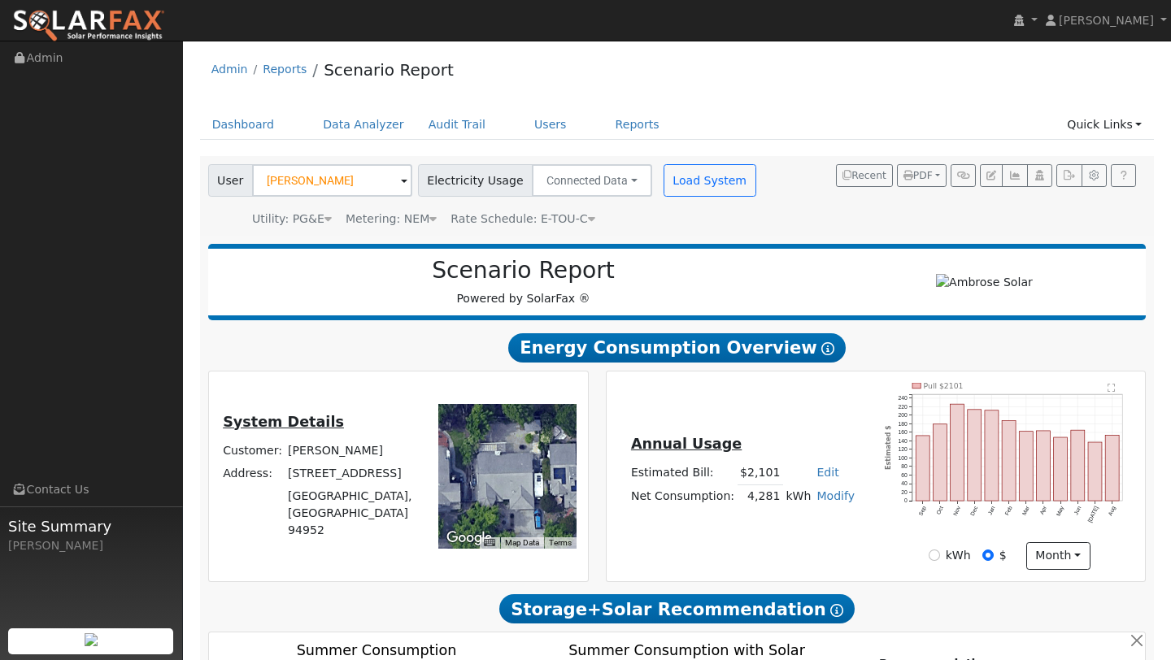
click at [106, 35] on img at bounding box center [88, 26] width 153 height 34
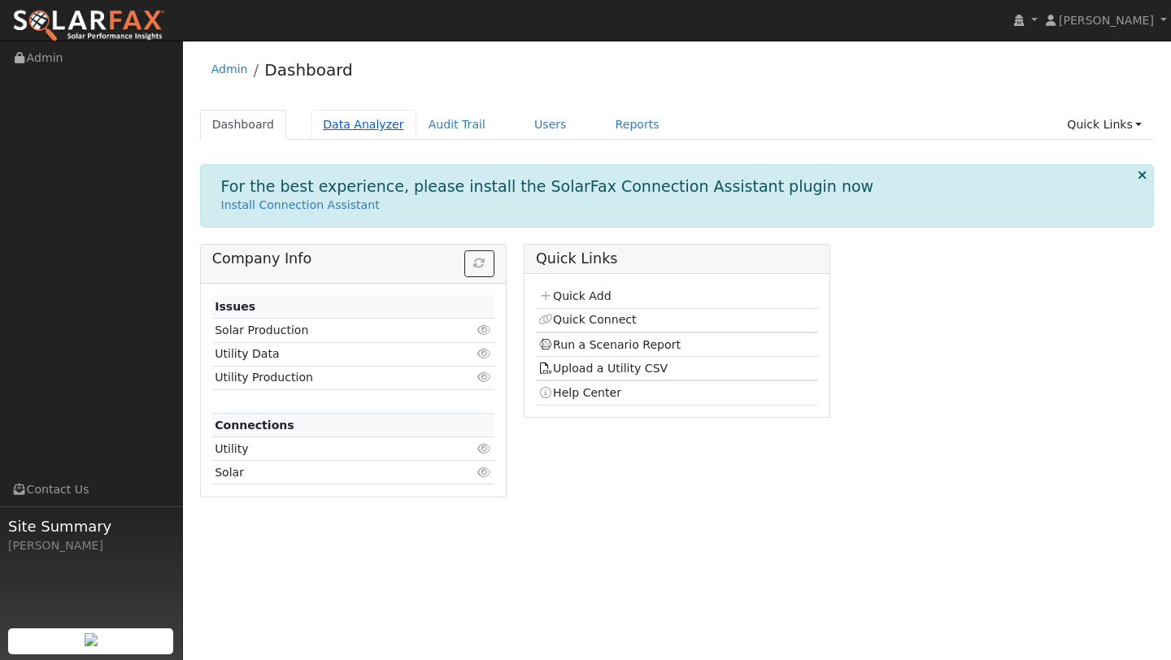
click at [391, 138] on link "Data Analyzer" at bounding box center [364, 125] width 106 height 30
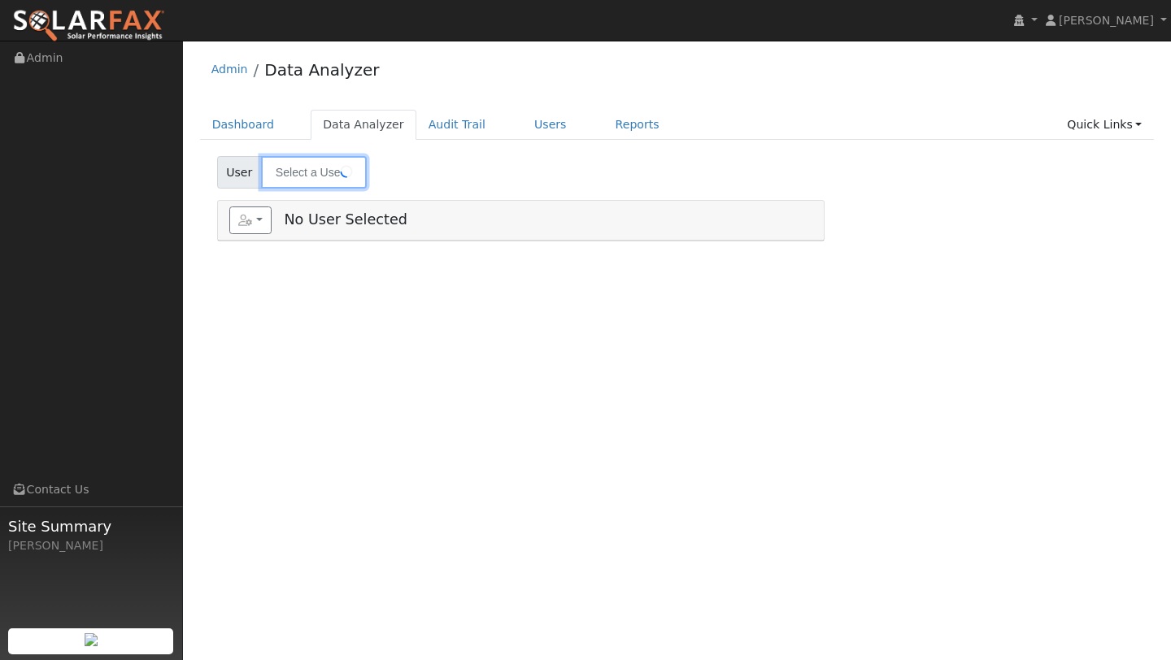
type input "[PERSON_NAME]"
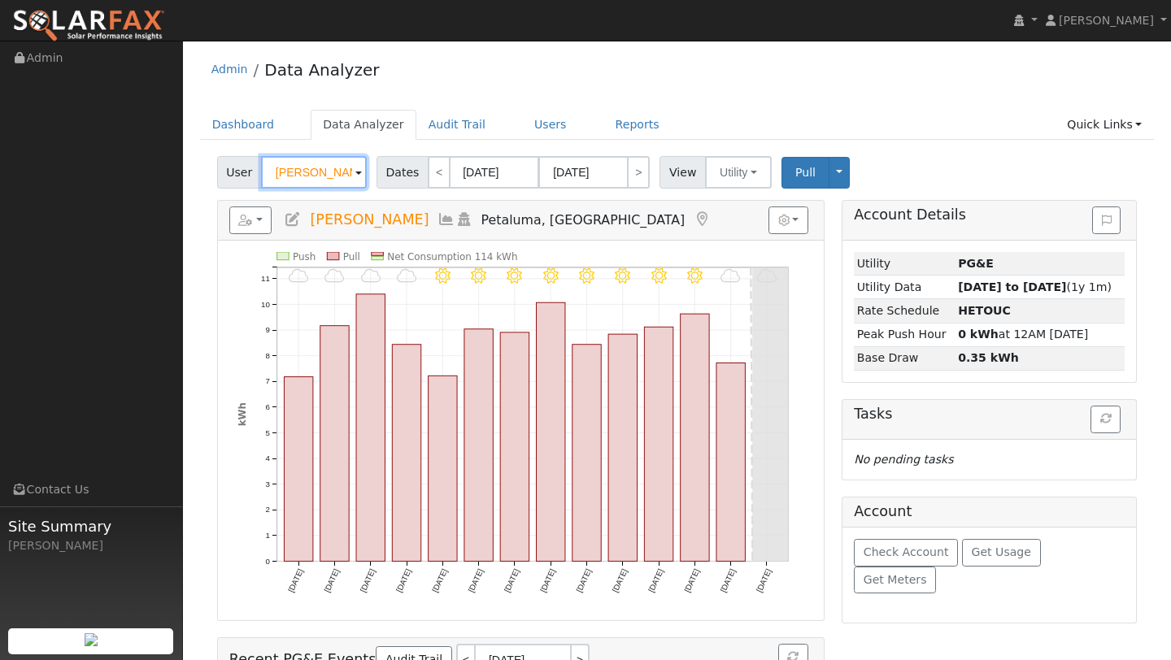
click at [286, 182] on input "[PERSON_NAME]" at bounding box center [314, 172] width 106 height 33
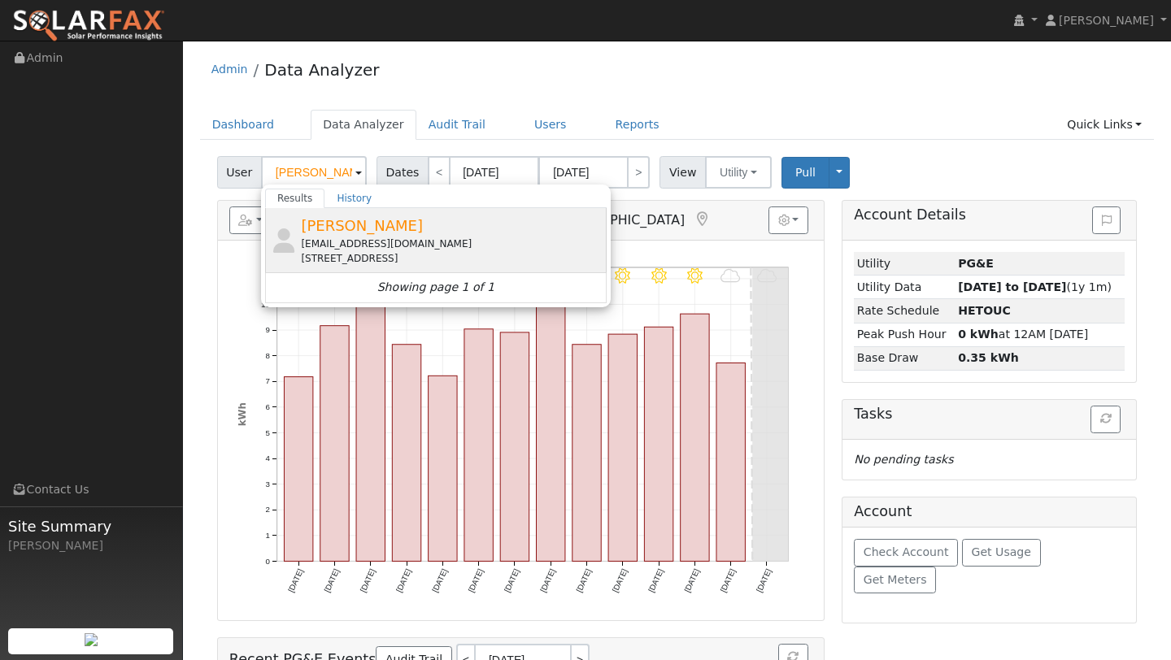
click at [423, 238] on div "[EMAIL_ADDRESS][DOMAIN_NAME]" at bounding box center [452, 244] width 302 height 15
type input "[PERSON_NAME]"
